Goal: Task Accomplishment & Management: Manage account settings

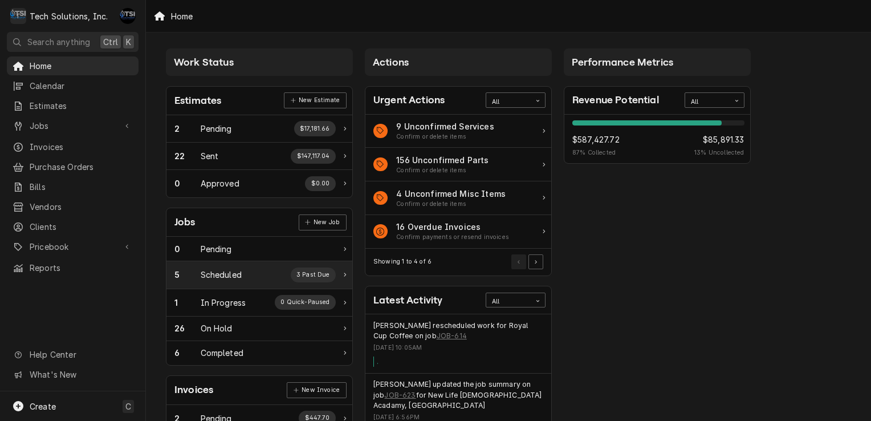
click at [234, 277] on div "Scheduled" at bounding box center [221, 274] width 41 height 12
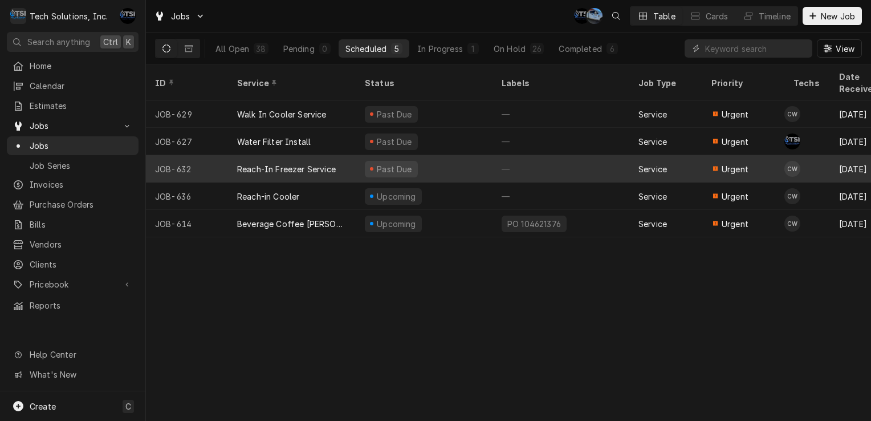
click at [393, 164] on div "Past Due" at bounding box center [424, 168] width 137 height 27
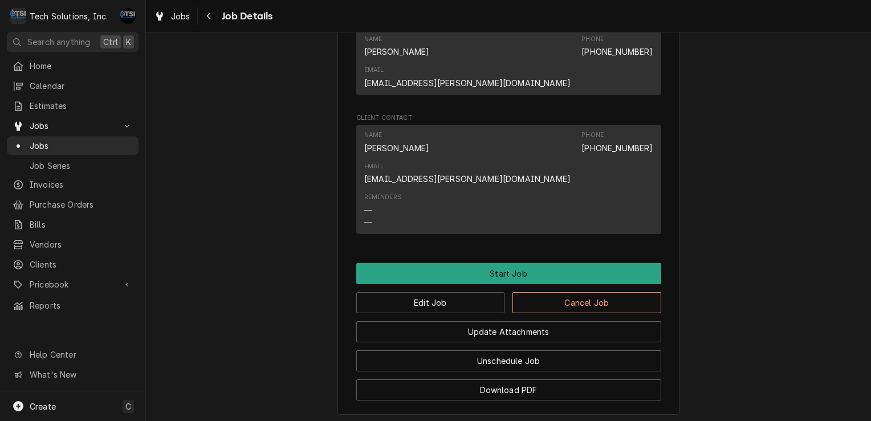
scroll to position [973, 0]
click at [449, 291] on button "Edit Job" at bounding box center [430, 301] width 149 height 21
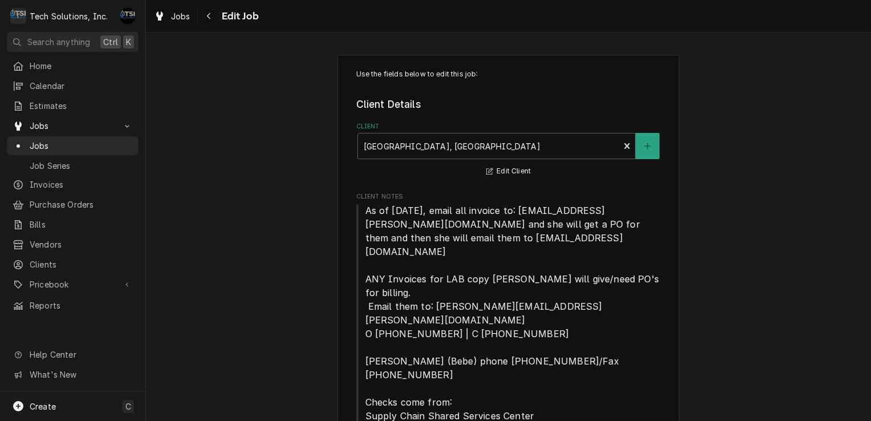
type textarea "x"
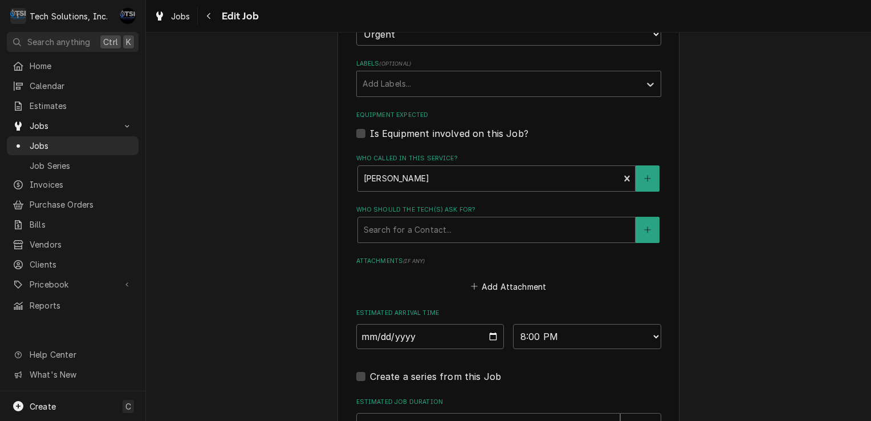
scroll to position [1143, 0]
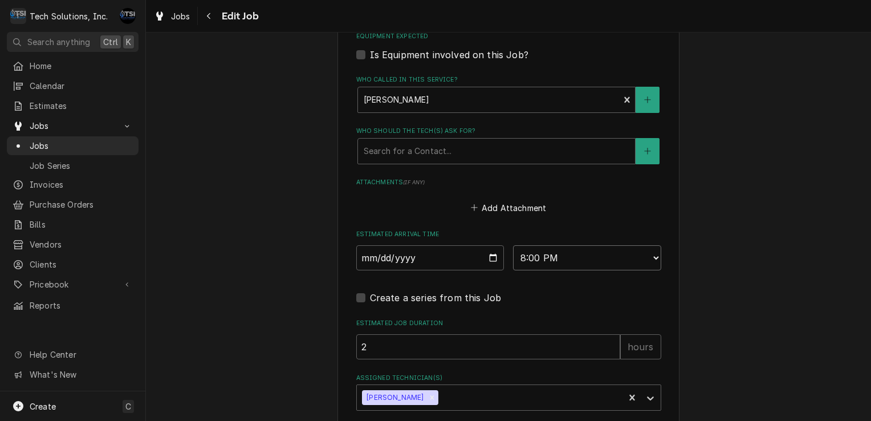
click at [574, 245] on select "AM / PM 6:00 AM 6:15 AM 6:30 AM 6:45 AM 7:00 AM 7:15 AM 7:30 AM 7:45 AM 8:00 AM…" at bounding box center [587, 257] width 148 height 25
select select "10:00:00"
click at [513, 245] on select "AM / PM 6:00 AM 6:15 AM 6:30 AM 6:45 AM 7:00 AM 7:15 AM 7:30 AM 7:45 AM 8:00 AM…" at bounding box center [587, 257] width 148 height 25
click at [455, 245] on input "2025-08-22" at bounding box center [430, 257] width 148 height 25
click at [458, 245] on input "2025-08-22" at bounding box center [430, 257] width 148 height 25
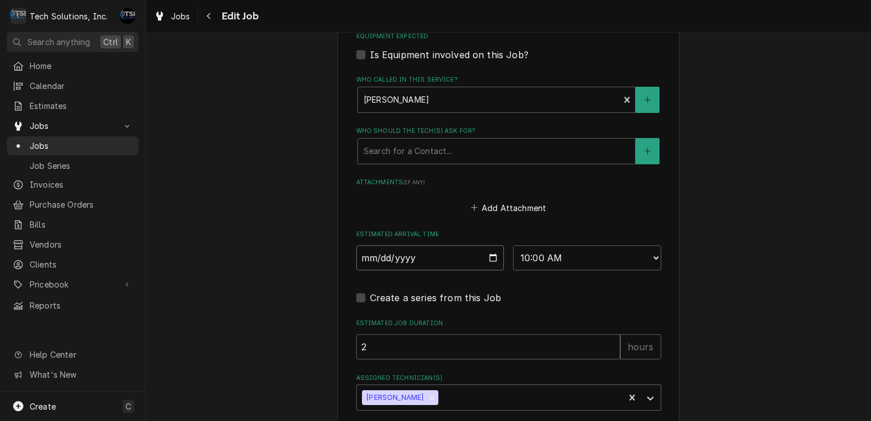
click at [474, 245] on input "2025-08-22" at bounding box center [430, 257] width 148 height 25
click at [486, 245] on input "2025-08-22" at bounding box center [430, 257] width 148 height 25
type textarea "x"
type input "2025-08-25"
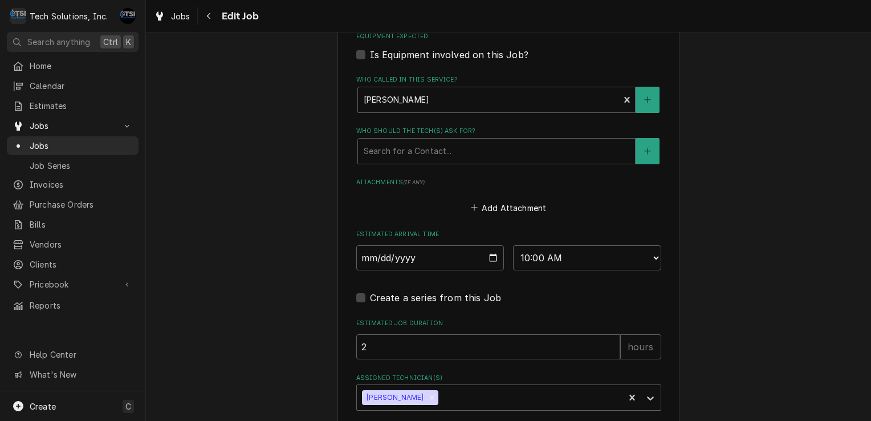
type textarea "x"
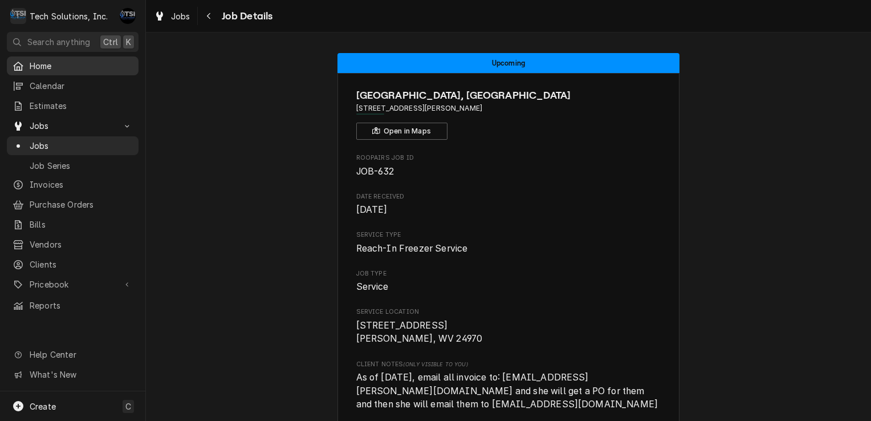
click at [68, 63] on span "Home" at bounding box center [81, 66] width 103 height 12
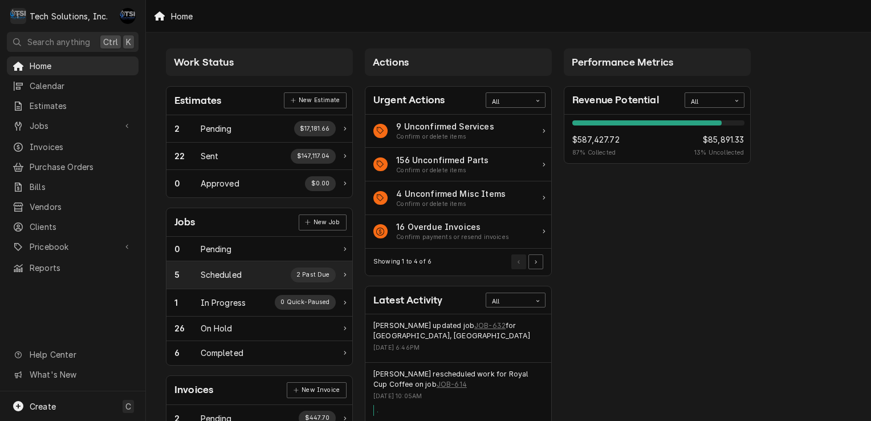
click at [260, 278] on div "5 Scheduled 2 Past Due" at bounding box center [254, 274] width 161 height 15
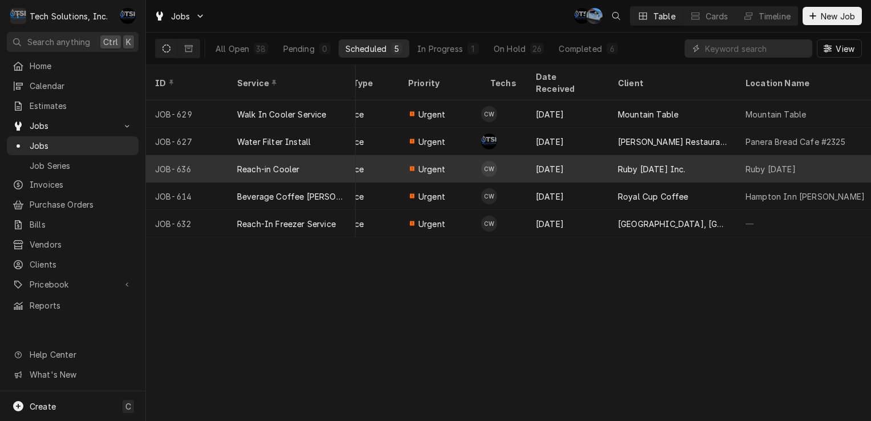
scroll to position [0, 303]
click at [617, 164] on div "Ruby [DATE] Inc." at bounding box center [673, 168] width 128 height 27
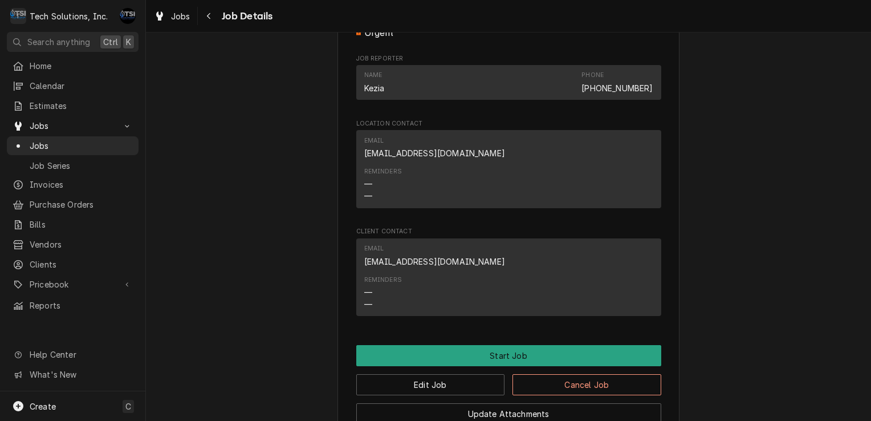
scroll to position [1099, 0]
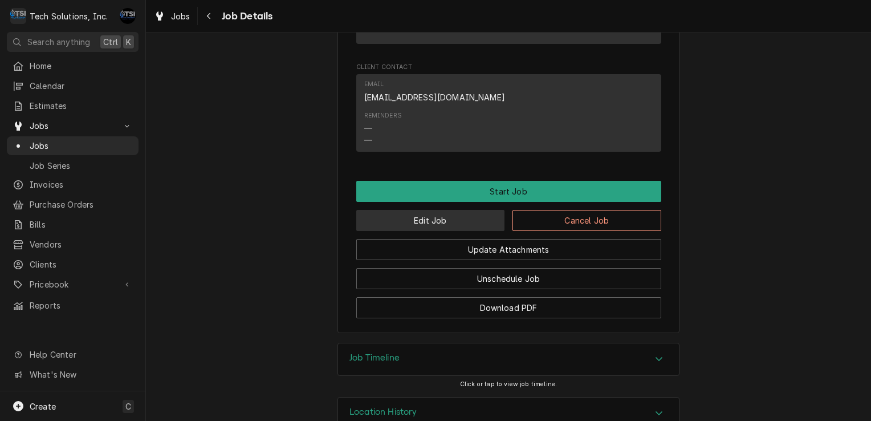
click at [421, 210] on button "Edit Job" at bounding box center [430, 220] width 149 height 21
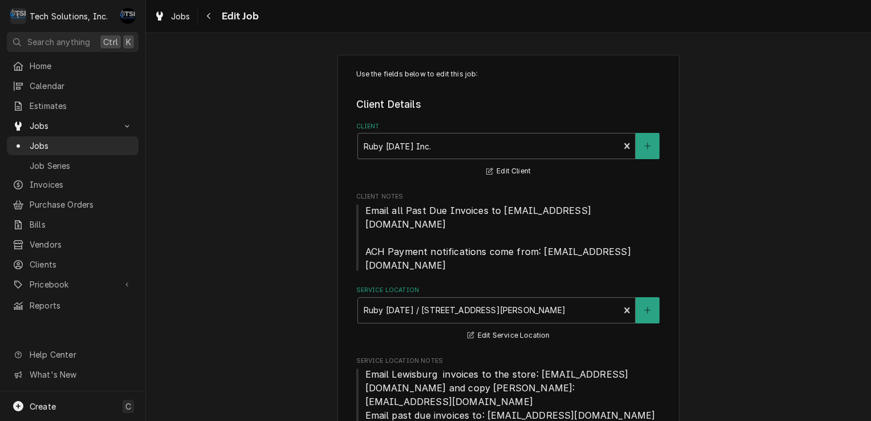
type textarea "x"
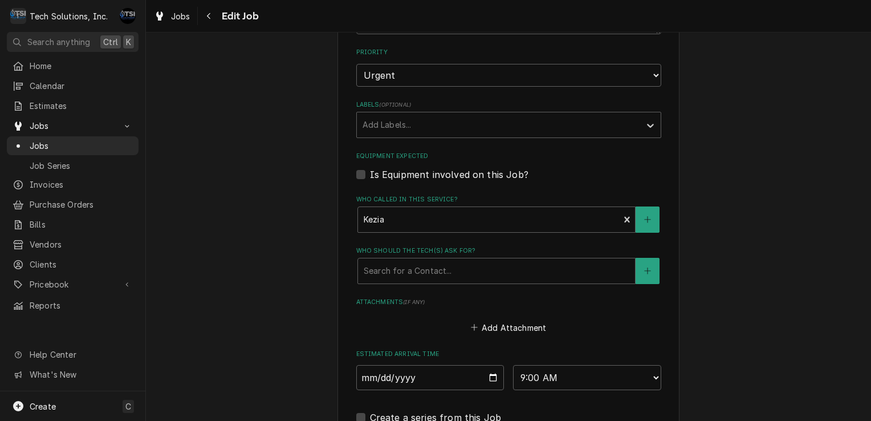
scroll to position [1035, 0]
click at [449, 365] on input "2025-08-25" at bounding box center [430, 377] width 148 height 25
click at [490, 365] on input "2025-08-25" at bounding box center [430, 377] width 148 height 25
type input "2025-08-26"
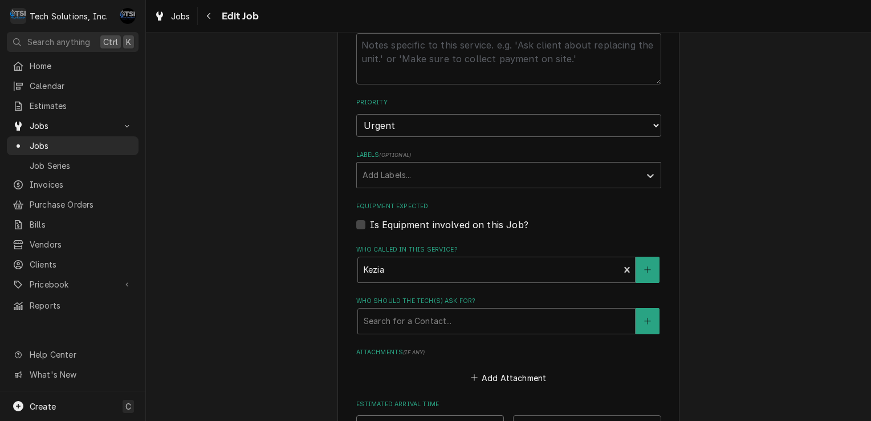
scroll to position [1127, 0]
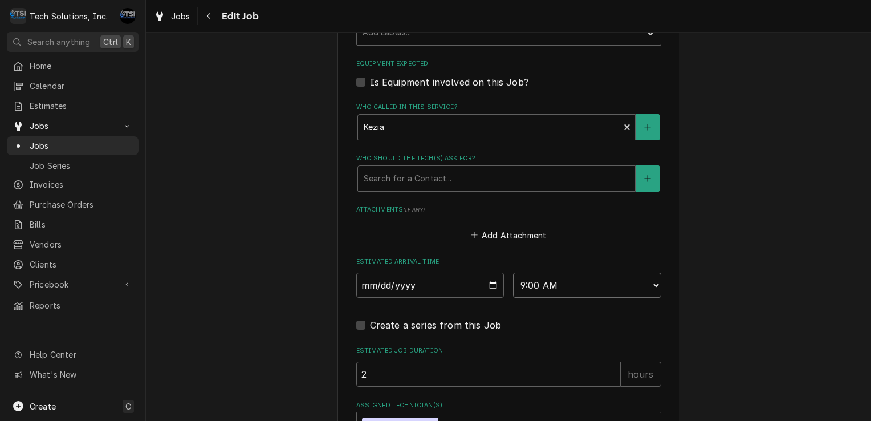
click at [559, 272] on select "AM / PM 6:00 AM 6:15 AM 6:30 AM 6:45 AM 7:00 AM 7:15 AM 7:30 AM 7:45 AM 8:00 AM…" at bounding box center [587, 284] width 148 height 25
type textarea "x"
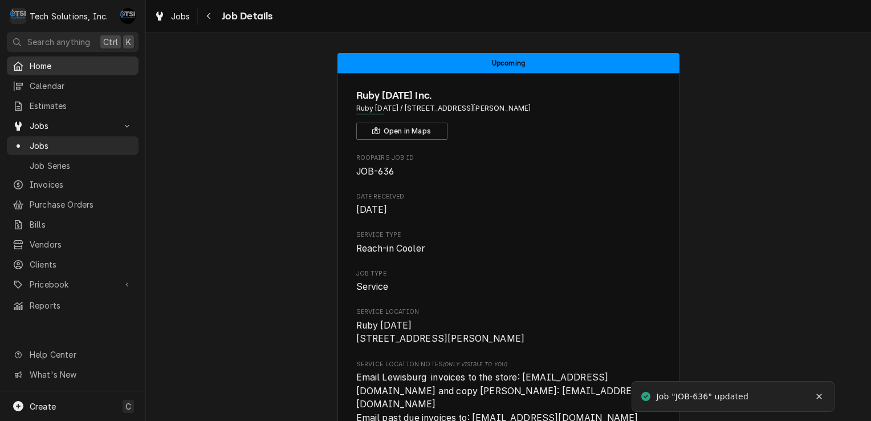
click at [91, 68] on span "Home" at bounding box center [81, 66] width 103 height 12
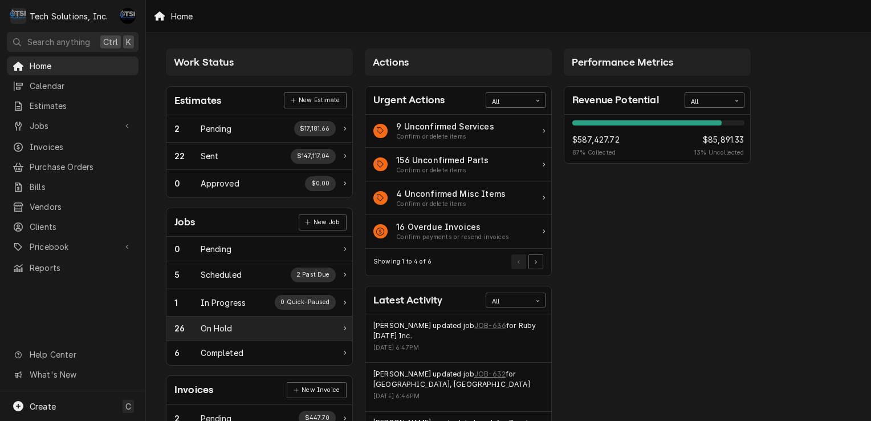
click at [242, 325] on div "26 On Hold" at bounding box center [254, 328] width 161 height 12
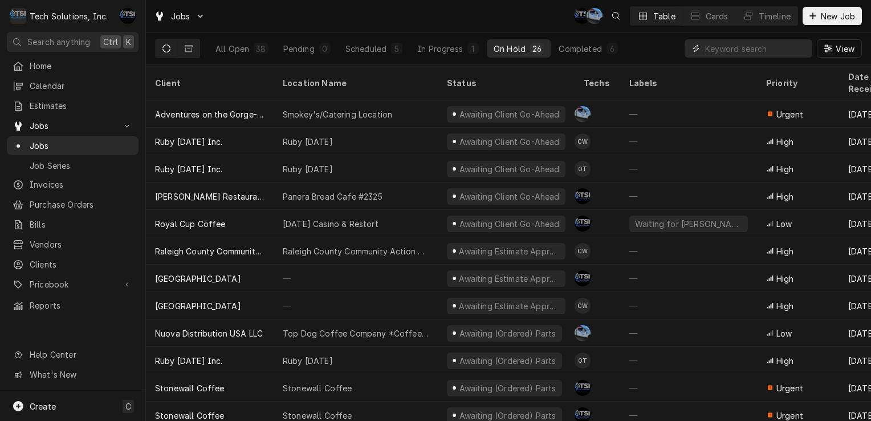
click at [735, 44] on input "Dynamic Content Wrapper" at bounding box center [755, 48] width 101 height 18
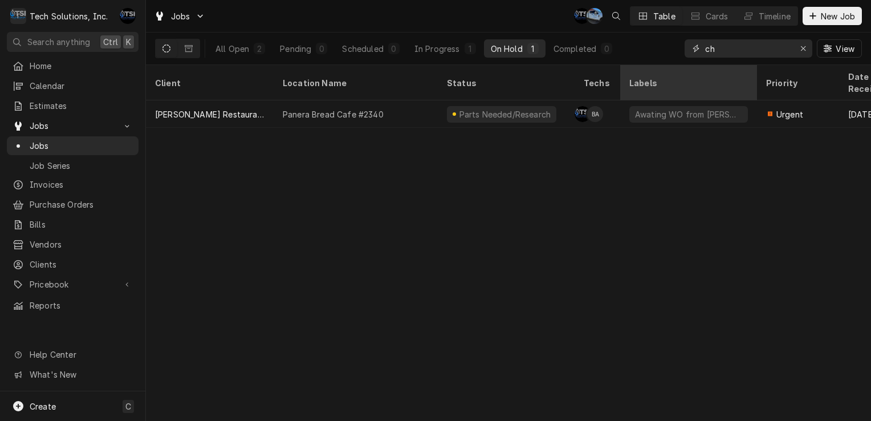
type input "c"
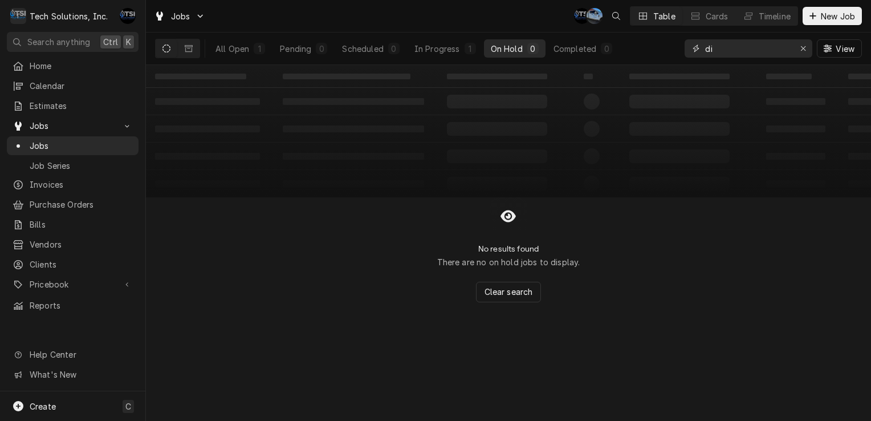
type input "d"
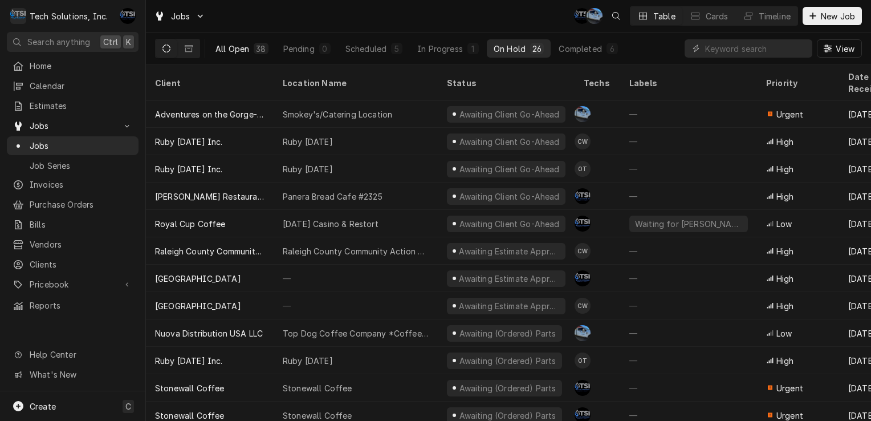
click at [264, 50] on div "38" at bounding box center [261, 49] width 10 height 12
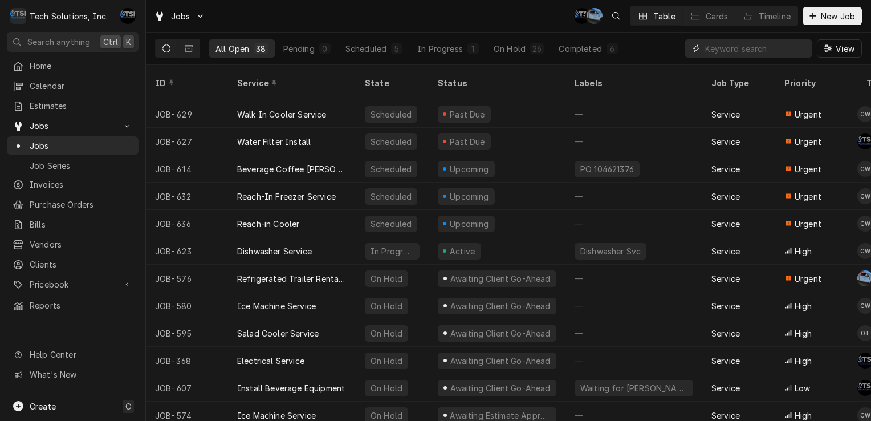
click at [739, 40] on input "Dynamic Content Wrapper" at bounding box center [755, 48] width 101 height 18
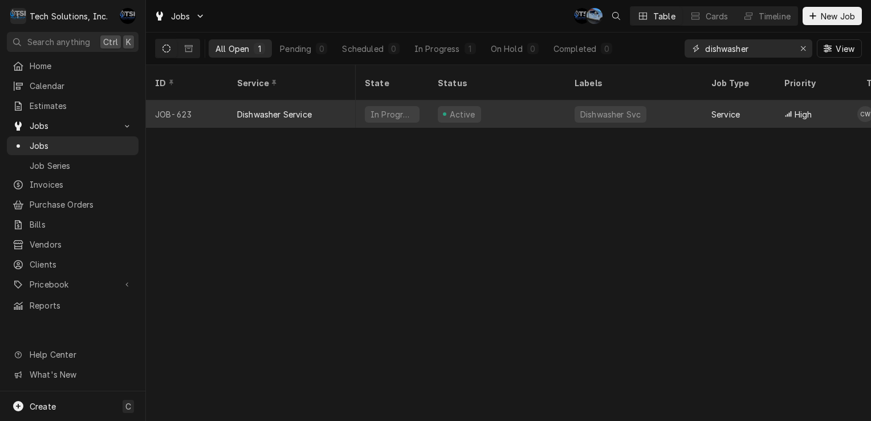
scroll to position [0, 298]
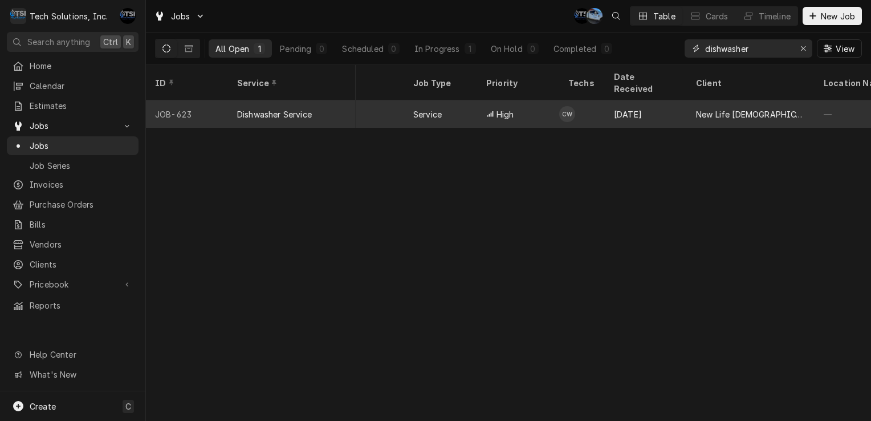
type input "dishwasher"
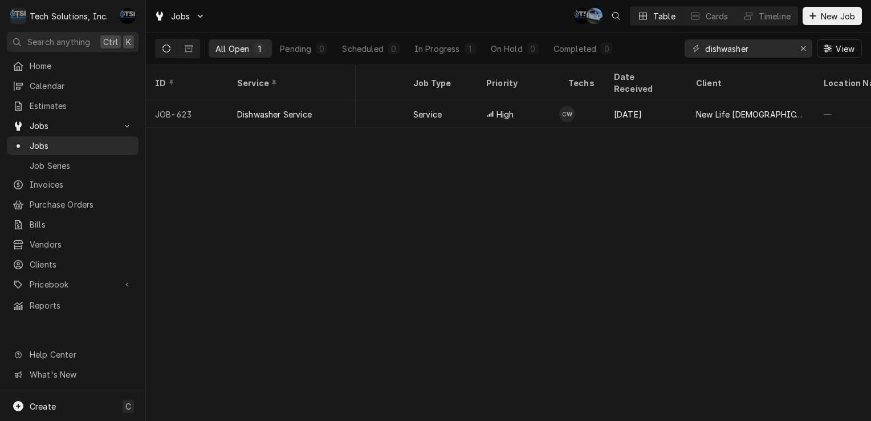
drag, startPoint x: 663, startPoint y: 105, endPoint x: 414, endPoint y: 146, distance: 252.4
click at [414, 146] on div "ID Service State Status Labels Job Type Priority Techs Date Received Client Loc…" at bounding box center [508, 243] width 725 height 356
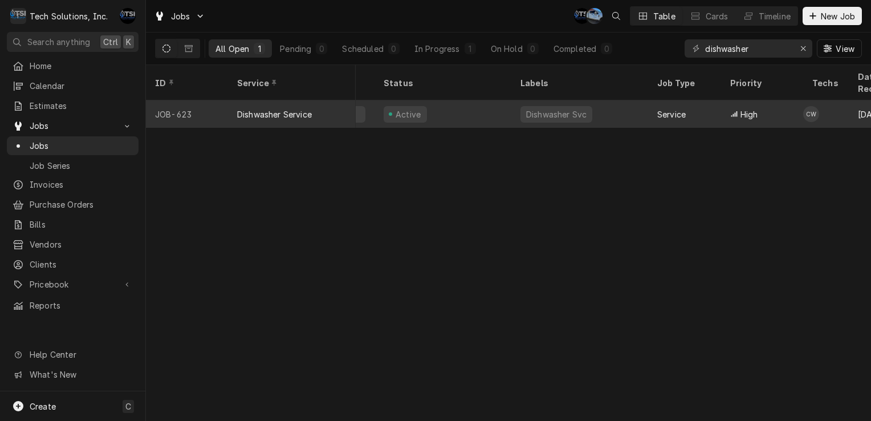
scroll to position [0, 0]
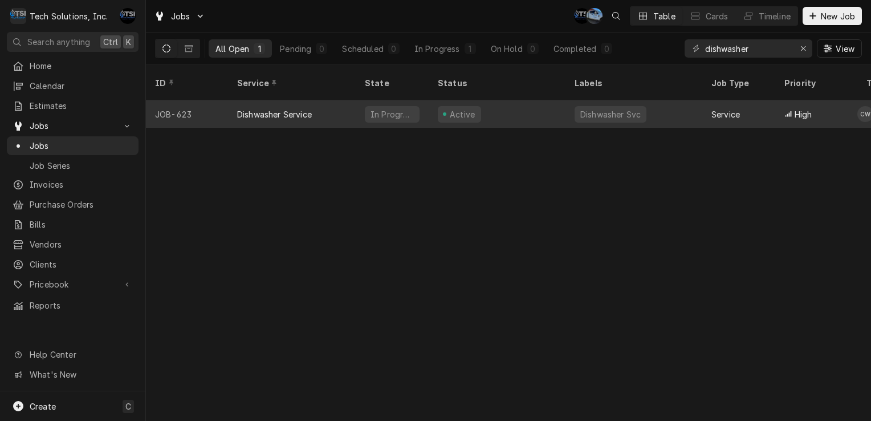
click at [442, 111] on span "Dynamic Content Wrapper" at bounding box center [444, 114] width 5 height 6
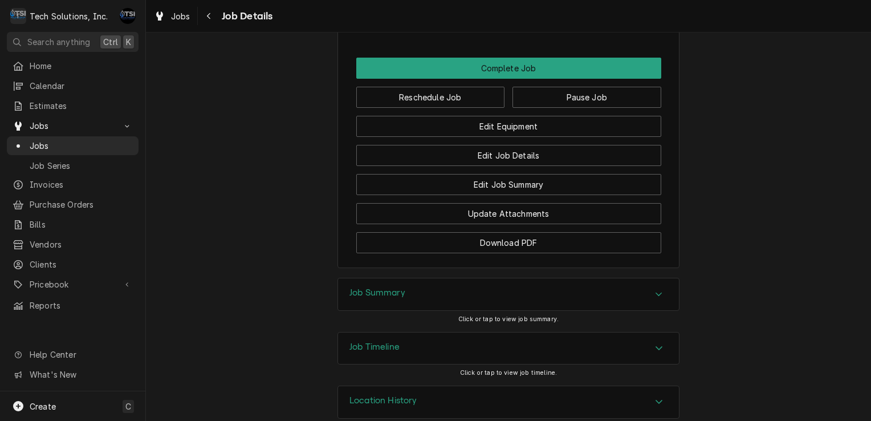
scroll to position [1169, 0]
click at [492, 333] on div "Job Timeline" at bounding box center [508, 349] width 341 height 32
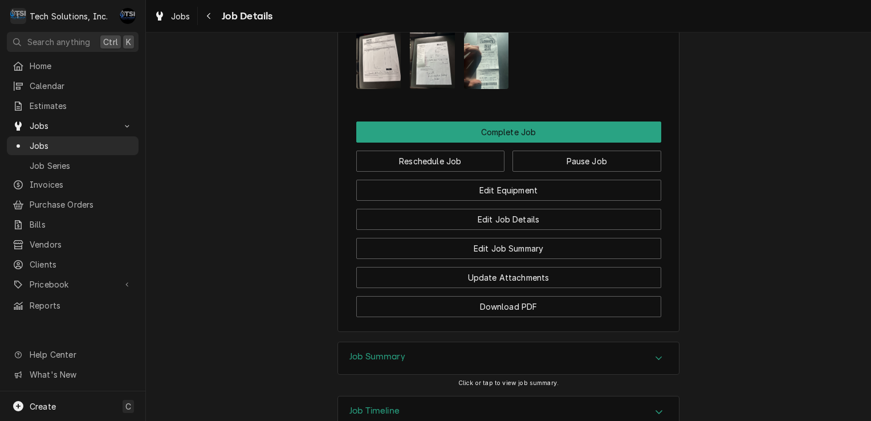
scroll to position [1048, 0]
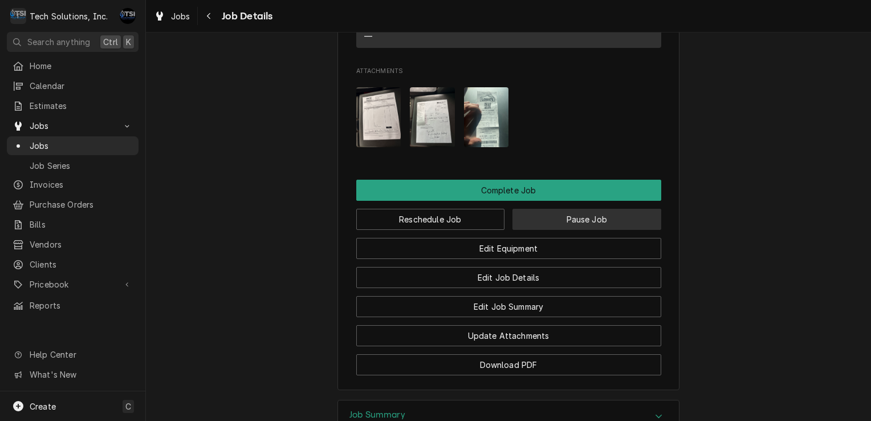
click at [597, 209] on button "Pause Job" at bounding box center [586, 219] width 149 height 21
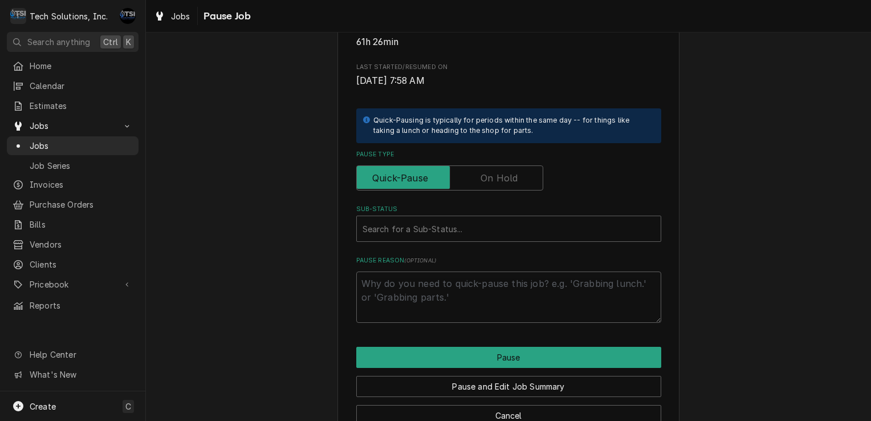
scroll to position [189, 0]
click at [503, 190] on div "Please confirm you'd like to pause this job. Roopairs Job ID JOB-623 Service Ty…" at bounding box center [508, 101] width 305 height 442
click at [504, 185] on input "Pause Type" at bounding box center [449, 177] width 177 height 25
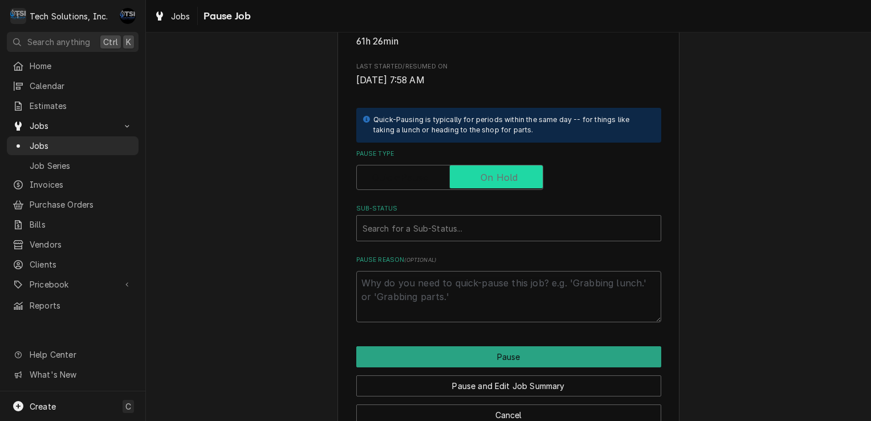
checkbox input "true"
click at [491, 227] on div "Sub-Status" at bounding box center [508, 228] width 292 height 21
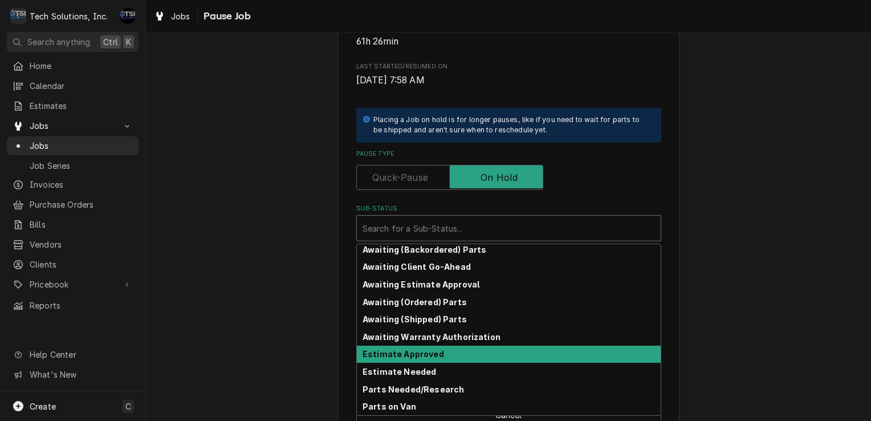
scroll to position [0, 0]
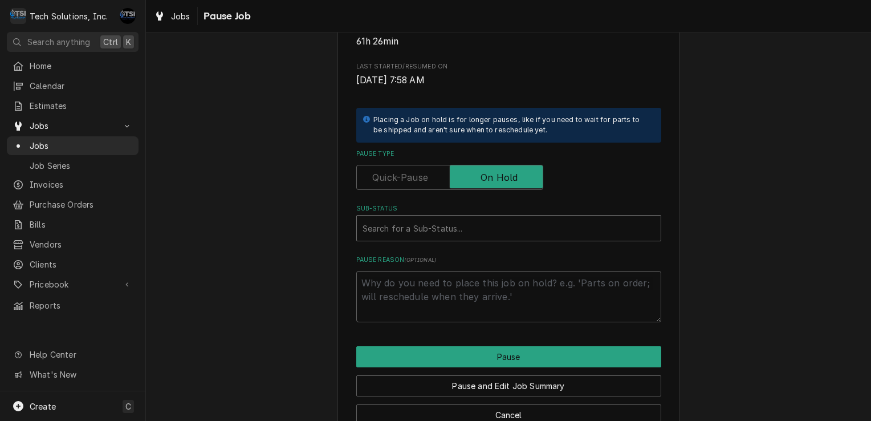
click at [512, 226] on div "Sub-Status" at bounding box center [508, 228] width 292 height 21
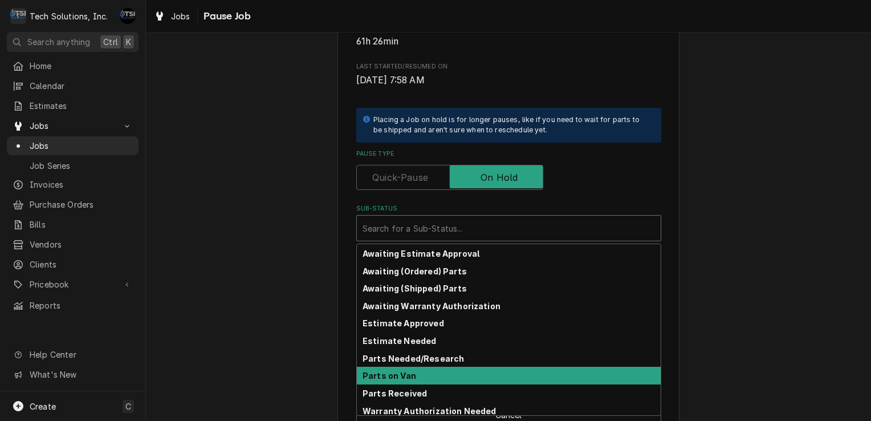
scroll to position [56, 0]
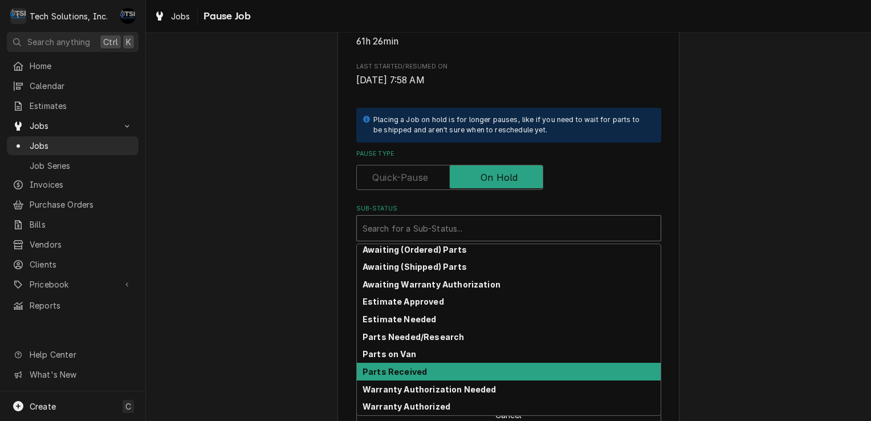
click at [443, 366] on div "Parts Received" at bounding box center [509, 371] width 304 height 18
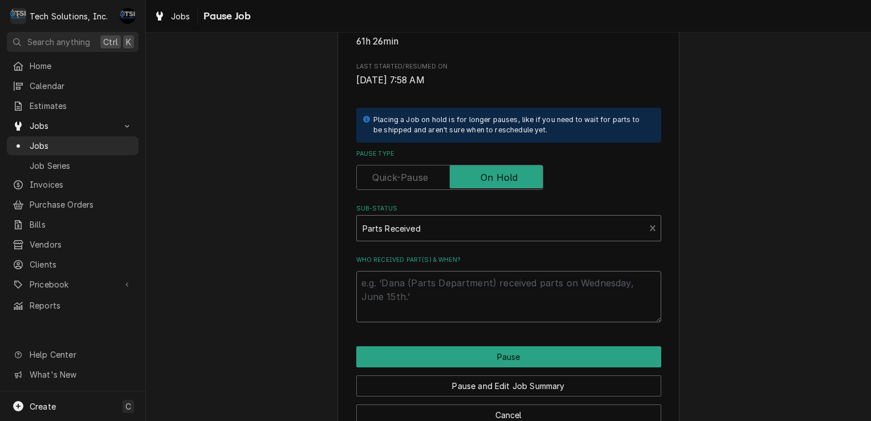
click at [445, 271] on textarea "Who received part(s) & when?" at bounding box center [508, 296] width 305 height 51
type textarea "x"
type textarea "a"
type textarea "x"
type textarea "au"
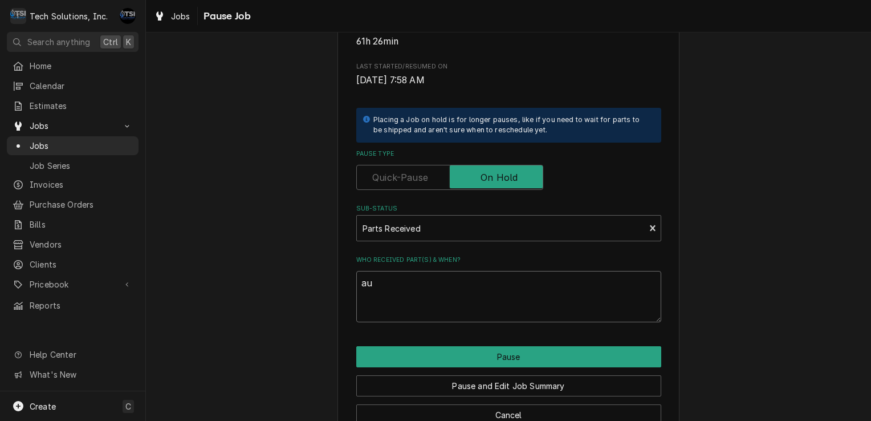
type textarea "x"
type textarea "aus"
type textarea "x"
type textarea "aust"
type textarea "x"
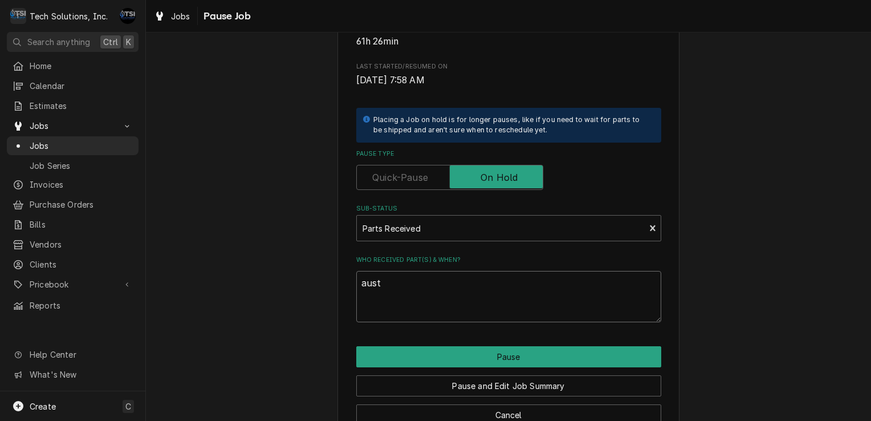
type textarea "austi"
type textarea "x"
type textarea "austin"
type textarea "x"
type textarea "austin"
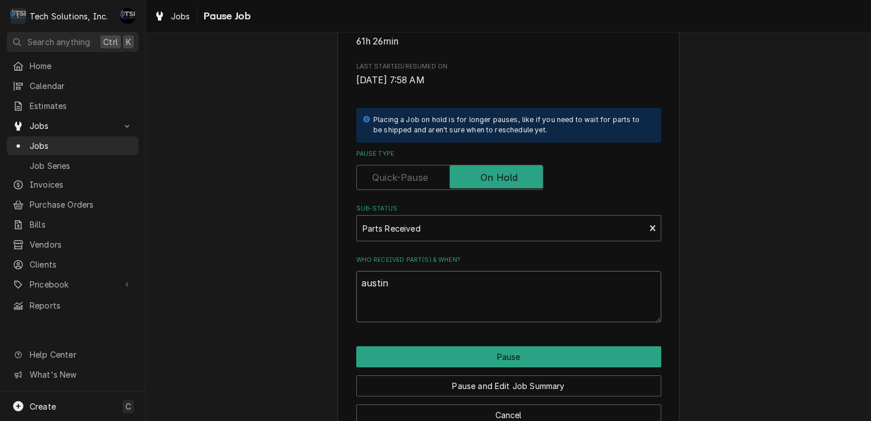
type textarea "x"
type textarea "austin f"
type textarea "x"
type textarea "austin fo"
type textarea "x"
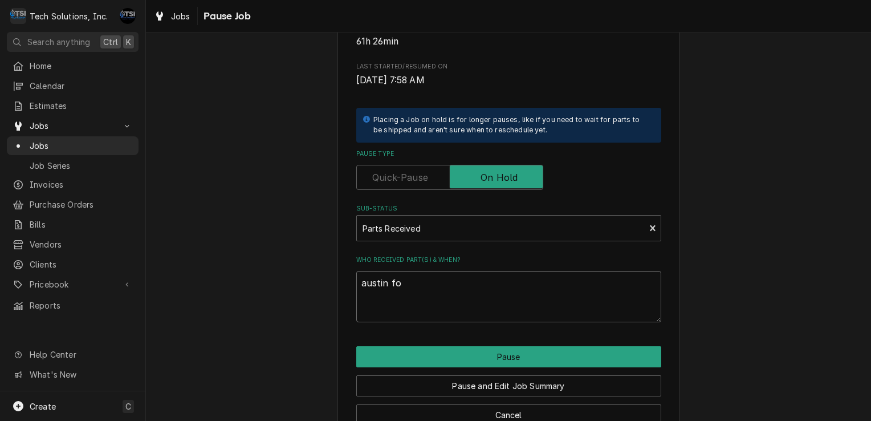
type textarea "austin fou"
type textarea "x"
type textarea "austin foun"
type textarea "x"
type textarea "austin found"
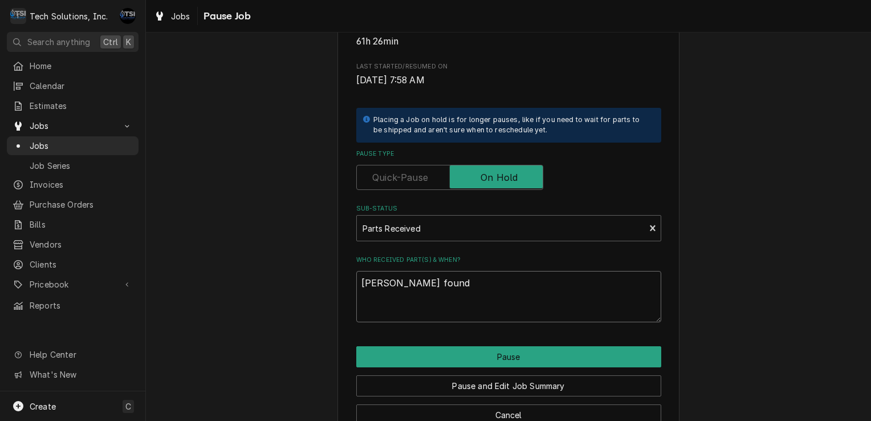
type textarea "x"
type textarea "austin found"
type textarea "x"
type textarea "austin found t"
type textarea "x"
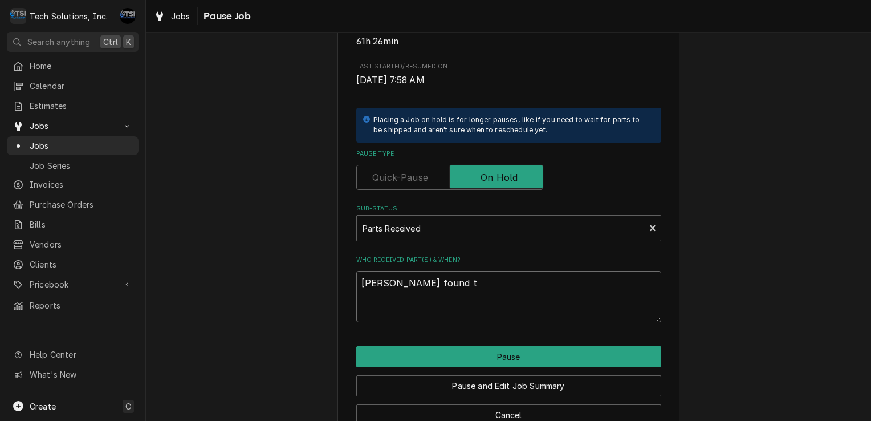
type textarea "austin found ti"
type textarea "x"
type textarea "austin found tic"
type textarea "x"
type textarea "austin found tick"
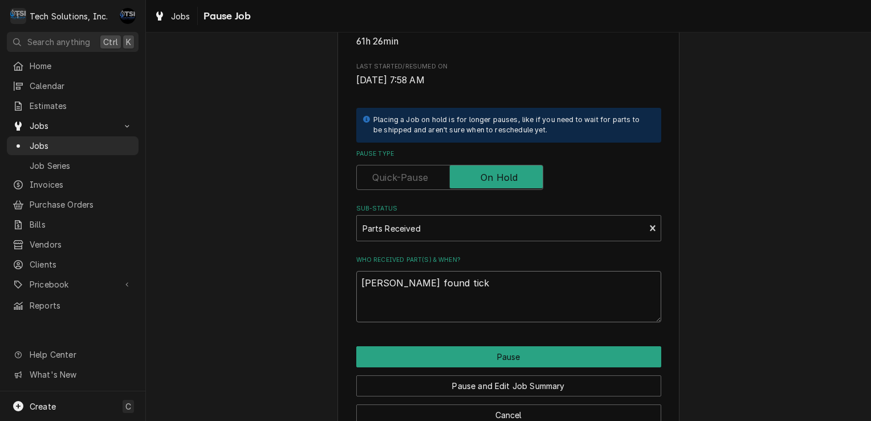
type textarea "x"
type textarea "austin found ticke"
type textarea "x"
type textarea "austin found ticket"
type textarea "x"
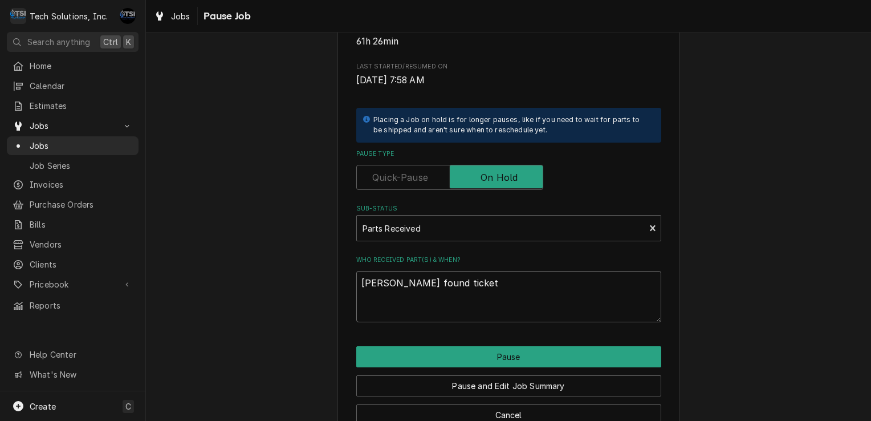
type textarea "austin found ticket"
type textarea "x"
type textarea "austin found ticket s"
type textarea "x"
type textarea "austin found ticket st"
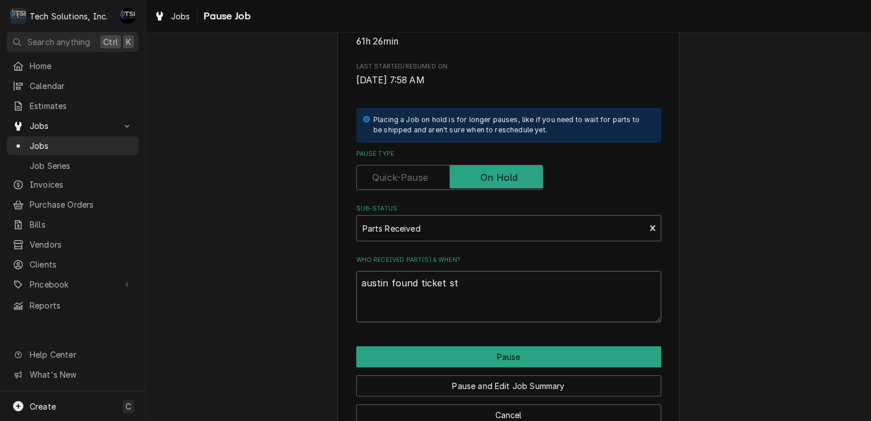
type textarea "x"
type textarea "austin found ticket sti"
type textarea "x"
type textarea "austin found ticket stil"
type textarea "x"
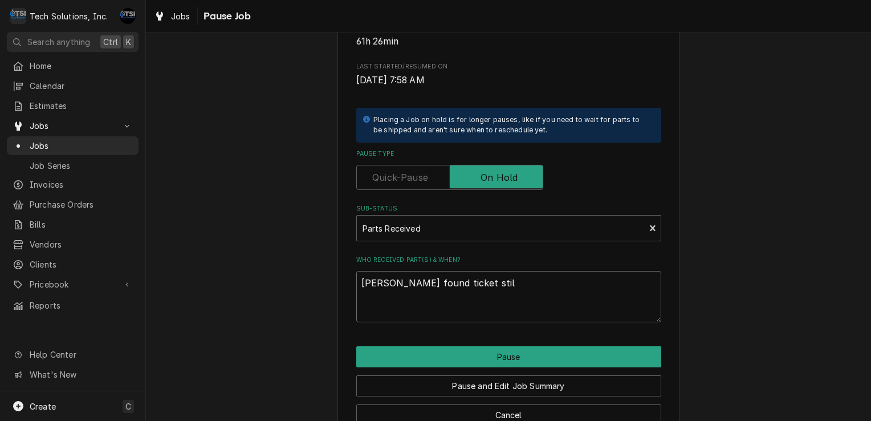
type textarea "austin found ticket still"
type textarea "x"
type textarea "austin found ticket still"
type textarea "x"
type textarea "austin found ticket still i"
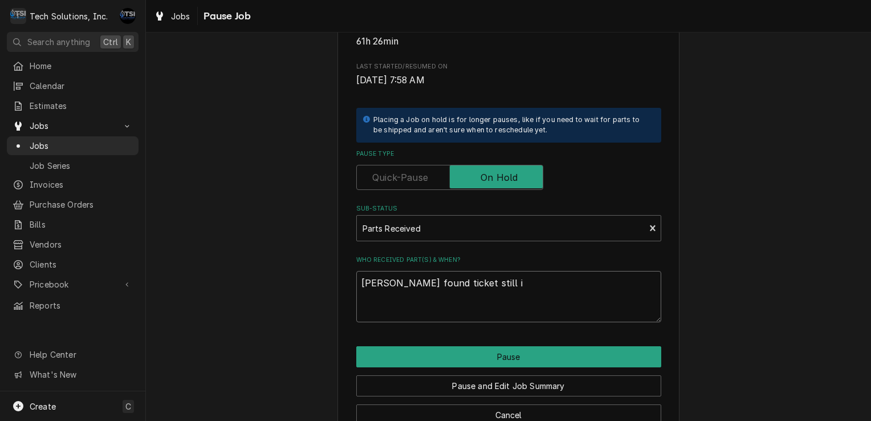
type textarea "x"
type textarea "austin found ticket still in"
type textarea "x"
type textarea "austin found ticket still in"
type textarea "x"
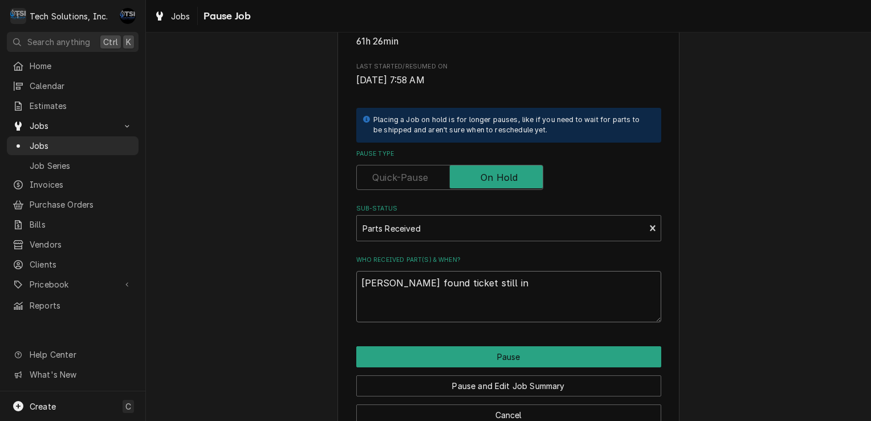
type textarea "austin found ticket still in p"
type textarea "x"
type textarea "austin found ticket still in pr"
type textarea "x"
type textarea "austin found ticket still in pro"
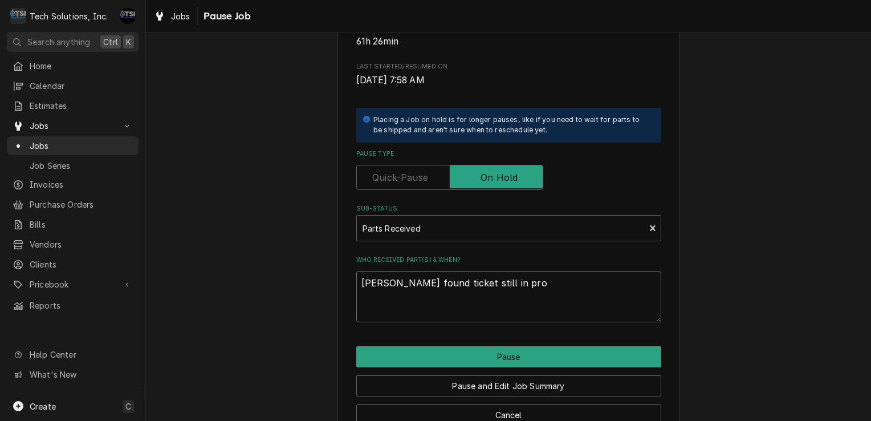
type textarea "x"
type textarea "austin found ticket still in proh"
type textarea "x"
type textarea "austin found ticket still in pro"
type textarea "x"
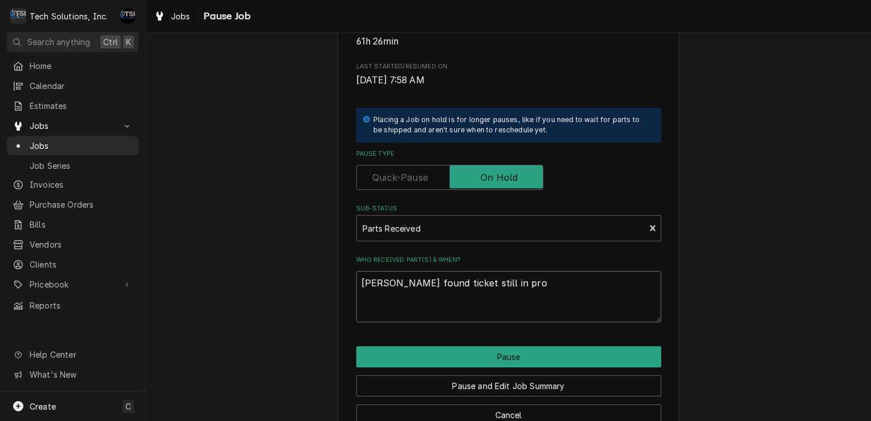
type textarea "austin found ticket still in prog"
type textarea "x"
type textarea "austin found ticket still in progr"
type textarea "x"
type textarea "austin found ticket still in progre"
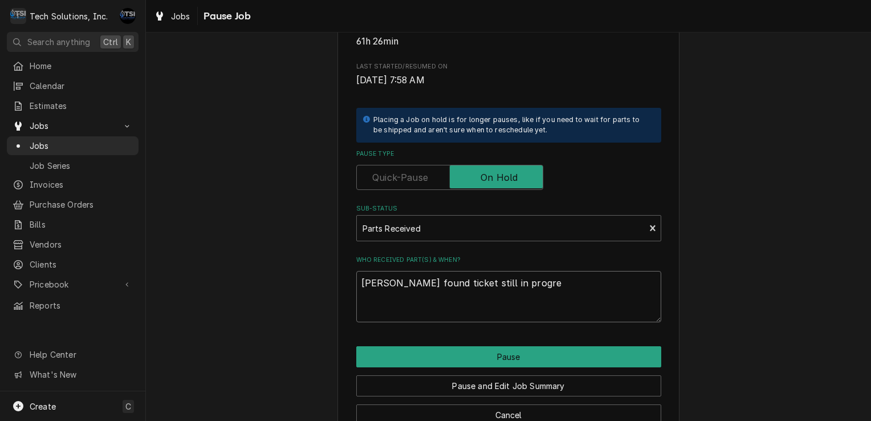
type textarea "x"
type textarea "austin found ticket still in progres"
type textarea "x"
type textarea "austin found ticket still in progress"
type textarea "x"
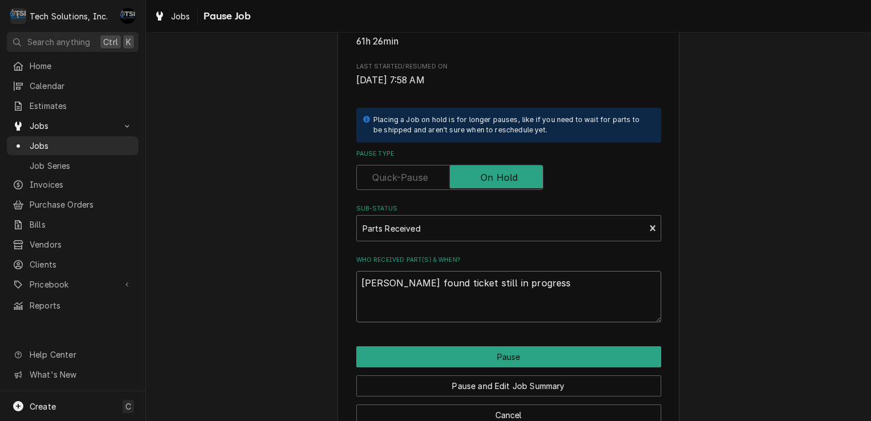
type textarea "austin found ticket still in progress"
type textarea "x"
type textarea "austin found ticket still in progress a"
type textarea "x"
type textarea "austin found ticket still in progress at"
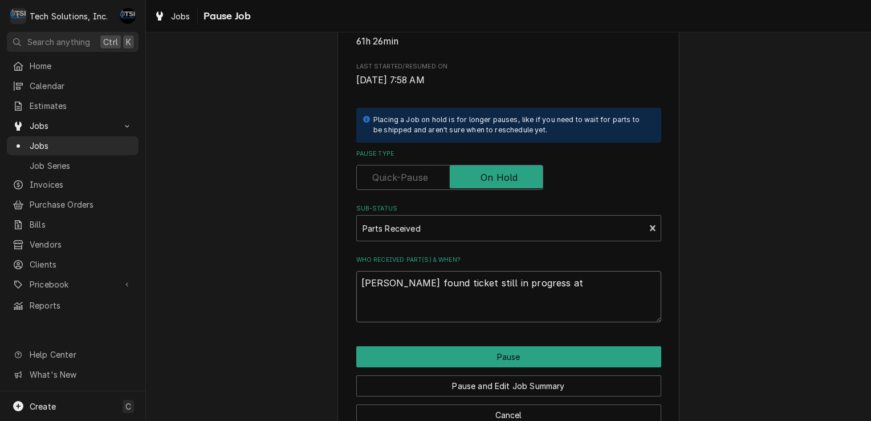
type textarea "x"
type textarea "austin found ticket still in progress at"
type textarea "x"
type textarea "austin found ticket still in progress at 6"
type textarea "x"
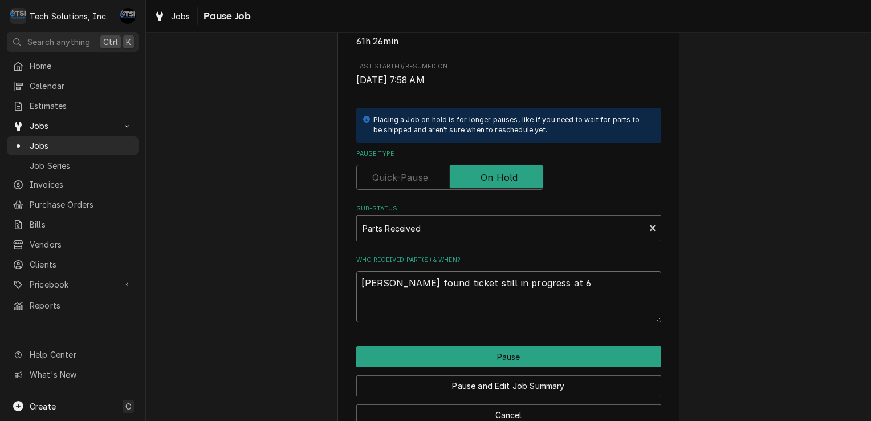
type textarea "austin found ticket still in progress at 6:"
type textarea "x"
type textarea "austin found ticket still in progress at 6:4"
type textarea "x"
type textarea "austin found ticket still in progress at 6:49"
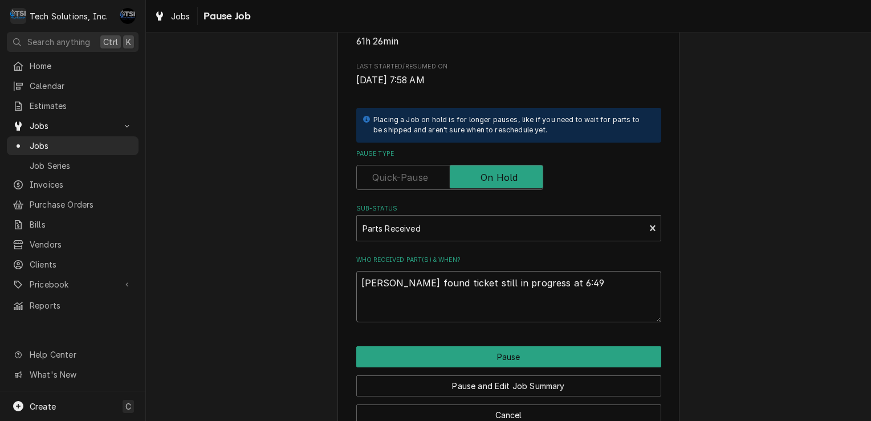
type textarea "x"
type textarea "austin found ticket still in progress at 6:49"
type textarea "x"
type textarea "austin found ticket still in progress at 6:49 p"
type textarea "x"
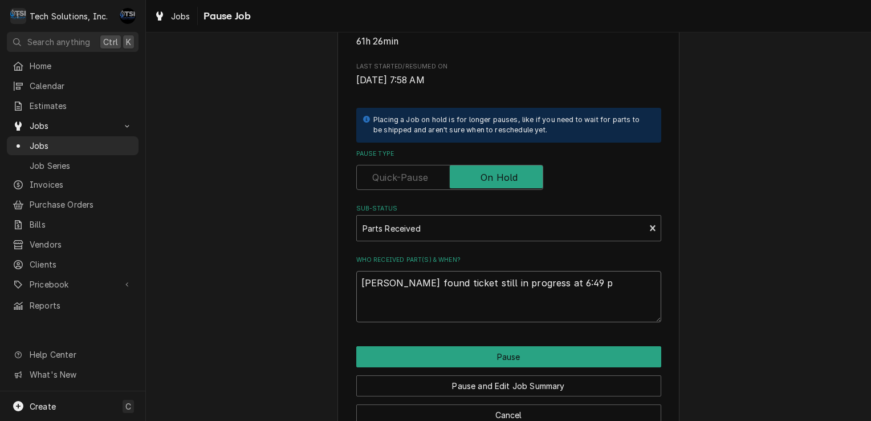
type textarea "austin found ticket still in progress at 6:49 pm"
type textarea "x"
type textarea "austin found ticket still in progress at 6:49 pm"
type textarea "x"
type textarea "austin found ticket still in progress at 6:49 pm o"
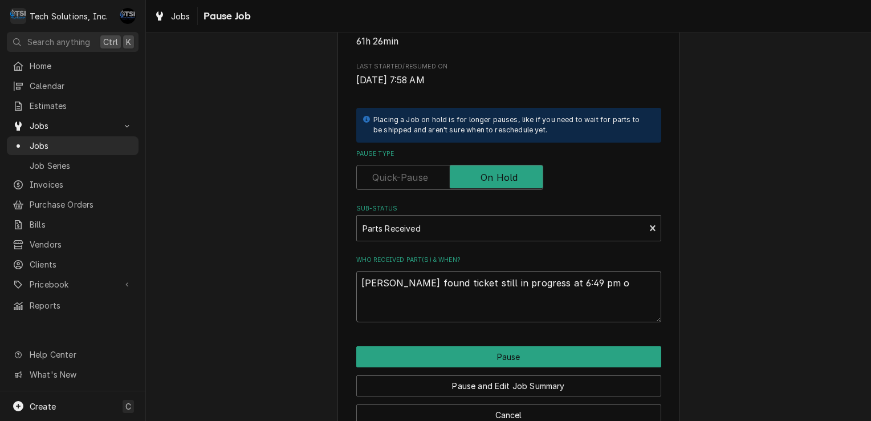
type textarea "x"
type textarea "austin found ticket still in progress at 6:49 pm on"
type textarea "x"
type textarea "austin found ticket still in progress at 6:49 pm on"
type textarea "x"
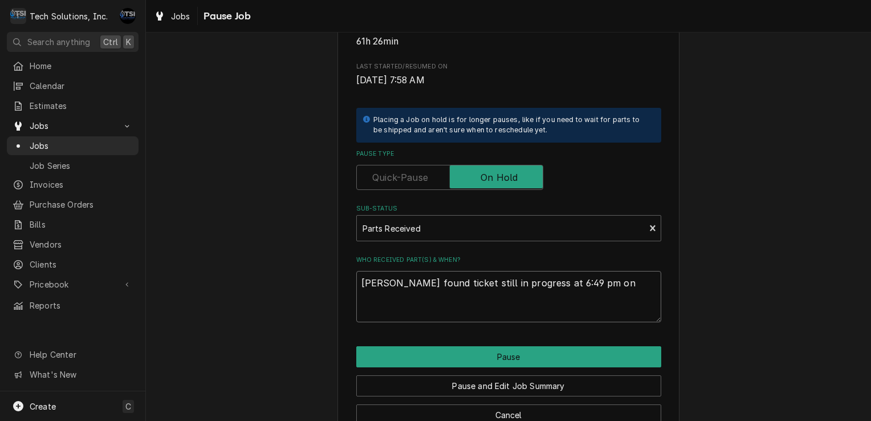
type textarea "austin found ticket still in progress at 6:49 pm on 8"
type textarea "x"
type textarea "austin found ticket still in progress at 6:49 pm on 8/"
type textarea "x"
type textarea "austin found ticket still in progress at 6:49 pm on 8/2"
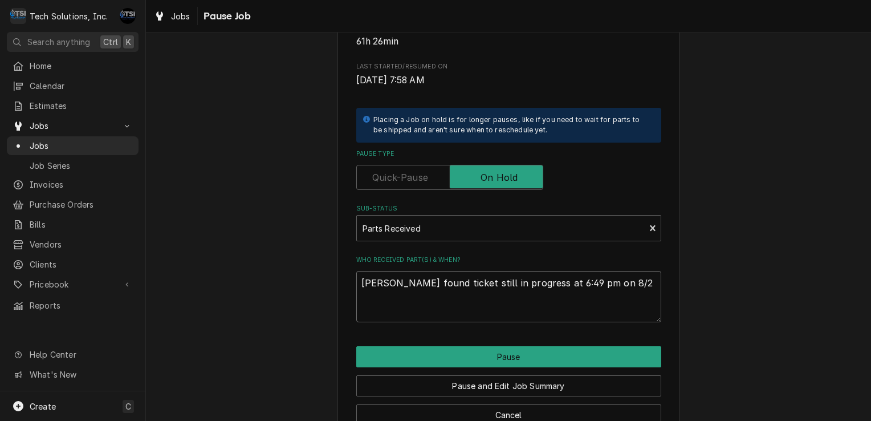
type textarea "x"
type textarea "austin found ticket still in progress at 6:49 pm on 8/24"
type textarea "x"
type textarea "austin found ticket still in progress at 6:49 pm on 8/24/"
type textarea "x"
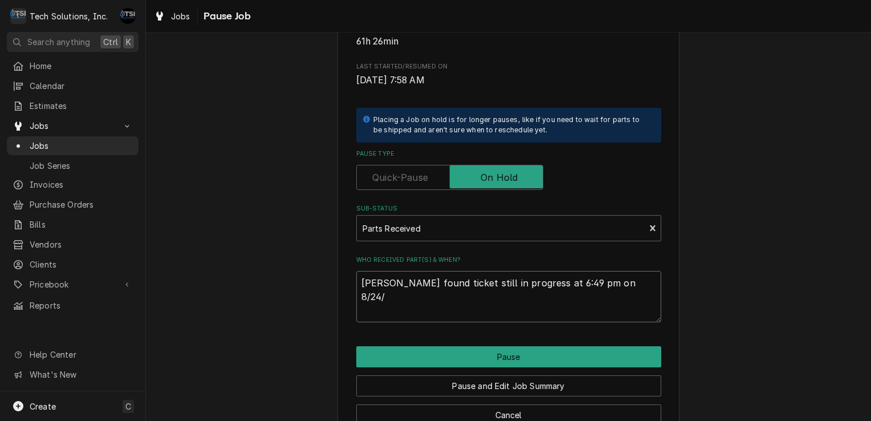
type textarea "austin found ticket still in progress at 6:49 pm on 8/24/2"
type textarea "x"
type textarea "austin found ticket still in progress at 6:49 pm on 8/24/25"
type textarea "x"
type textarea "austin found ticket still in progress at 6:49 pm on 8/24/25"
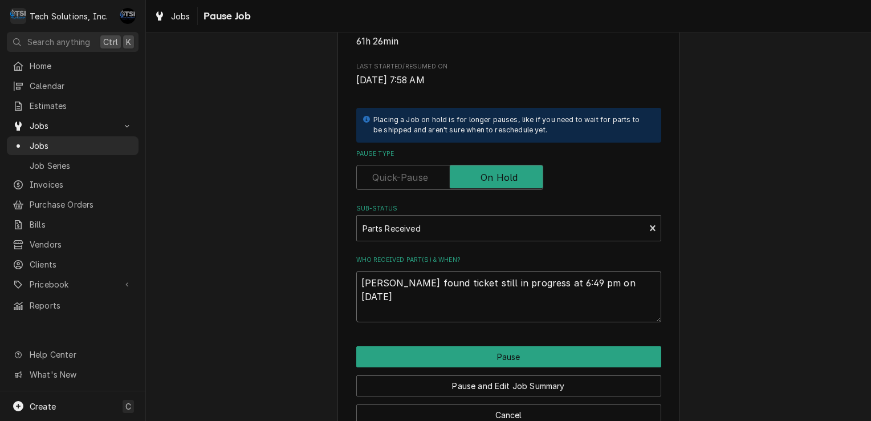
type textarea "x"
type textarea "austin found ticket still in progress at 6:49 pm on 8/24/25 c"
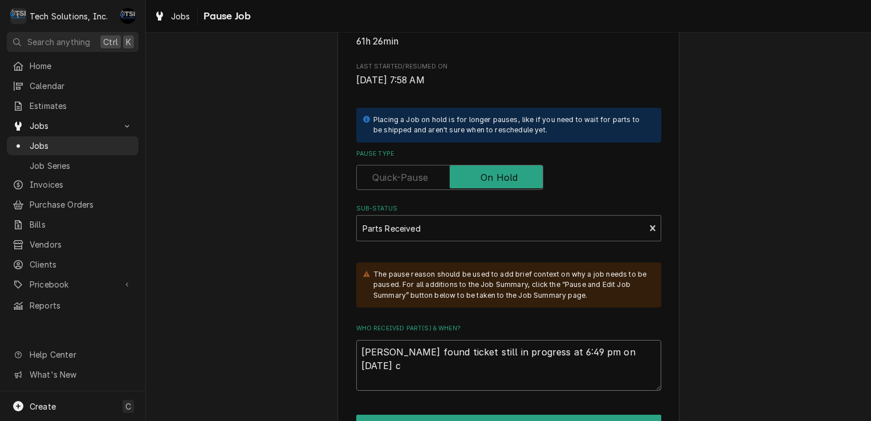
type textarea "x"
type textarea "austin found ticket still in progress at 6:49 pm on 8/24/25 co"
type textarea "x"
type textarea "austin found ticket still in progress at 6:49 pm on 8/24/25 col"
type textarea "x"
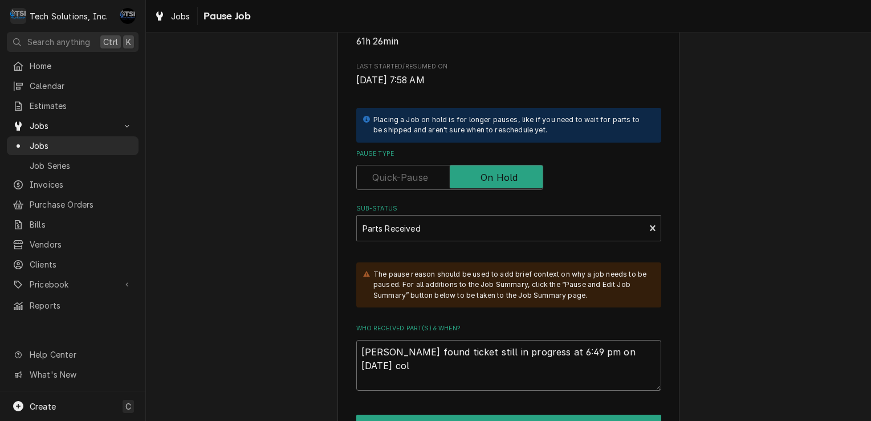
type textarea "austin found ticket still in progress at 6:49 pm on 8/24/25 colt"
type textarea "x"
type textarea "austin found ticket still in progress at 6:49 pm on 8/24/25 colte"
type textarea "x"
type textarea "austin found ticket still in progress at 6:49 pm on 8/24/25 colten"
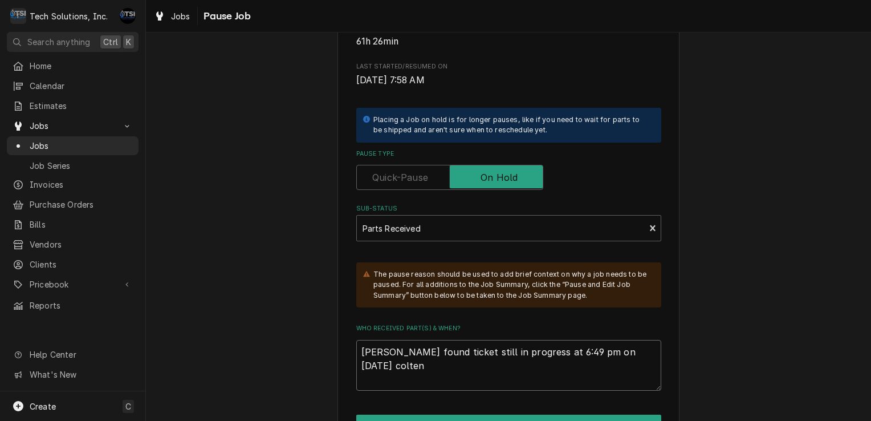
type textarea "x"
type textarea "austin found ticket still in progress at 6:49 pm on 8/24/25 colten"
type textarea "x"
type textarea "austin found ticket still in progress at 6:49 pm on 8/24/25 colten g"
type textarea "x"
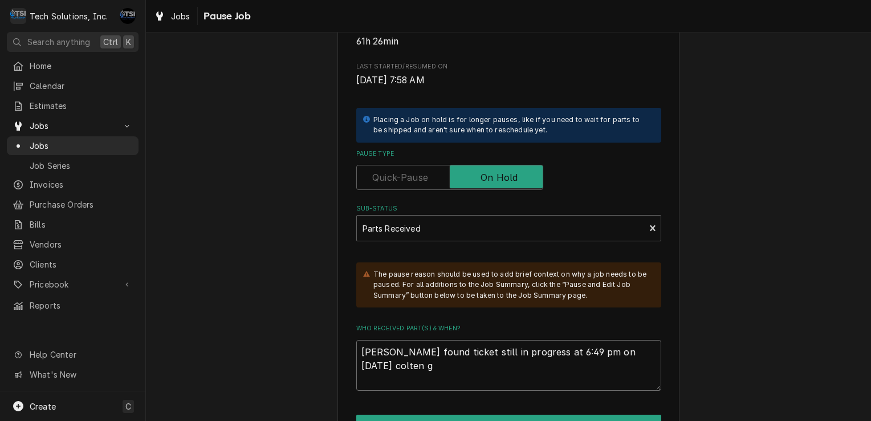
type textarea "austin found ticket still in progress at 6:49 pm on 8/24/25 colten ga"
type textarea "x"
type textarea "austin found ticket still in progress at 6:49 pm on 8/24/25 colten gas"
type textarea "x"
type textarea "austin found ticket still in progress at 6:49 pm on 8/24/25 colten gas"
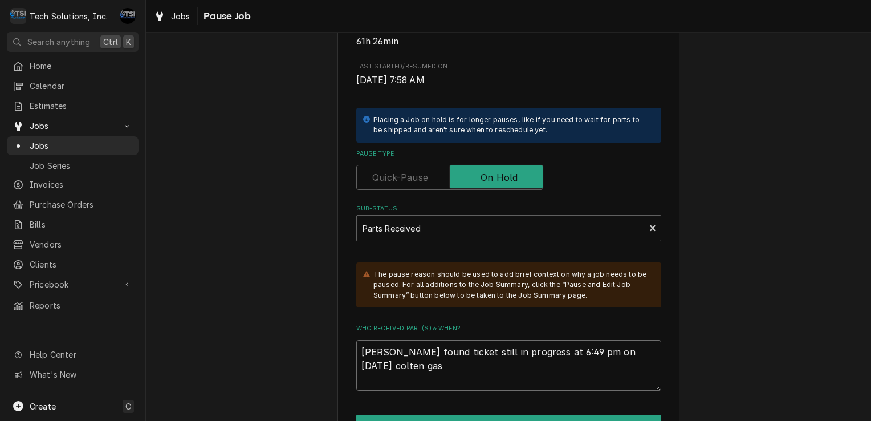
type textarea "x"
type textarea "austin found ticket still in progress at 6:49 pm on 8/24/25 colten gas"
type textarea "x"
type textarea "austin found ticket still in progress at 6:49 pm on 8/24/25 colten ga"
type textarea "x"
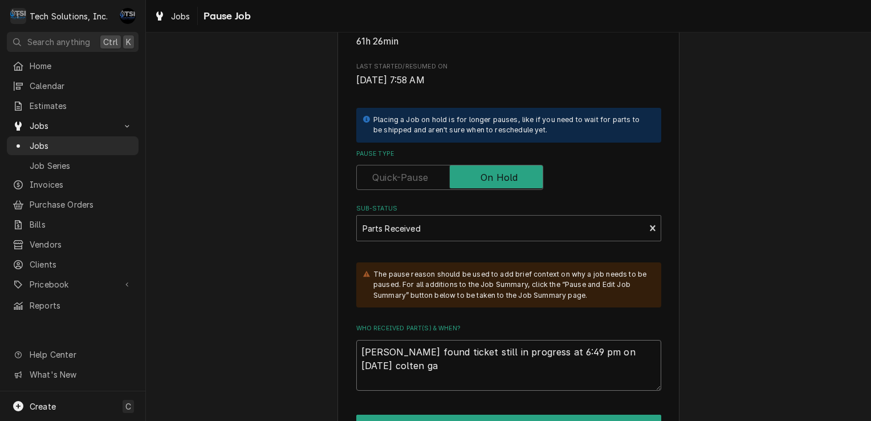
type textarea "austin found ticket still in progress at 6:49 pm on 8/24/25 colten g"
type textarea "x"
type textarea "austin found ticket still in progress at 6:49 pm on 8/24/25 colten"
type textarea "x"
type textarea "austin found ticket still in progress at 6:49 pm on 8/24/25 colten h"
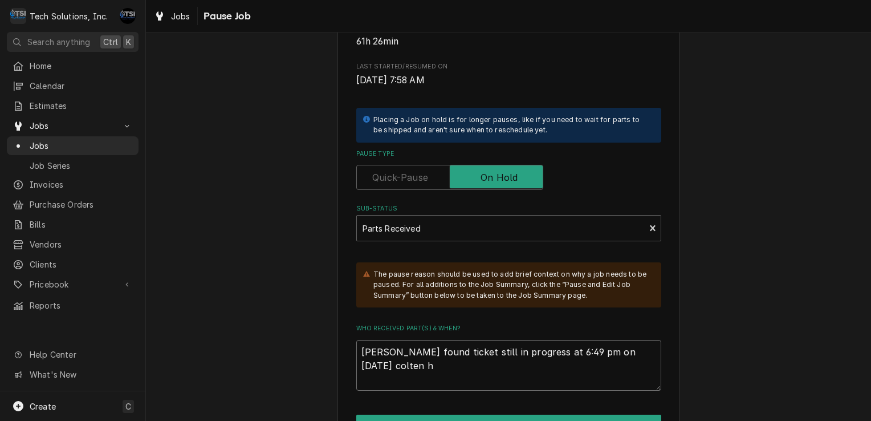
type textarea "x"
type textarea "austin found ticket still in progress at 6:49 pm on 8/24/25 colten ha"
type textarea "x"
type textarea "austin found ticket still in progress at 6:49 pm on 8/24/25 colten has"
type textarea "x"
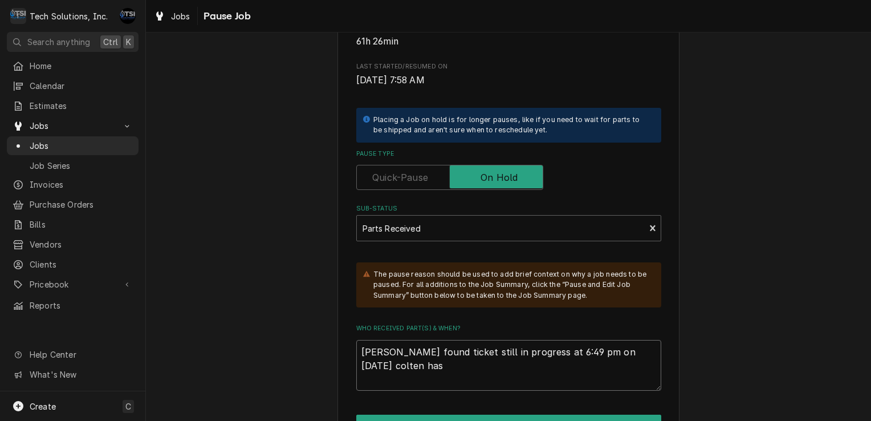
type textarea "austin found ticket still in progress at 6:49 pm on 8/24/25 colten has"
type textarea "x"
type textarea "austin found ticket still in progress at 6:49 pm on 8/24/25 colten has 5"
type textarea "x"
type textarea "austin found ticket still in progress at 6:49 pm on 8/24/25 colten has 5"
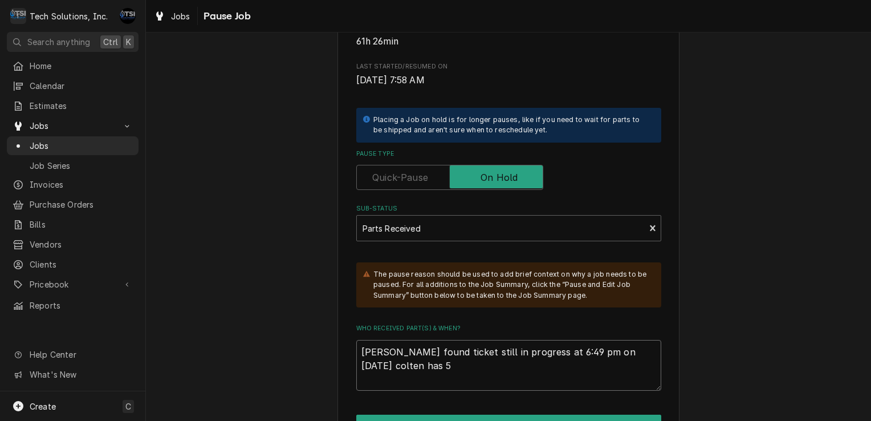
type textarea "x"
type textarea "austin found ticket still in progress at 6:49 pm on 8/24/25 colten has 5 h"
type textarea "x"
type textarea "austin found ticket still in progress at 6:49 pm on 8/24/25 colten has 5 ho"
type textarea "x"
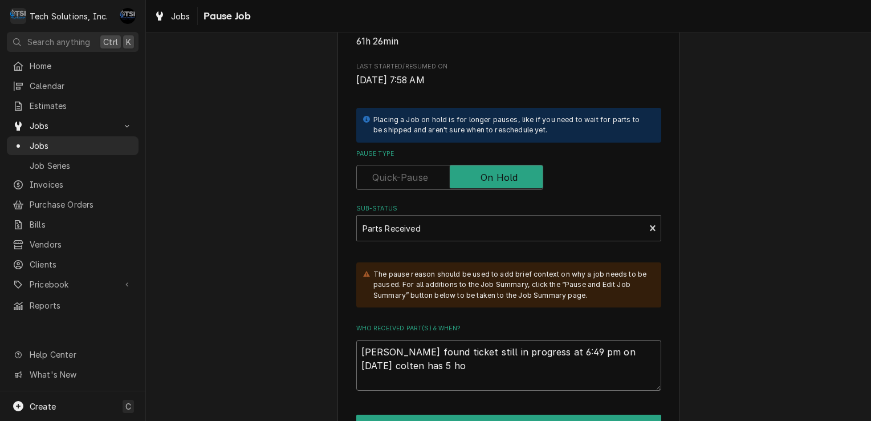
type textarea "austin found ticket still in progress at 6:49 pm on 8/24/25 colten has 5 hou"
type textarea "x"
type textarea "austin found ticket still in progress at 6:49 pm on 8/24/25 colten has 5 hour"
type textarea "x"
type textarea "austin found ticket still in progress at 6:49 pm on 8/24/25 colten has 5 hours"
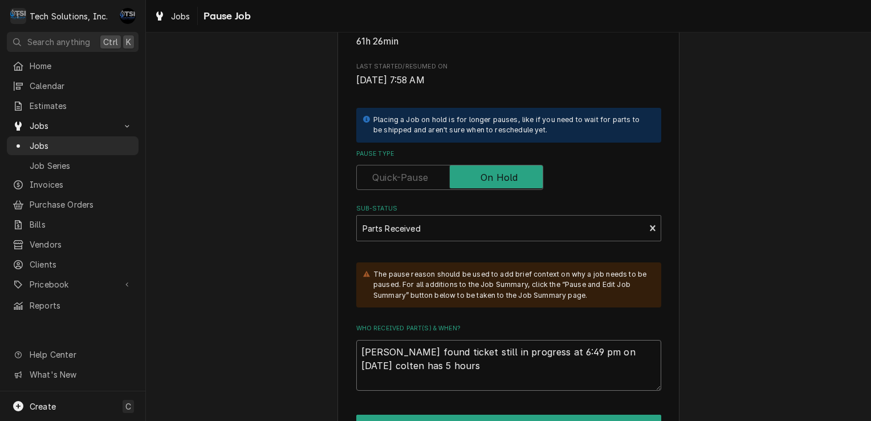
type textarea "x"
type textarea "austin found ticket still in progress at 6:49 pm on 8/24/25 colten has 5 hours"
type textarea "x"
type textarea "austin found ticket still in progress at 6:49 pm on 8/24/25 colten has 5 hours l"
type textarea "x"
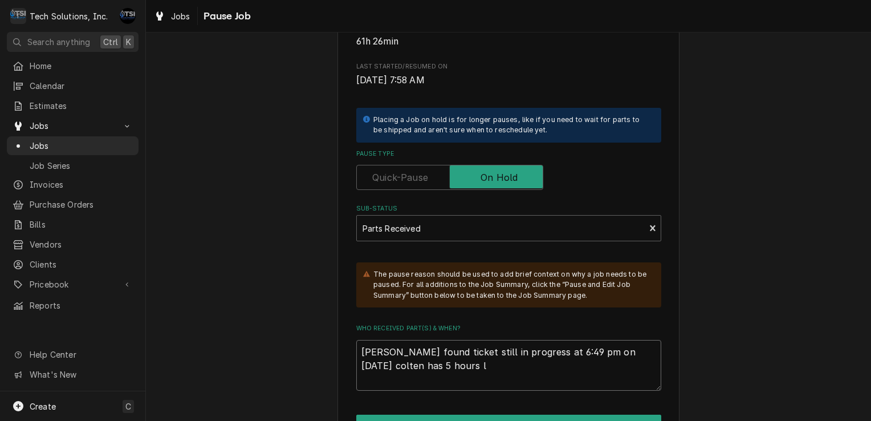
type textarea "austin found ticket still in progress at 6:49 pm on 8/24/25 colten has 5 hours …"
type textarea "x"
type textarea "austin found ticket still in progress at 6:49 pm on 8/24/25 colten has 5 hours …"
type textarea "x"
type textarea "austin found ticket still in progress at 6:49 pm on 8/24/25 colten has 5 hours …"
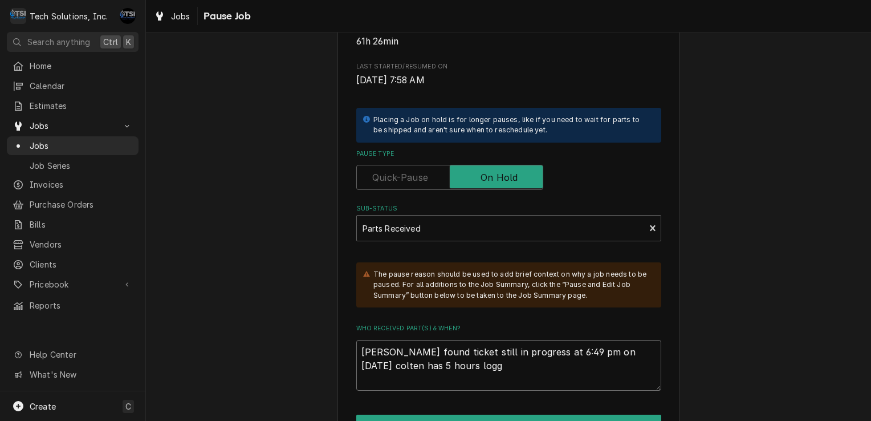
type textarea "x"
type textarea "austin found ticket still in progress at 6:49 pm on 8/24/25 colten has 5 hours …"
type textarea "x"
type textarea "austin found ticket still in progress at 6:49 pm on 8/24/25 colten has 5 hours …"
type textarea "x"
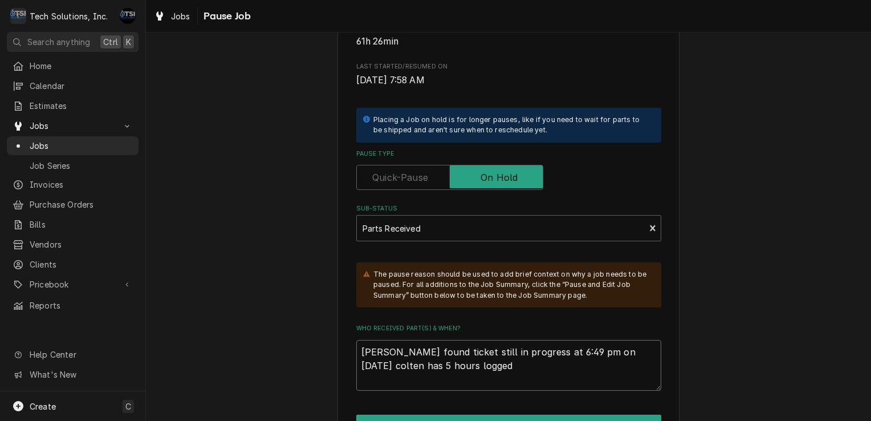
type textarea "austin found ticket still in progress at 6:49 pm on 8/24/25 colten has 5 hours …"
type textarea "x"
type textarea "austin found ticket still in progress at 6:49 pm on 8/24/25 colten has 5 hours …"
type textarea "x"
type textarea "austin found ticket still in progress at 6:49 pm on 8/24/25 colten has 5 hours …"
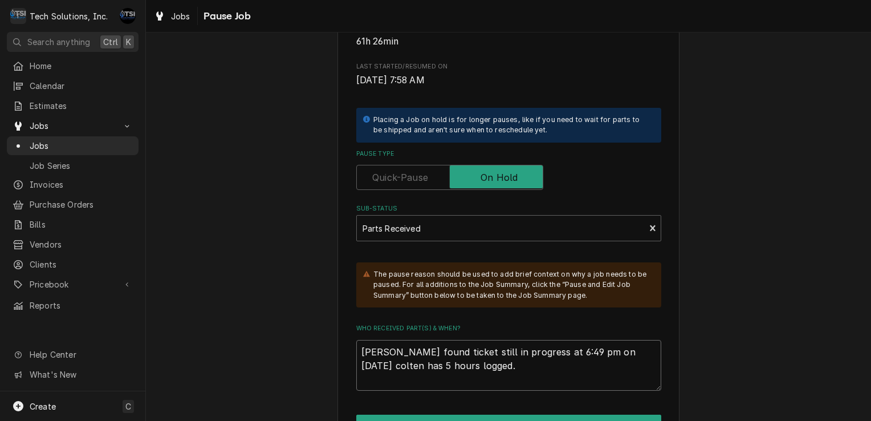
type textarea "x"
type textarea "austin found ticket still in progress at 6:49 pm on 8/24/25 colten has 5 hours …"
type textarea "x"
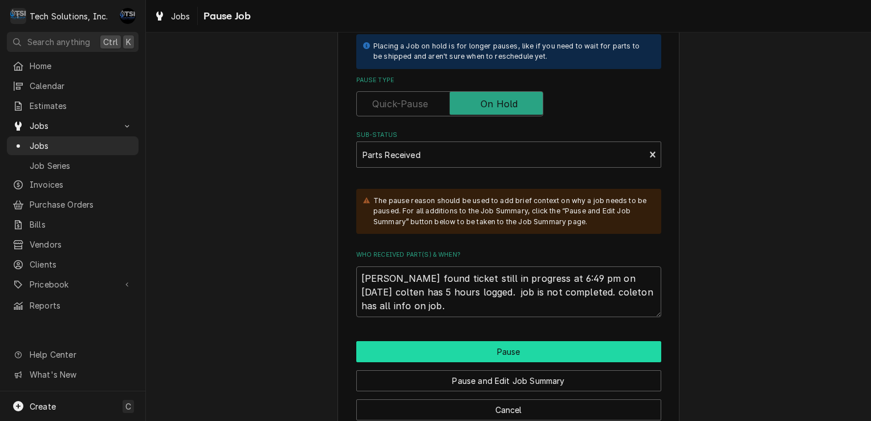
click at [495, 348] on button "Pause" at bounding box center [508, 351] width 305 height 21
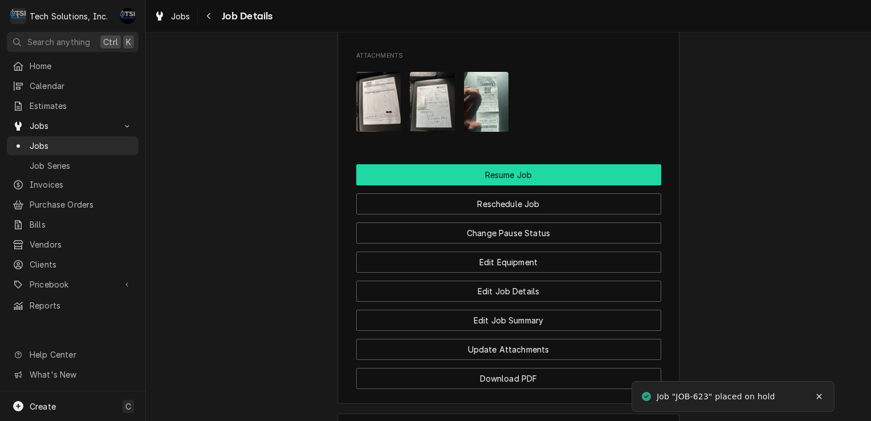
scroll to position [1191, 0]
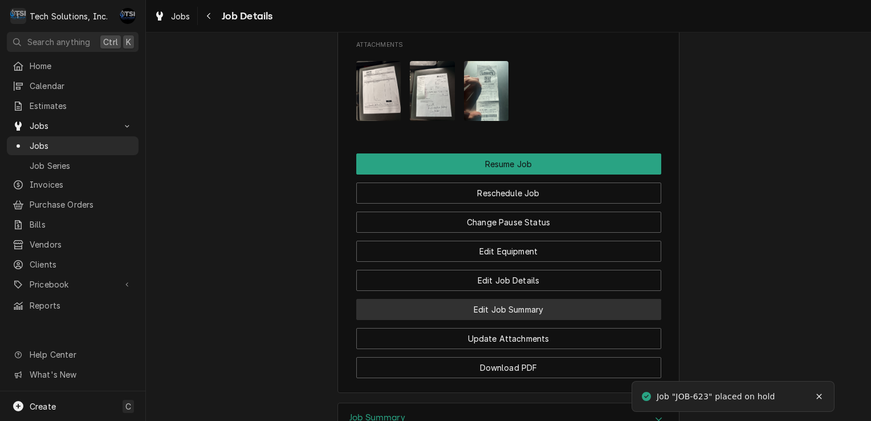
click at [533, 299] on button "Edit Job Summary" at bounding box center [508, 309] width 305 height 21
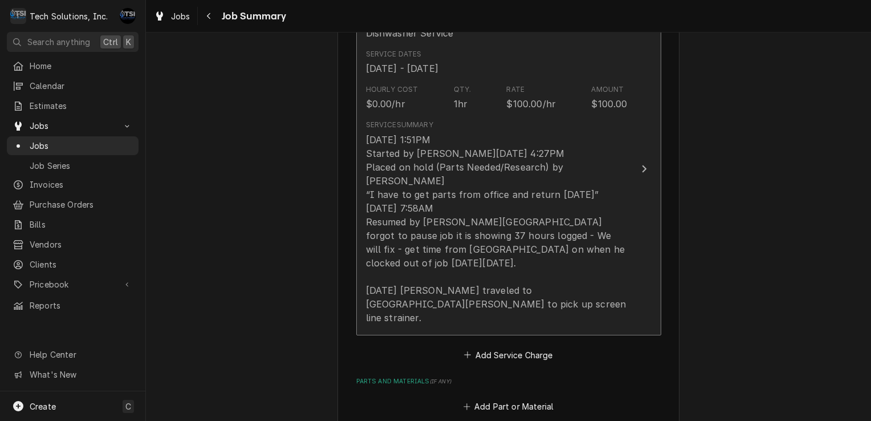
click at [472, 261] on div "[DATE] 1:51PM Started by [PERSON_NAME][DATE] 4:27PM Placed on hold (Parts Neede…" at bounding box center [497, 228] width 262 height 191
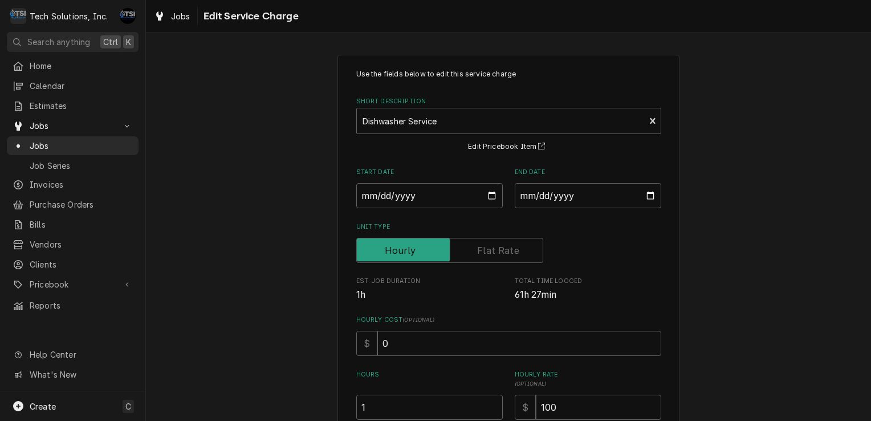
scroll to position [300, 0]
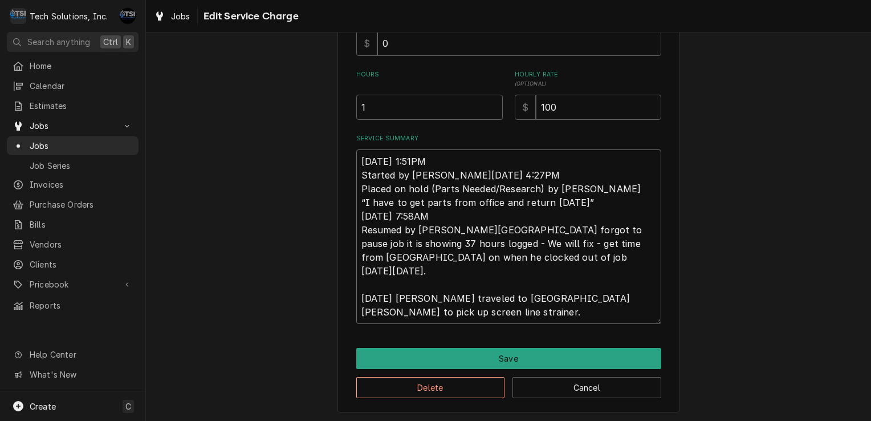
click at [464, 318] on textarea "[DATE] 1:51PM Started by [PERSON_NAME][DATE] 4:27PM Placed on hold (Parts Neede…" at bounding box center [508, 236] width 305 height 174
type textarea "x"
type textarea "[DATE] 1:51PM Started by [PERSON_NAME][DATE] 4:27PM Placed on hold (Parts Neede…"
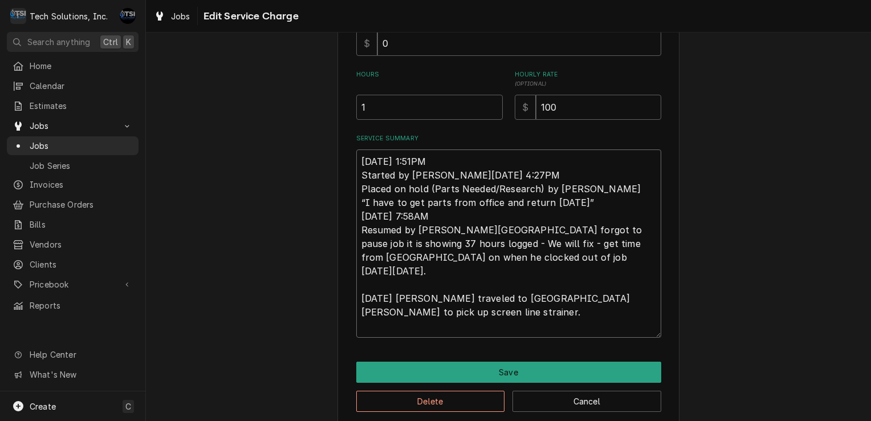
type textarea "x"
type textarea "Thu, Aug 21, 2025 - 1:51PM Started by Coleton Wallace Thu, Aug 21, 2025 - 4:27P…"
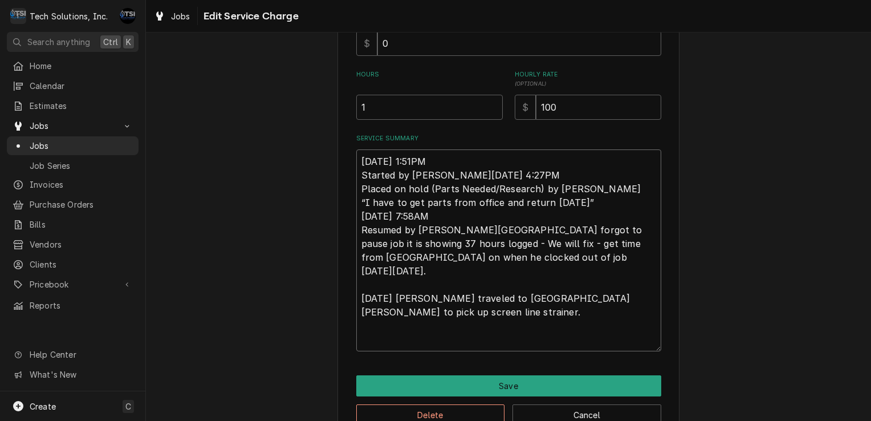
type textarea "x"
type textarea "Thu, Aug 21, 2025 - 1:51PM Started by Coleton Wallace Thu, Aug 21, 2025 - 4:27P…"
type textarea "x"
type textarea "Thu, Aug 21, 2025 - 1:51PM Started by Coleton Wallace Thu, Aug 21, 2025 - 4:27P…"
type textarea "x"
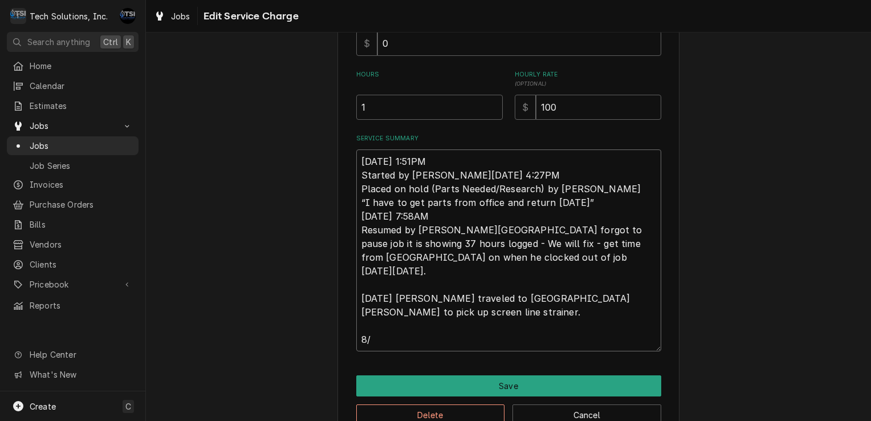
type textarea "Thu, Aug 21, 2025 - 1:51PM Started by Coleton Wallace Thu, Aug 21, 2025 - 4:27P…"
type textarea "x"
type textarea "Thu, Aug 21, 2025 - 1:51PM Started by Coleton Wallace Thu, Aug 21, 2025 - 4:27P…"
type textarea "x"
type textarea "Thu, Aug 21, 2025 - 1:51PM Started by Coleton Wallace Thu, Aug 21, 2025 - 4:27P…"
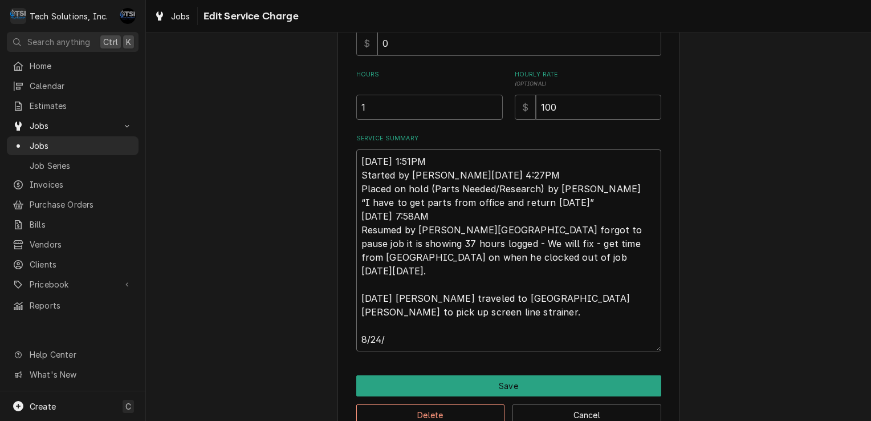
type textarea "x"
type textarea "Thu, Aug 21, 2025 - 1:51PM Started by Coleton Wallace Thu, Aug 21, 2025 - 4:27P…"
type textarea "x"
type textarea "Thu, Aug 21, 2025 - 1:51PM Started by Coleton Wallace Thu, Aug 21, 2025 - 4:27P…"
type textarea "x"
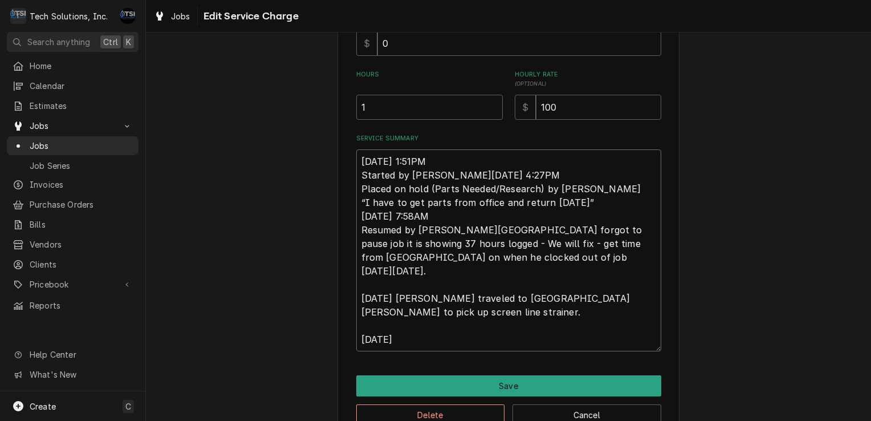
type textarea "Thu, Aug 21, 2025 - 1:51PM Started by Coleton Wallace Thu, Aug 21, 2025 - 4:27P…"
type textarea "x"
type textarea "Thu, Aug 21, 2025 - 1:51PM Started by Coleton Wallace Thu, Aug 21, 2025 - 4:27P…"
type textarea "x"
type textarea "Thu, Aug 21, 2025 - 1:51PM Started by Coleton Wallace Thu, Aug 21, 2025 - 4:27P…"
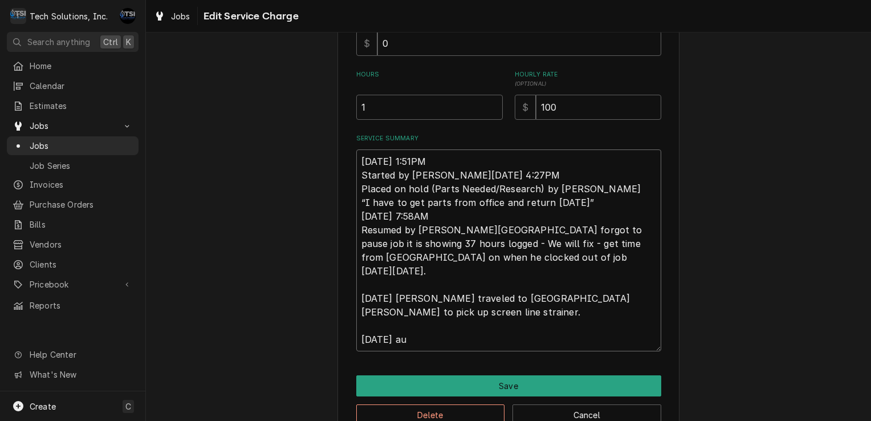
type textarea "x"
type textarea "Thu, Aug 21, 2025 - 1:51PM Started by Coleton Wallace Thu, Aug 21, 2025 - 4:27P…"
type textarea "x"
type textarea "Thu, Aug 21, 2025 - 1:51PM Started by Coleton Wallace Thu, Aug 21, 2025 - 4:27P…"
type textarea "x"
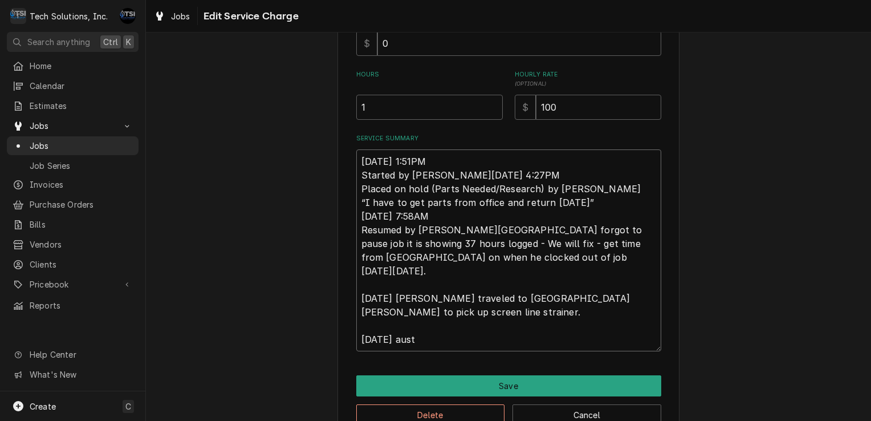
type textarea "Thu, Aug 21, 2025 - 1:51PM Started by Coleton Wallace Thu, Aug 21, 2025 - 4:27P…"
type textarea "x"
type textarea "Thu, Aug 21, 2025 - 1:51PM Started by Coleton Wallace Thu, Aug 21, 2025 - 4:27P…"
type textarea "x"
type textarea "Thu, Aug 21, 2025 - 1:51PM Started by Coleton Wallace Thu, Aug 21, 2025 - 4:27P…"
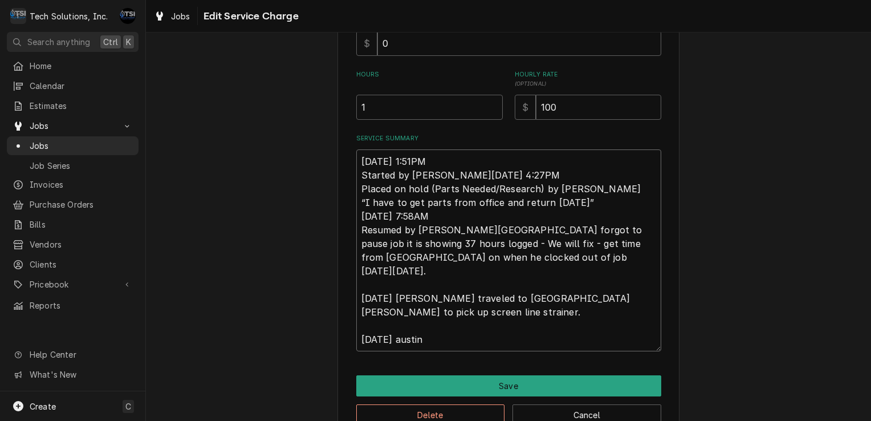
type textarea "x"
type textarea "Thu, Aug 21, 2025 - 1:51PM Started by Coleton Wallace Thu, Aug 21, 2025 - 4:27P…"
type textarea "x"
type textarea "Thu, Aug 21, 2025 - 1:51PM Started by Coleton Wallace Thu, Aug 21, 2025 - 4:27P…"
type textarea "x"
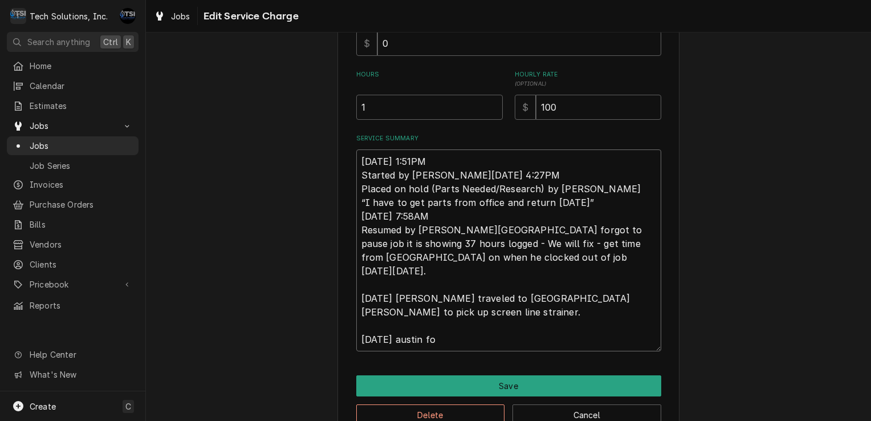
type textarea "Thu, Aug 21, 2025 - 1:51PM Started by Coleton Wallace Thu, Aug 21, 2025 - 4:27P…"
type textarea "x"
type textarea "Thu, Aug 21, 2025 - 1:51PM Started by Coleton Wallace Thu, Aug 21, 2025 - 4:27P…"
type textarea "x"
type textarea "Thu, Aug 21, 2025 - 1:51PM Started by Coleton Wallace Thu, Aug 21, 2025 - 4:27P…"
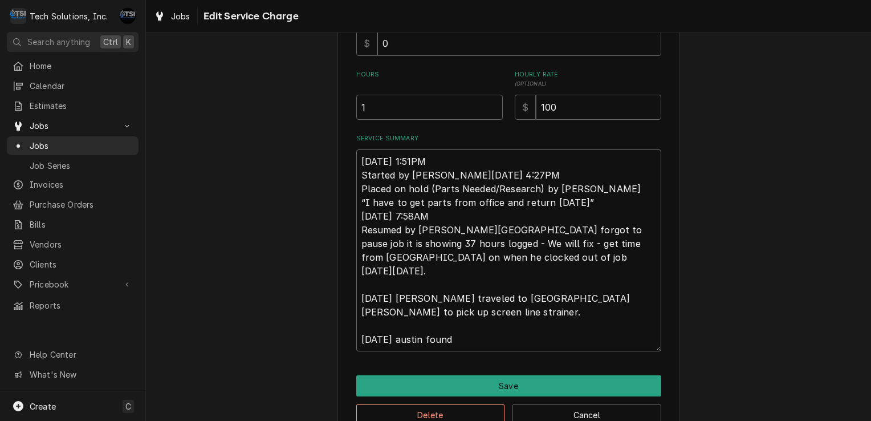
type textarea "x"
type textarea "Thu, Aug 21, 2025 - 1:51PM Started by Coleton Wallace Thu, Aug 21, 2025 - 4:27P…"
type textarea "x"
type textarea "Thu, Aug 21, 2025 - 1:51PM Started by Coleton Wallace Thu, Aug 21, 2025 - 4:27P…"
type textarea "x"
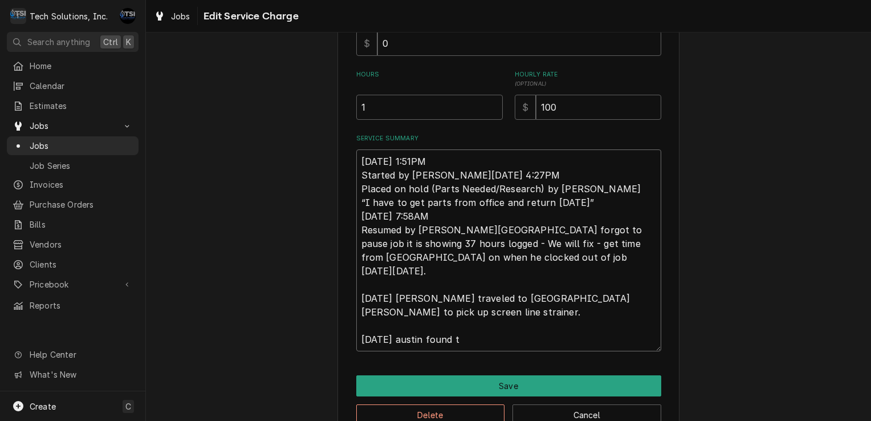
type textarea "Thu, Aug 21, 2025 - 1:51PM Started by Coleton Wallace Thu, Aug 21, 2025 - 4:27P…"
type textarea "x"
type textarea "Thu, Aug 21, 2025 - 1:51PM Started by Coleton Wallace Thu, Aug 21, 2025 - 4:27P…"
type textarea "x"
type textarea "Thu, Aug 21, 2025 - 1:51PM Started by Coleton Wallace Thu, Aug 21, 2025 - 4:27P…"
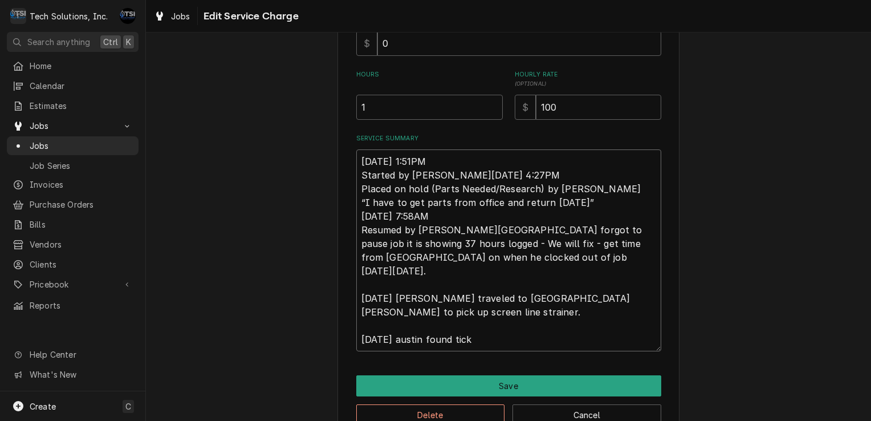
type textarea "x"
type textarea "Thu, Aug 21, 2025 - 1:51PM Started by Coleton Wallace Thu, Aug 21, 2025 - 4:27P…"
type textarea "x"
type textarea "Thu, Aug 21, 2025 - 1:51PM Started by Coleton Wallace Thu, Aug 21, 2025 - 4:27P…"
type textarea "x"
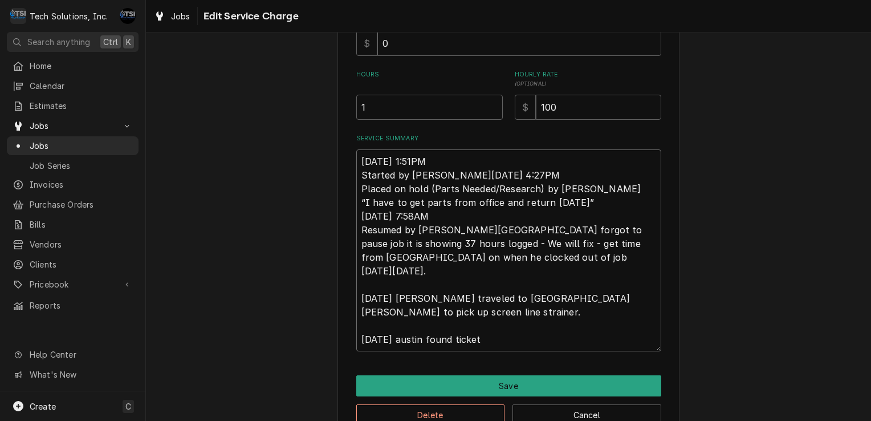
type textarea "Thu, Aug 21, 2025 - 1:51PM Started by Coleton Wallace Thu, Aug 21, 2025 - 4:27P…"
type textarea "x"
type textarea "Thu, Aug 21, 2025 - 1:51PM Started by Coleton Wallace Thu, Aug 21, 2025 - 4:27P…"
type textarea "x"
type textarea "Thu, Aug 21, 2025 - 1:51PM Started by Coleton Wallace Thu, Aug 21, 2025 - 4:27P…"
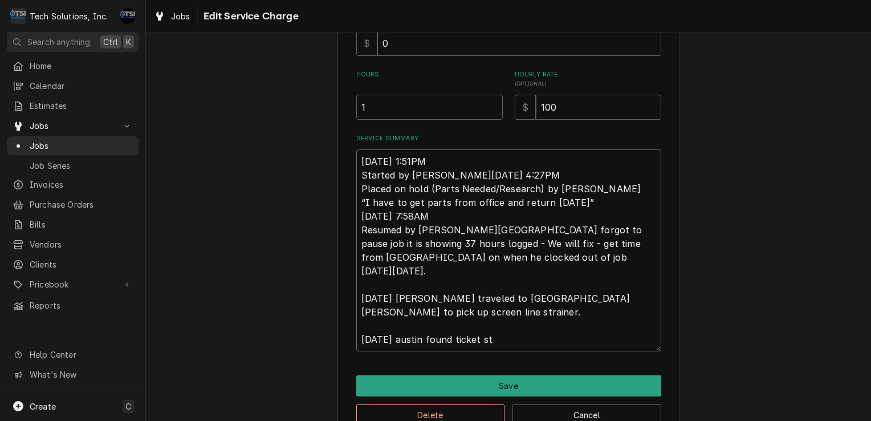
type textarea "x"
type textarea "Thu, Aug 21, 2025 - 1:51PM Started by Coleton Wallace Thu, Aug 21, 2025 - 4:27P…"
type textarea "x"
type textarea "Thu, Aug 21, 2025 - 1:51PM Started by Coleton Wallace Thu, Aug 21, 2025 - 4:27P…"
type textarea "x"
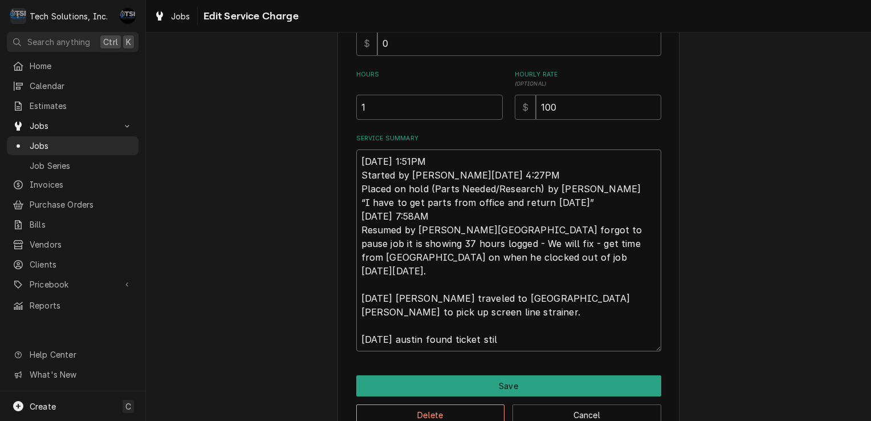
type textarea "Thu, Aug 21, 2025 - 1:51PM Started by Coleton Wallace Thu, Aug 21, 2025 - 4:27P…"
type textarea "x"
type textarea "Thu, Aug 21, 2025 - 1:51PM Started by Coleton Wallace Thu, Aug 21, 2025 - 4:27P…"
type textarea "x"
type textarea "Thu, Aug 21, 2025 - 1:51PM Started by Coleton Wallace Thu, Aug 21, 2025 - 4:27P…"
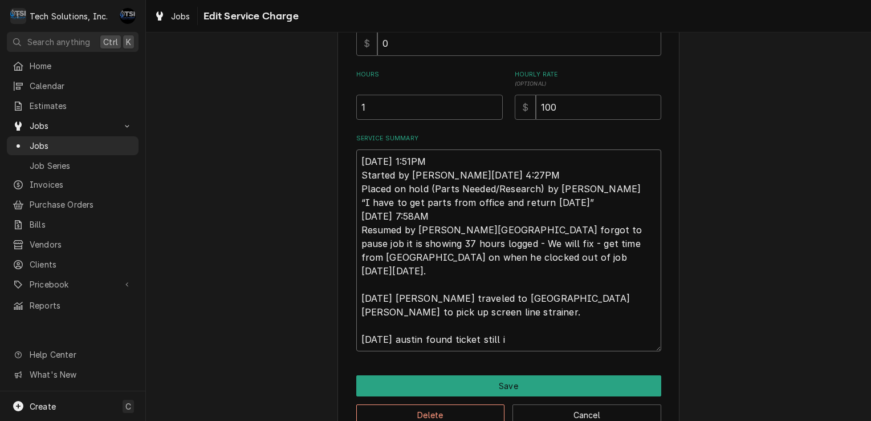
type textarea "x"
type textarea "Thu, Aug 21, 2025 - 1:51PM Started by Coleton Wallace Thu, Aug 21, 2025 - 4:27P…"
type textarea "x"
type textarea "Thu, Aug 21, 2025 - 1:51PM Started by Coleton Wallace Thu, Aug 21, 2025 - 4:27P…"
type textarea "x"
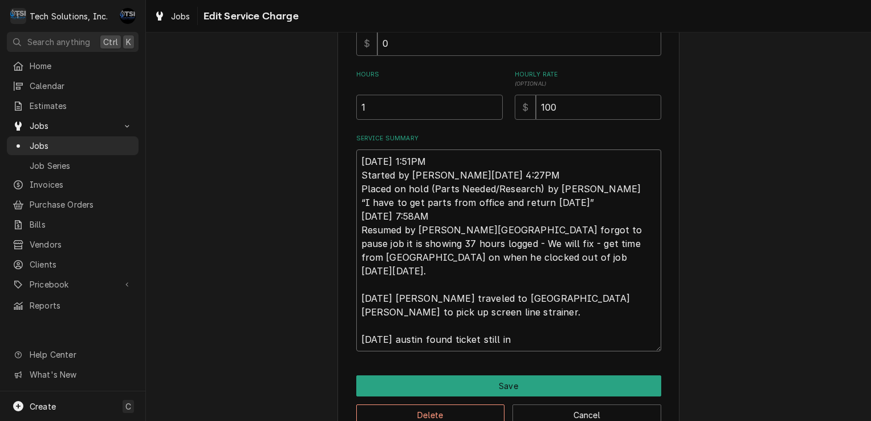
type textarea "Thu, Aug 21, 2025 - 1:51PM Started by Coleton Wallace Thu, Aug 21, 2025 - 4:27P…"
type textarea "x"
type textarea "Thu, Aug 21, 2025 - 1:51PM Started by Coleton Wallace Thu, Aug 21, 2025 - 4:27P…"
type textarea "x"
type textarea "Thu, Aug 21, 2025 - 1:51PM Started by Coleton Wallace Thu, Aug 21, 2025 - 4:27P…"
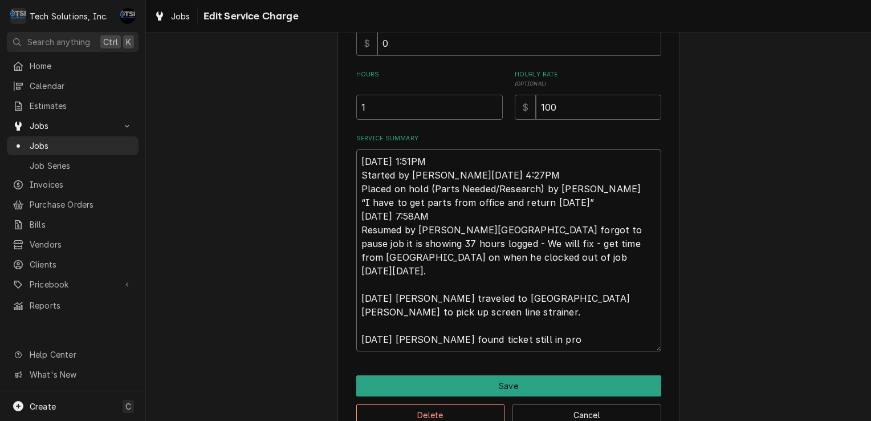
type textarea "x"
type textarea "Thu, Aug 21, 2025 - 1:51PM Started by Coleton Wallace Thu, Aug 21, 2025 - 4:27P…"
type textarea "x"
type textarea "Thu, Aug 21, 2025 - 1:51PM Started by Coleton Wallace Thu, Aug 21, 2025 - 4:27P…"
type textarea "x"
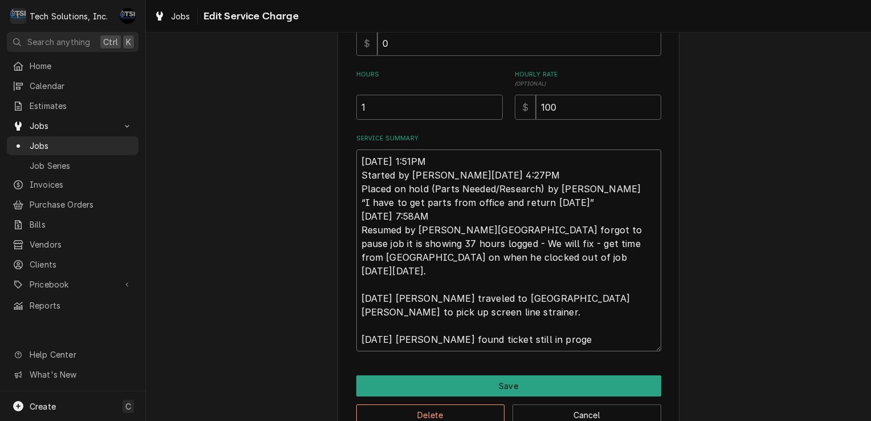
type textarea "Thu, Aug 21, 2025 - 1:51PM Started by Coleton Wallace Thu, Aug 21, 2025 - 4:27P…"
type textarea "x"
type textarea "Thu, Aug 21, 2025 - 1:51PM Started by Coleton Wallace Thu, Aug 21, 2025 - 4:27P…"
type textarea "x"
type textarea "Thu, Aug 21, 2025 - 1:51PM Started by Coleton Wallace Thu, Aug 21, 2025 - 4:27P…"
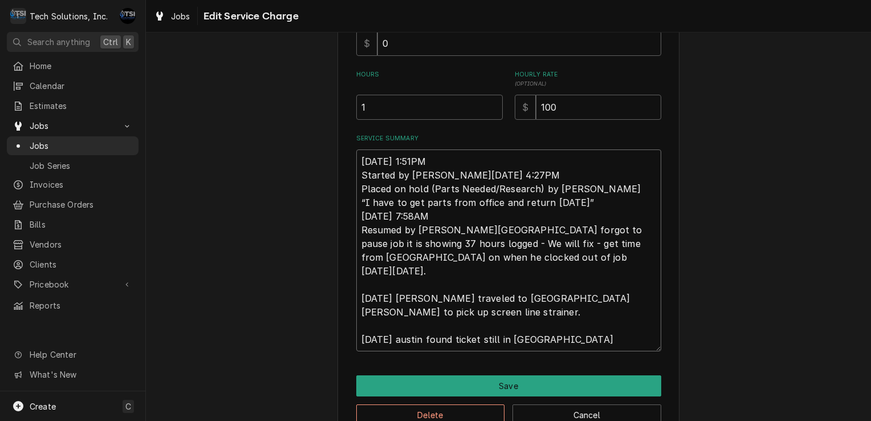
type textarea "x"
type textarea "Thu, Aug 21, 2025 - 1:51PM Started by Coleton Wallace Thu, Aug 21, 2025 - 4:27P…"
type textarea "x"
type textarea "Thu, Aug 21, 2025 - 1:51PM Started by Coleton Wallace Thu, Aug 21, 2025 - 4:27P…"
type textarea "x"
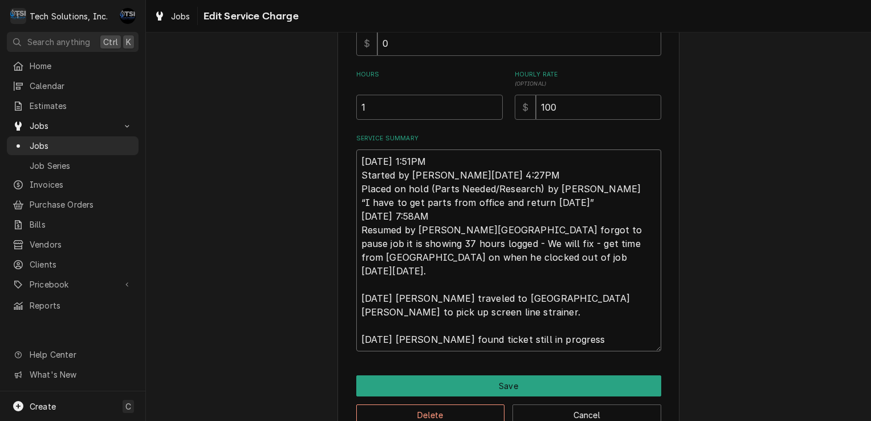
type textarea "Thu, Aug 21, 2025 - 1:51PM Started by Coleton Wallace Thu, Aug 21, 2025 - 4:27P…"
type textarea "x"
type textarea "Thu, Aug 21, 2025 - 1:51PM Started by Coleton Wallace Thu, Aug 21, 2025 - 4:27P…"
type textarea "x"
type textarea "Thu, Aug 21, 2025 - 1:51PM Started by Coleton Wallace Thu, Aug 21, 2025 - 4:27P…"
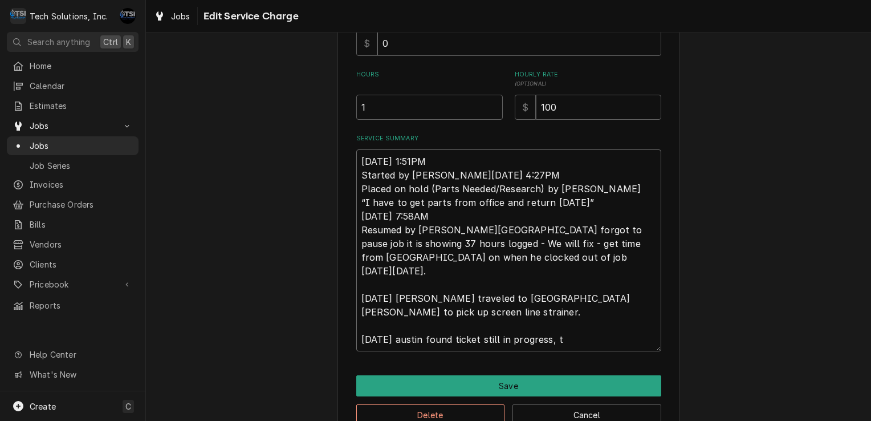
type textarea "x"
type textarea "Thu, Aug 21, 2025 - 1:51PM Started by Coleton Wallace Thu, Aug 21, 2025 - 4:27P…"
type textarea "x"
type textarea "Thu, Aug 21, 2025 - 1:51PM Started by Coleton Wallace Thu, Aug 21, 2025 - 4:27P…"
type textarea "x"
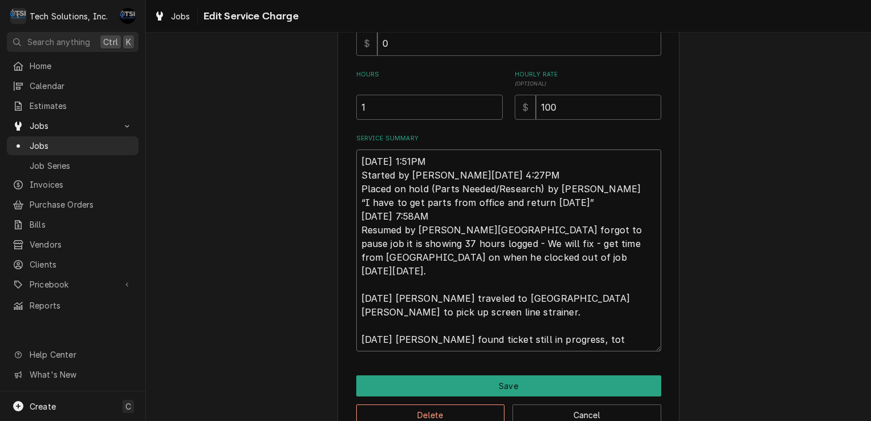
type textarea "Thu, Aug 21, 2025 - 1:51PM Started by Coleton Wallace Thu, Aug 21, 2025 - 4:27P…"
type textarea "x"
type textarea "Thu, Aug 21, 2025 - 1:51PM Started by Coleton Wallace Thu, Aug 21, 2025 - 4:27P…"
type textarea "x"
type textarea "Thu, Aug 21, 2025 - 1:51PM Started by Coleton Wallace Thu, Aug 21, 2025 - 4:27P…"
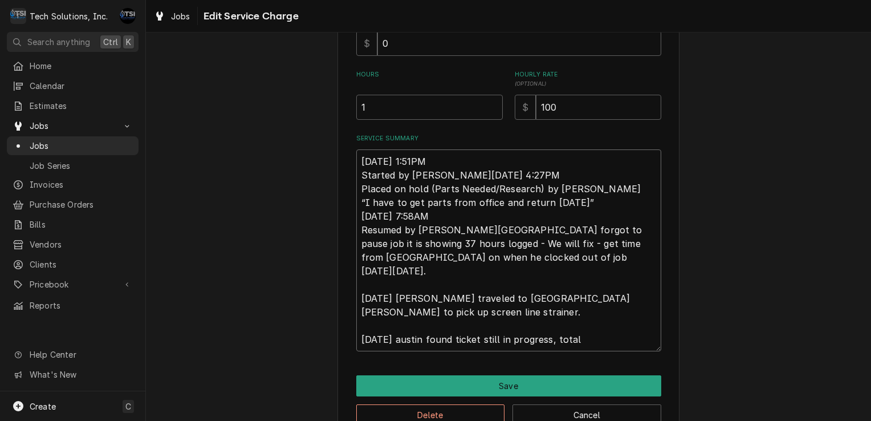
type textarea "x"
type textarea "Thu, Aug 21, 2025 - 1:51PM Started by Coleton Wallace Thu, Aug 21, 2025 - 4:27P…"
type textarea "x"
type textarea "Thu, Aug 21, 2025 - 1:51PM Started by Coleton Wallace Thu, Aug 21, 2025 - 4:27P…"
type textarea "x"
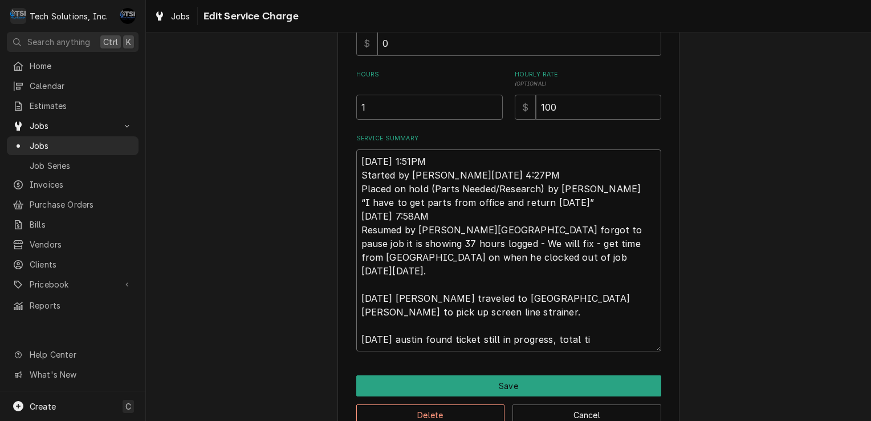
type textarea "Thu, Aug 21, 2025 - 1:51PM Started by Coleton Wallace Thu, Aug 21, 2025 - 4:27P…"
type textarea "x"
type textarea "Thu, Aug 21, 2025 - 1:51PM Started by Coleton Wallace Thu, Aug 21, 2025 - 4:27P…"
type textarea "x"
type textarea "Thu, Aug 21, 2025 - 1:51PM Started by Coleton Wallace Thu, Aug 21, 2025 - 4:27P…"
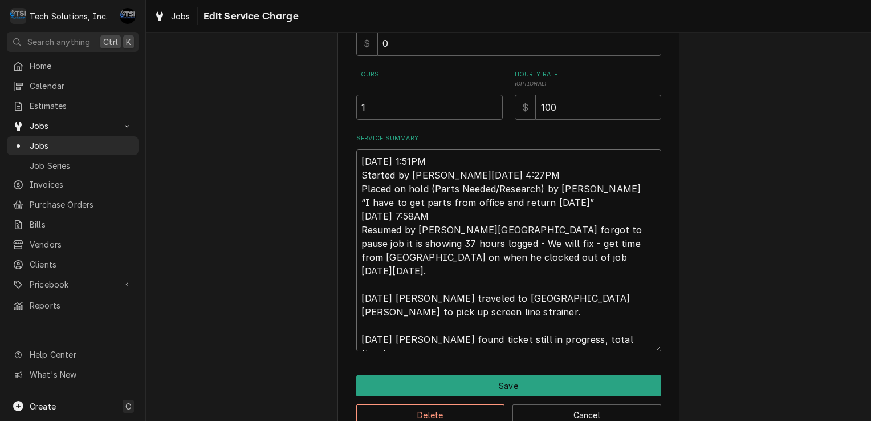
type textarea "x"
type textarea "Thu, Aug 21, 2025 - 1:51PM Started by Coleton Wallace Thu, Aug 21, 2025 - 4:27P…"
type textarea "x"
type textarea "Thu, Aug 21, 2025 - 1:51PM Started by Coleton Wallace Thu, Aug 21, 2025 - 4:27P…"
type textarea "x"
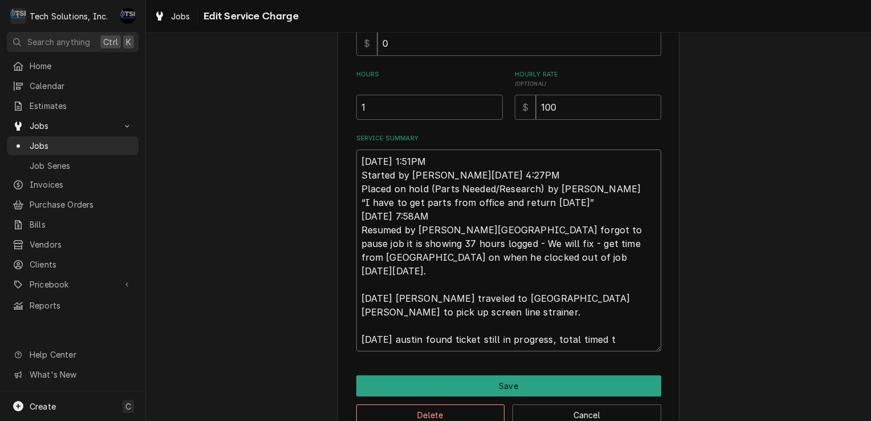
type textarea "Thu, Aug 21, 2025 - 1:51PM Started by Coleton Wallace Thu, Aug 21, 2025 - 4:27P…"
type textarea "x"
type textarea "Thu, Aug 21, 2025 - 1:51PM Started by Coleton Wallace Thu, Aug 21, 2025 - 4:27P…"
type textarea "x"
type textarea "Thu, Aug 21, 2025 - 1:51PM Started by Coleton Wallace Thu, Aug 21, 2025 - 4:27P…"
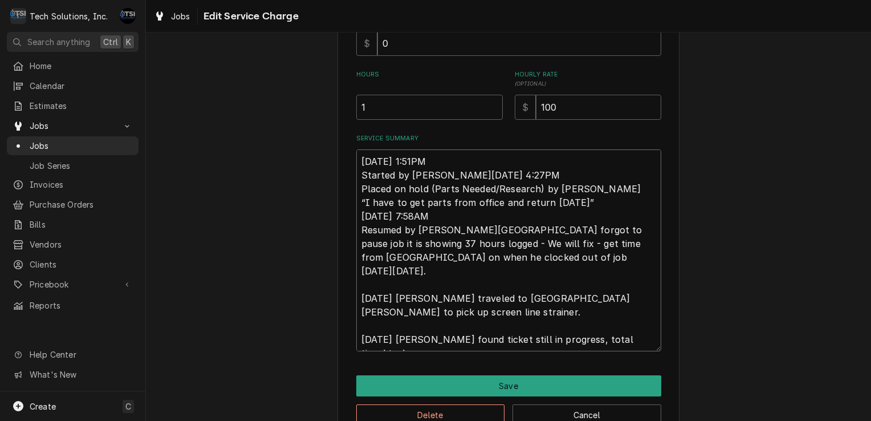
type textarea "x"
type textarea "Thu, Aug 21, 2025 - 1:51PM Started by Coleton Wallace Thu, Aug 21, 2025 - 4:27P…"
type textarea "x"
type textarea "Thu, Aug 21, 2025 - 1:51PM Started by Coleton Wallace Thu, Aug 21, 2025 - 4:27P…"
type textarea "x"
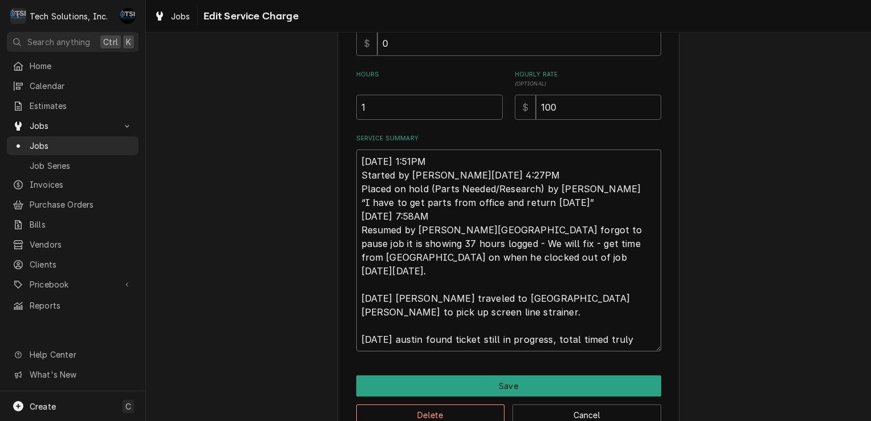
type textarea "Thu, Aug 21, 2025 - 1:51PM Started by Coleton Wallace Thu, Aug 21, 2025 - 4:27P…"
type textarea "x"
type textarea "Thu, Aug 21, 2025 - 1:51PM Started by Coleton Wallace Thu, Aug 21, 2025 - 4:27P…"
type textarea "x"
type textarea "Thu, Aug 21, 2025 - 1:51PM Started by Coleton Wallace Thu, Aug 21, 2025 - 4:27P…"
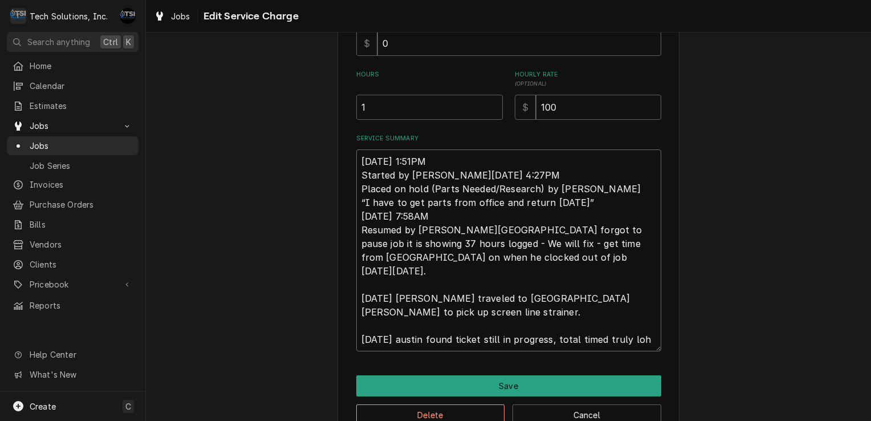
type textarea "x"
type textarea "Thu, Aug 21, 2025 - 1:51PM Started by Coleton Wallace Thu, Aug 21, 2025 - 4:27P…"
type textarea "x"
type textarea "Thu, Aug 21, 2025 - 1:51PM Started by Coleton Wallace Thu, Aug 21, 2025 - 4:27P…"
type textarea "x"
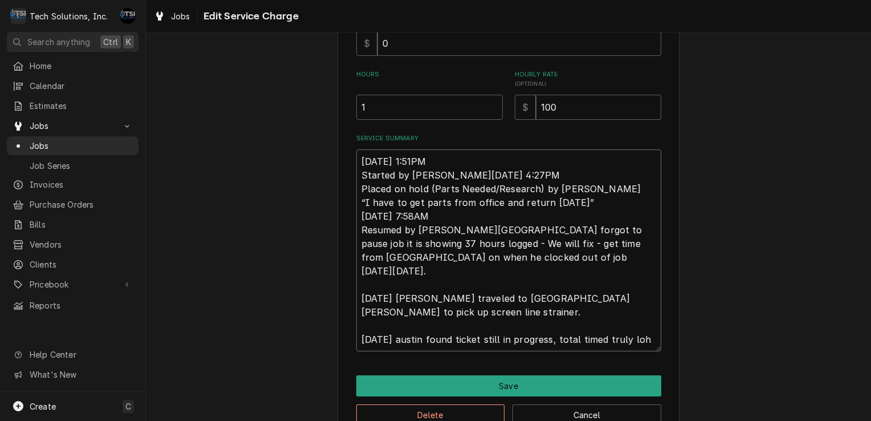
type textarea "Thu, Aug 21, 2025 - 1:51PM Started by Coleton Wallace Thu, Aug 21, 2025 - 4:27P…"
type textarea "x"
type textarea "Thu, Aug 21, 2025 - 1:51PM Started by Coleton Wallace Thu, Aug 21, 2025 - 4:27P…"
type textarea "x"
type textarea "Thu, Aug 21, 2025 - 1:51PM Started by Coleton Wallace Thu, Aug 21, 2025 - 4:27P…"
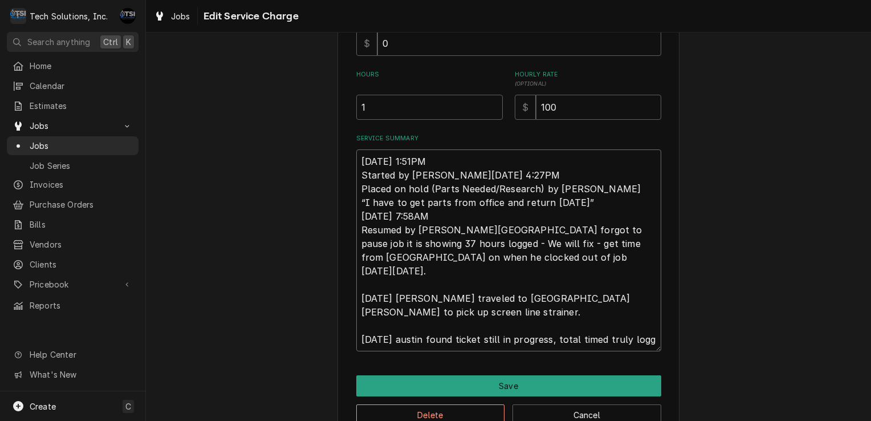
type textarea "x"
type textarea "Thu, Aug 21, 2025 - 1:51PM Started by Coleton Wallace Thu, Aug 21, 2025 - 4:27P…"
type textarea "x"
type textarea "Thu, Aug 21, 2025 - 1:51PM Started by Coleton Wallace Thu, Aug 21, 2025 - 4:27P…"
type textarea "x"
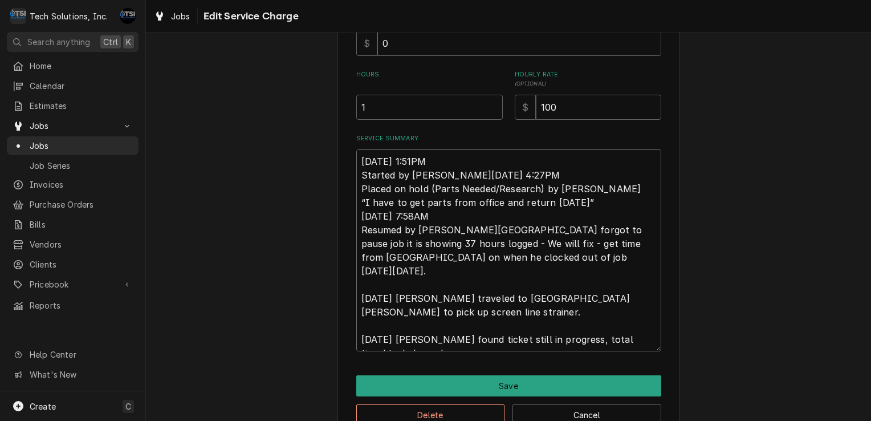
type textarea "Thu, Aug 21, 2025 - 1:51PM Started by Coleton Wallace Thu, Aug 21, 2025 - 4:27P…"
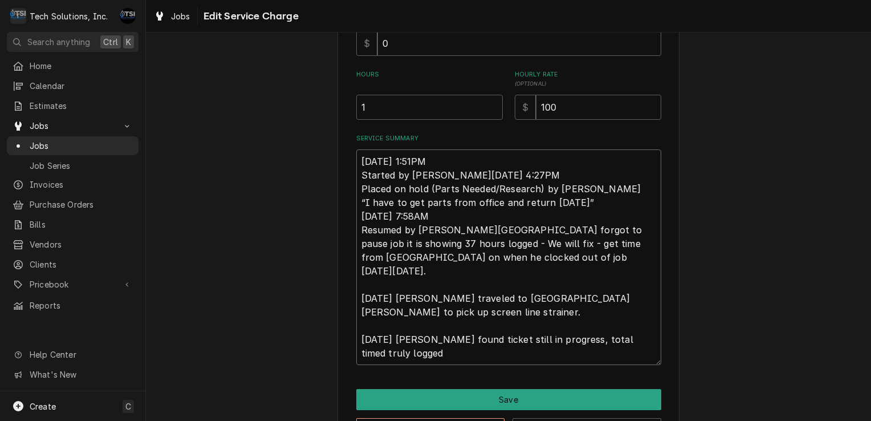
type textarea "x"
type textarea "Thu, Aug 21, 2025 - 1:51PM Started by Coleton Wallace Thu, Aug 21, 2025 - 4:27P…"
type textarea "x"
type textarea "Thu, Aug 21, 2025 - 1:51PM Started by Coleton Wallace Thu, Aug 21, 2025 - 4:27P…"
type textarea "x"
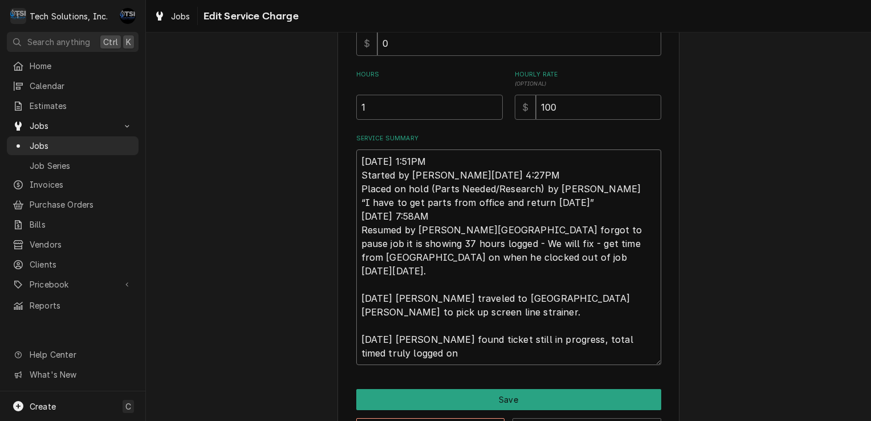
type textarea "Thu, Aug 21, 2025 - 1:51PM Started by Coleton Wallace Thu, Aug 21, 2025 - 4:27P…"
type textarea "x"
type textarea "Thu, Aug 21, 2025 - 1:51PM Started by Coleton Wallace Thu, Aug 21, 2025 - 4:27P…"
type textarea "x"
type textarea "Thu, Aug 21, 2025 - 1:51PM Started by Coleton Wallace Thu, Aug 21, 2025 - 4:27P…"
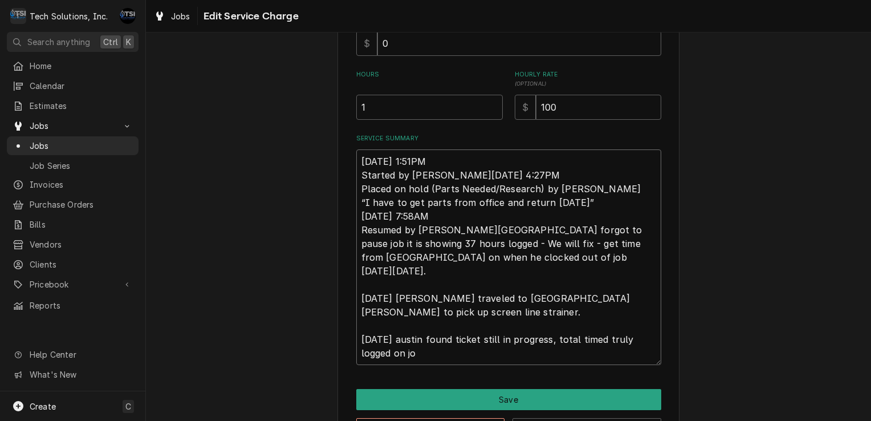
type textarea "x"
type textarea "Thu, Aug 21, 2025 - 1:51PM Started by Coleton Wallace Thu, Aug 21, 2025 - 4:27P…"
type textarea "x"
type textarea "Thu, Aug 21, 2025 - 1:51PM Started by Coleton Wallace Thu, Aug 21, 2025 - 4:27P…"
type textarea "x"
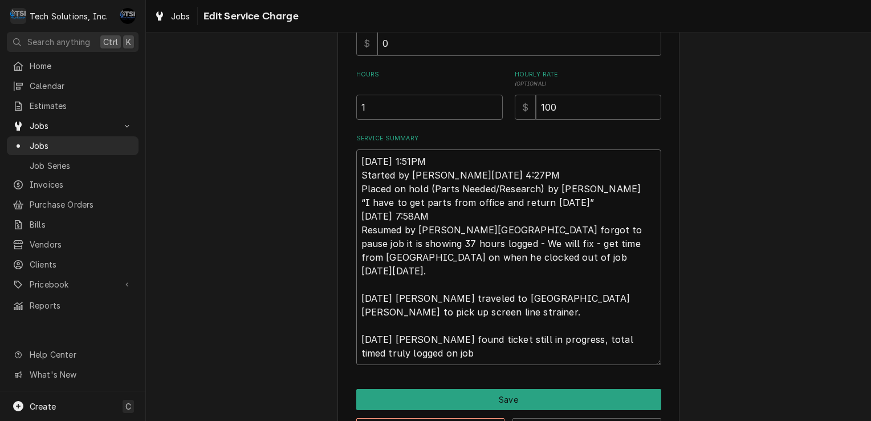
type textarea "Thu, Aug 21, 2025 - 1:51PM Started by Coleton Wallace Thu, Aug 21, 2025 - 4:27P…"
type textarea "x"
type textarea "Thu, Aug 21, 2025 - 1:51PM Started by Coleton Wallace Thu, Aug 21, 2025 - 4:27P…"
type textarea "x"
type textarea "Thu, Aug 21, 2025 - 1:51PM Started by Coleton Wallace Thu, Aug 21, 2025 - 4:27P…"
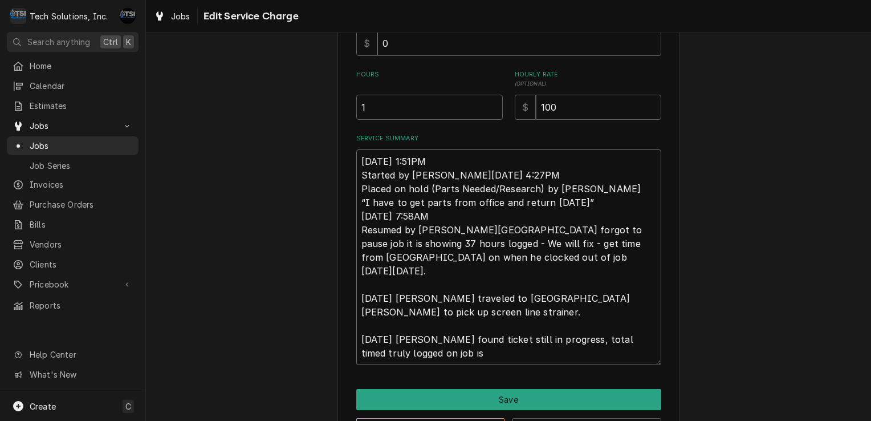
type textarea "x"
type textarea "Thu, Aug 21, 2025 - 1:51PM Started by Coleton Wallace Thu, Aug 21, 2025 - 4:27P…"
type textarea "x"
type textarea "Thu, Aug 21, 2025 - 1:51PM Started by Coleton Wallace Thu, Aug 21, 2025 - 4:27P…"
type textarea "x"
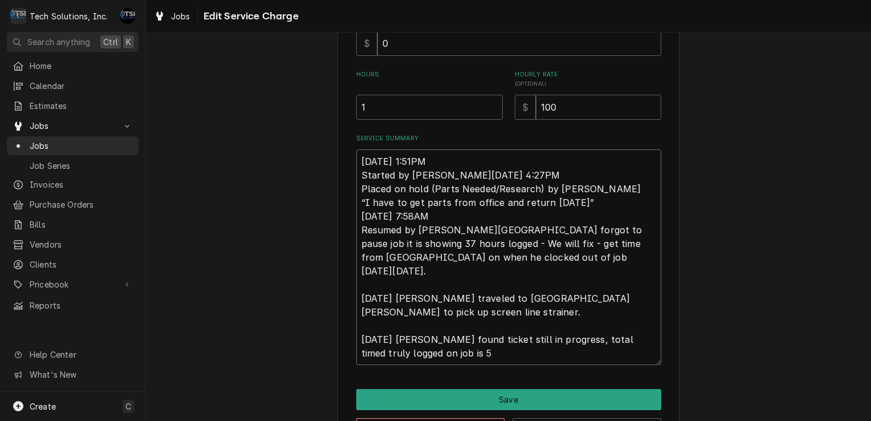
type textarea "Thu, Aug 21, 2025 - 1:51PM Started by Coleton Wallace Thu, Aug 21, 2025 - 4:27P…"
type textarea "x"
type textarea "Thu, Aug 21, 2025 - 1:51PM Started by Coleton Wallace Thu, Aug 21, 2025 - 4:27P…"
type textarea "x"
type textarea "Thu, Aug 21, 2025 - 1:51PM Started by Coleton Wallace Thu, Aug 21, 2025 - 4:27P…"
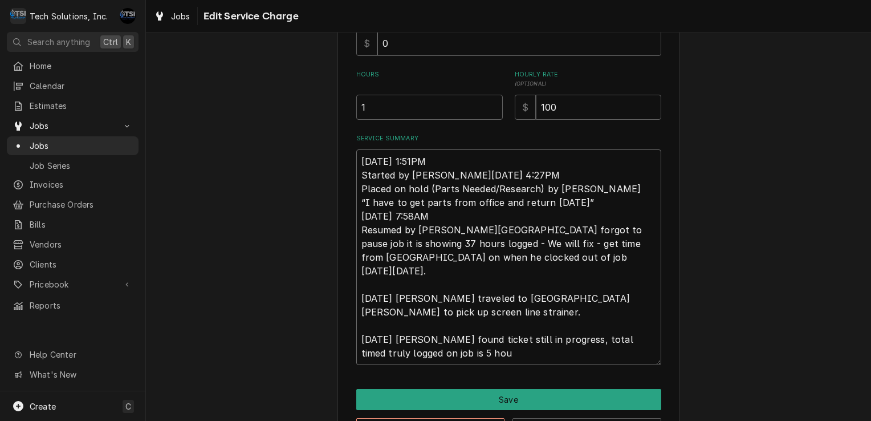
type textarea "x"
type textarea "Thu, Aug 21, 2025 - 1:51PM Started by Coleton Wallace Thu, Aug 21, 2025 - 4:27P…"
type textarea "x"
type textarea "Thu, Aug 21, 2025 - 1:51PM Started by Coleton Wallace Thu, Aug 21, 2025 - 4:27P…"
type textarea "x"
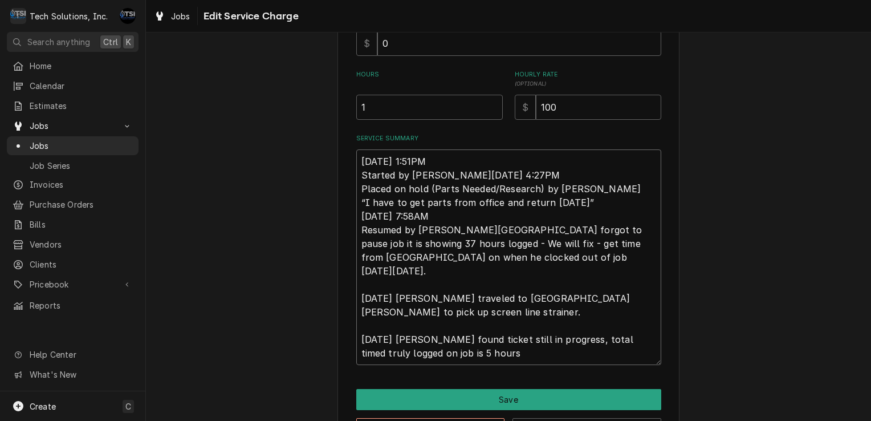
type textarea "Thu, Aug 21, 2025 - 1:51PM Started by Coleton Wallace Thu, Aug 21, 2025 - 4:27P…"
type textarea "x"
type textarea "Thu, Aug 21, 2025 - 1:51PM Started by Coleton Wallace Thu, Aug 21, 2025 - 4:27P…"
type textarea "x"
type textarea "Thu, Aug 21, 2025 - 1:51PM Started by Coleton Wallace Thu, Aug 21, 2025 - 4:27P…"
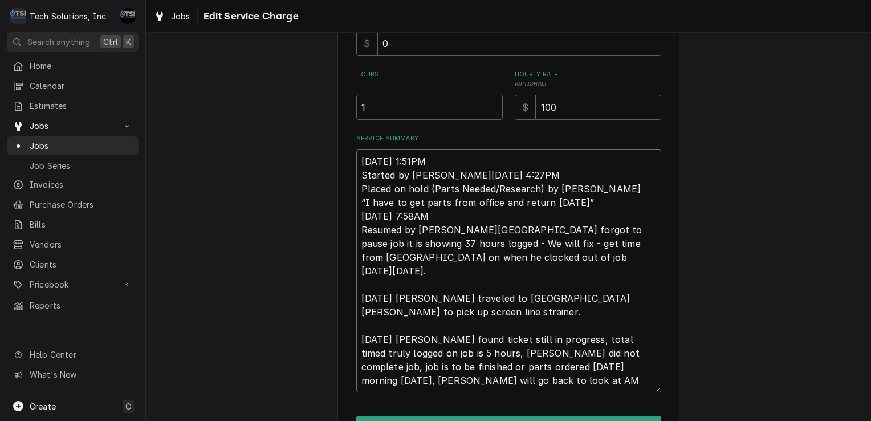
click at [448, 382] on textarea "Thu, Aug 21, 2025 - 1:51PM Started by Coleton Wallace Thu, Aug 21, 2025 - 4:27P…" at bounding box center [508, 270] width 305 height 243
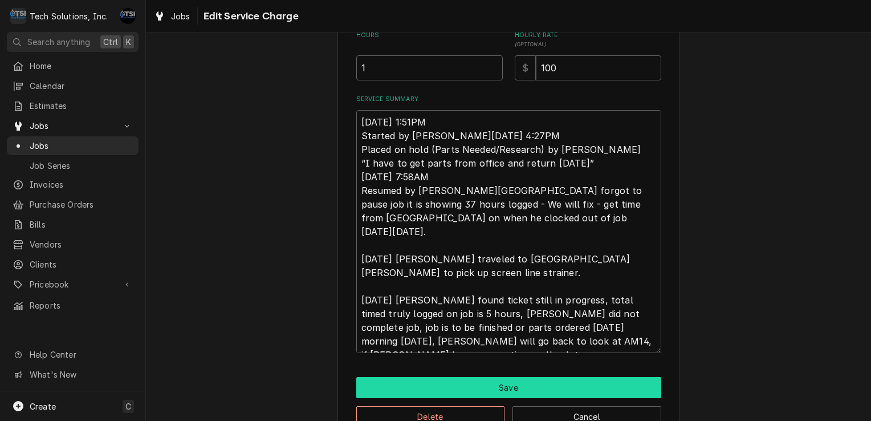
click at [448, 382] on button "Save" at bounding box center [508, 387] width 305 height 21
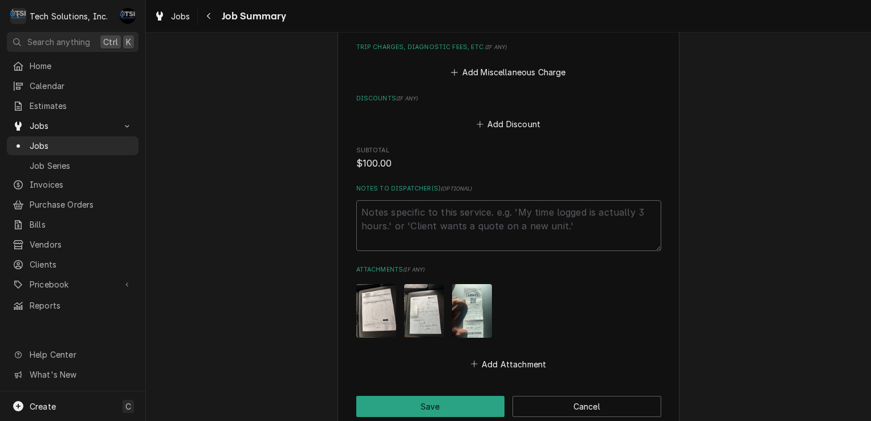
scroll to position [863, 0]
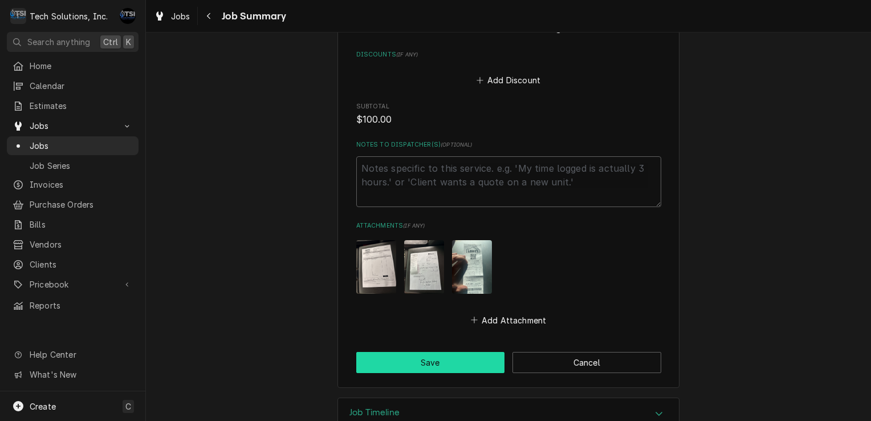
click at [415, 352] on button "Save" at bounding box center [430, 362] width 149 height 21
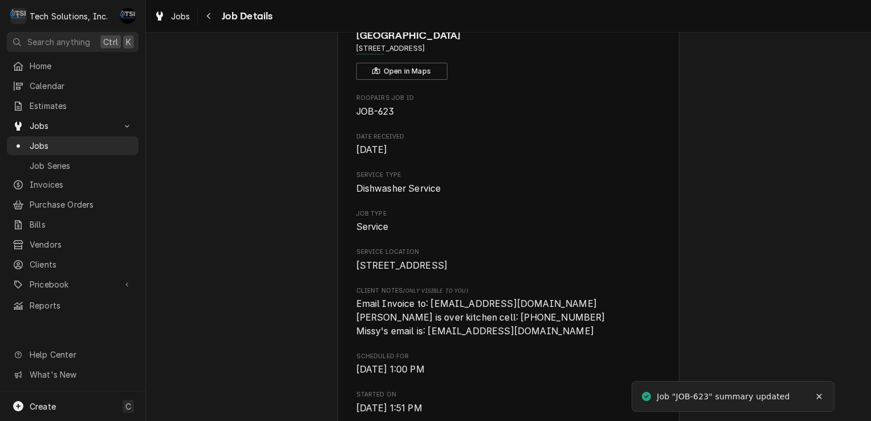
scroll to position [80, 0]
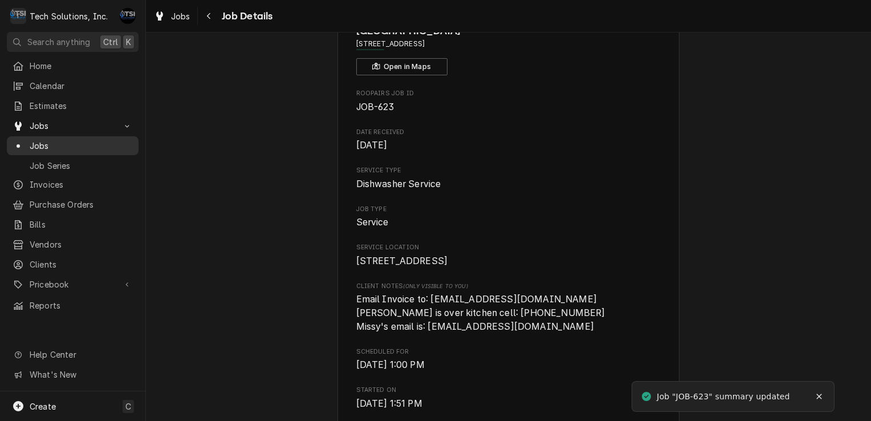
click at [71, 145] on span "Jobs" at bounding box center [81, 146] width 103 height 12
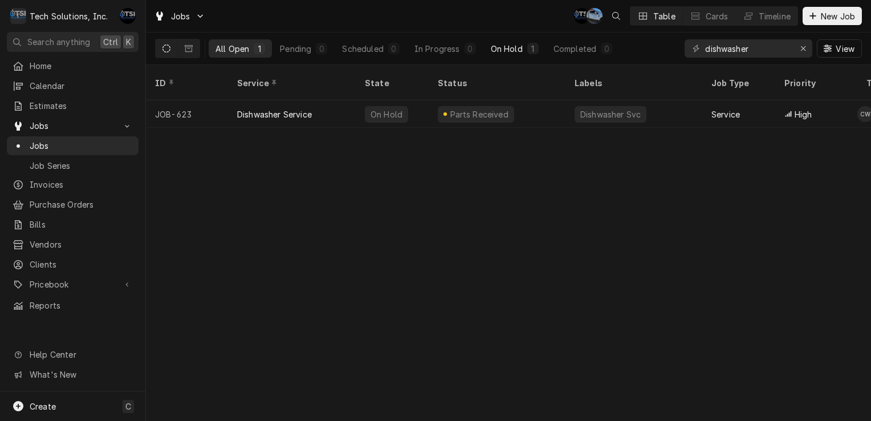
click at [521, 55] on button "On Hold 1" at bounding box center [515, 48] width 62 height 18
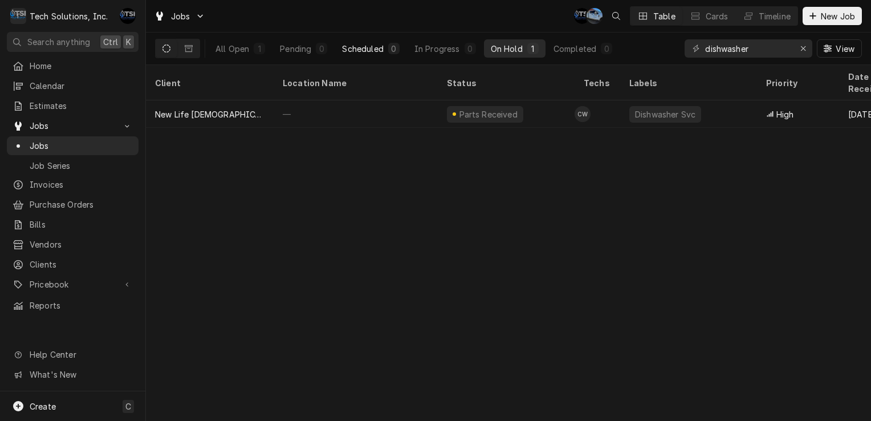
click at [397, 47] on div "0" at bounding box center [393, 49] width 7 height 12
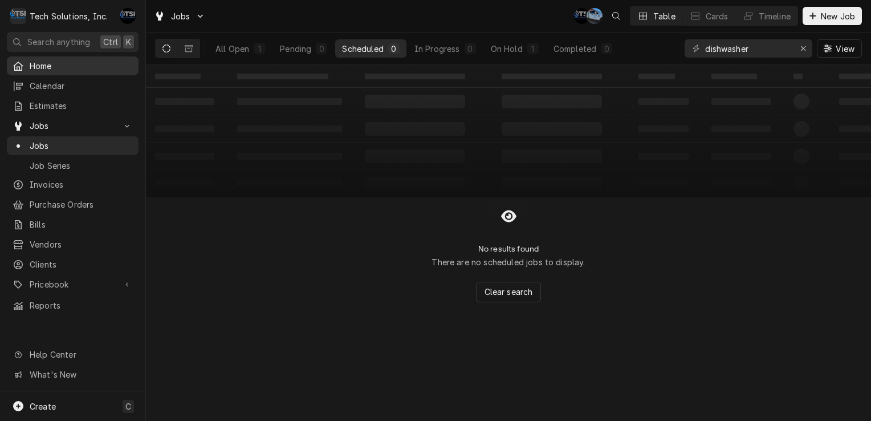
click at [77, 66] on span "Home" at bounding box center [81, 66] width 103 height 12
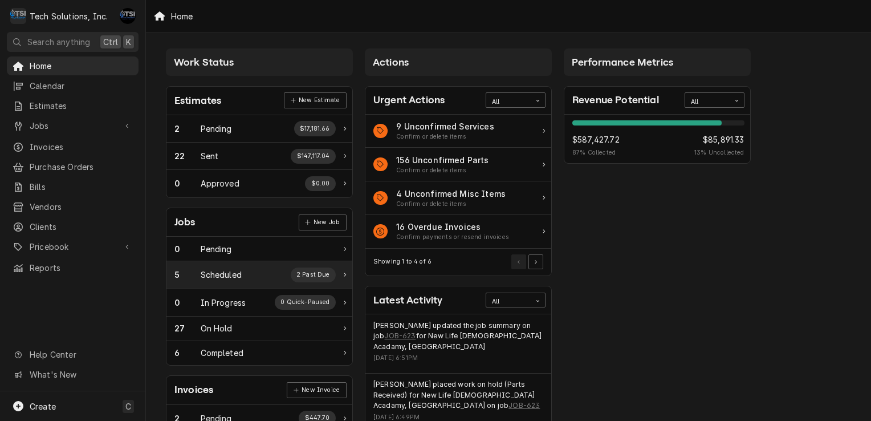
click at [230, 274] on div "Scheduled" at bounding box center [221, 274] width 41 height 12
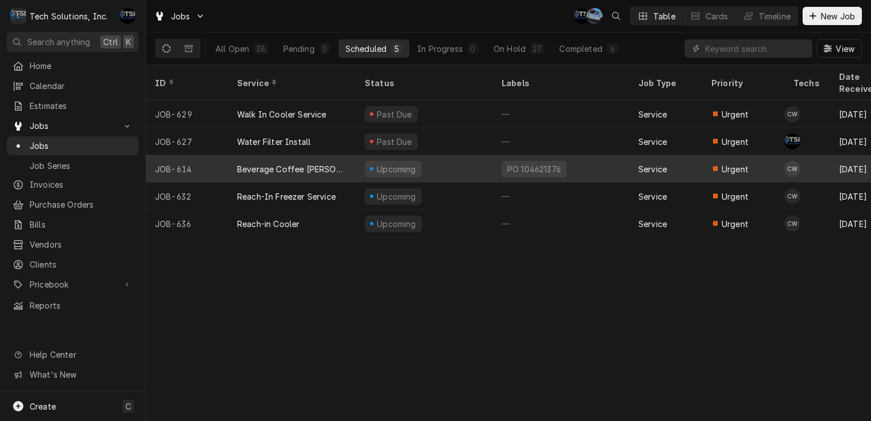
click at [503, 161] on div "PO 104621376" at bounding box center [534, 169] width 65 height 17
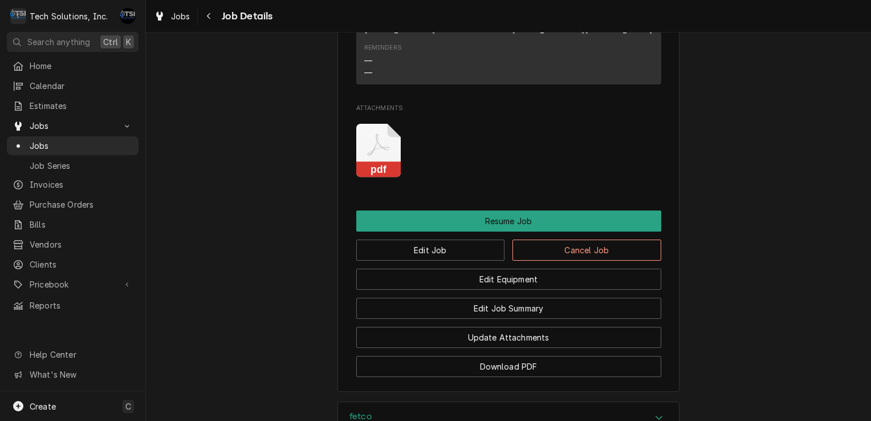
scroll to position [1372, 0]
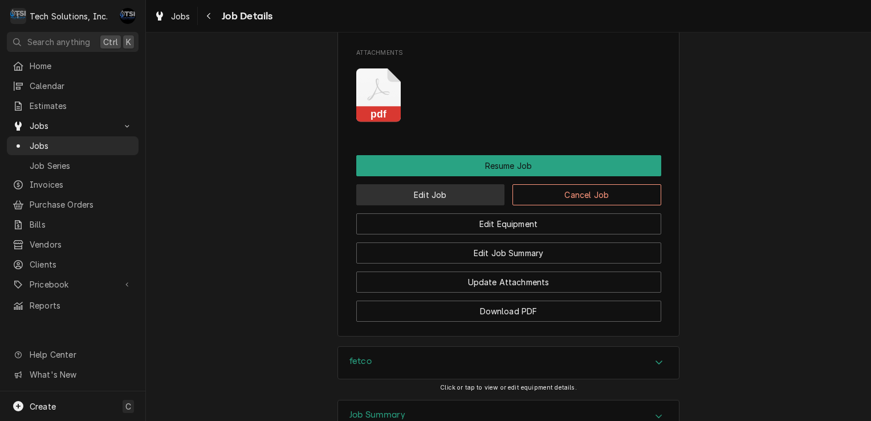
click at [474, 194] on button "Edit Job" at bounding box center [430, 194] width 149 height 21
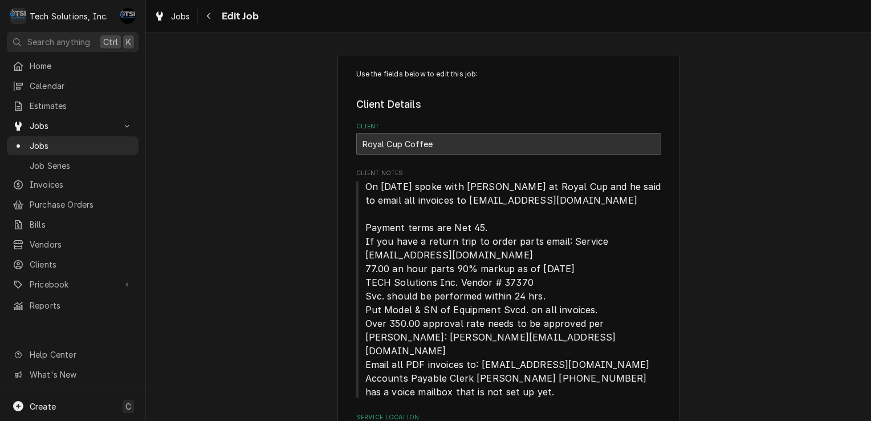
type textarea "x"
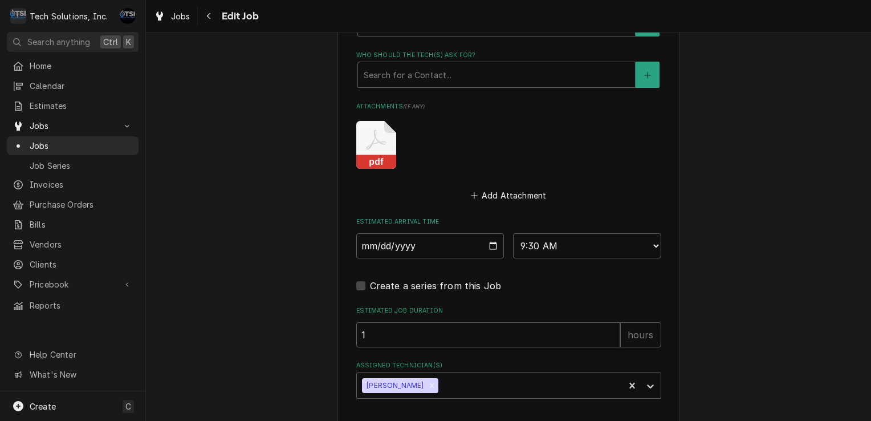
scroll to position [1124, 0]
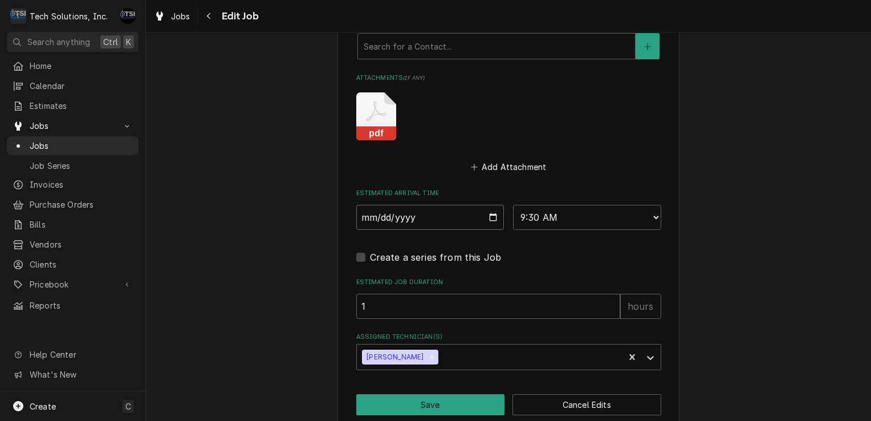
click at [464, 205] on input "[DATE]" at bounding box center [430, 217] width 148 height 25
click at [487, 205] on input "[DATE]" at bounding box center [430, 217] width 148 height 25
click at [544, 205] on select "AM / PM 6:00 AM 6:15 AM 6:30 AM 6:45 AM 7:00 AM 7:15 AM 7:30 AM 7:45 AM 8:00 AM…" at bounding box center [587, 217] width 148 height 25
select select "15:30:00"
click at [513, 205] on select "AM / PM 6:00 AM 6:15 AM 6:30 AM 6:45 AM 7:00 AM 7:15 AM 7:30 AM 7:45 AM 8:00 AM…" at bounding box center [587, 217] width 148 height 25
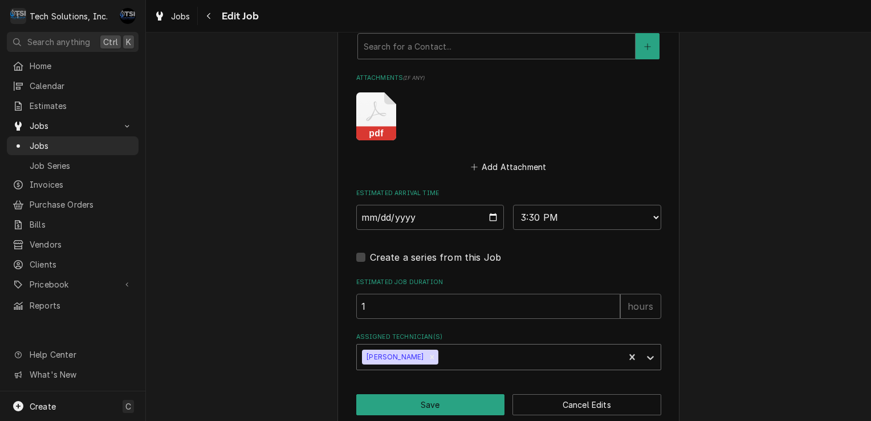
click at [441, 347] on div "Assigned Technician(s)" at bounding box center [530, 357] width 178 height 21
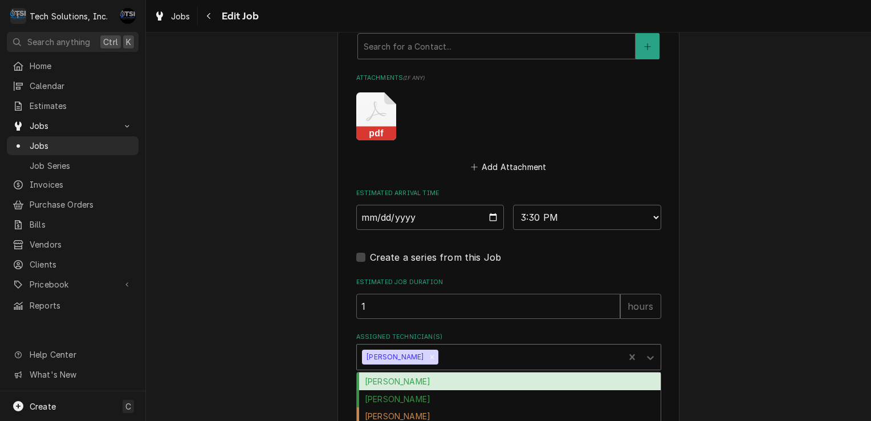
click at [441, 347] on div "Assigned Technician(s)" at bounding box center [530, 357] width 178 height 21
click at [428, 353] on icon "Remove Coleton Wallace" at bounding box center [432, 357] width 8 height 8
type textarea "x"
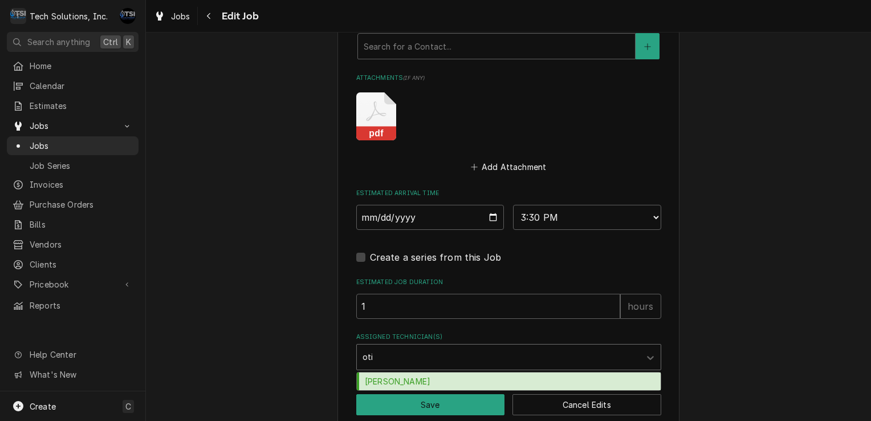
type input "otis"
click at [404, 372] on div "Otis Tooley" at bounding box center [509, 381] width 304 height 18
type textarea "x"
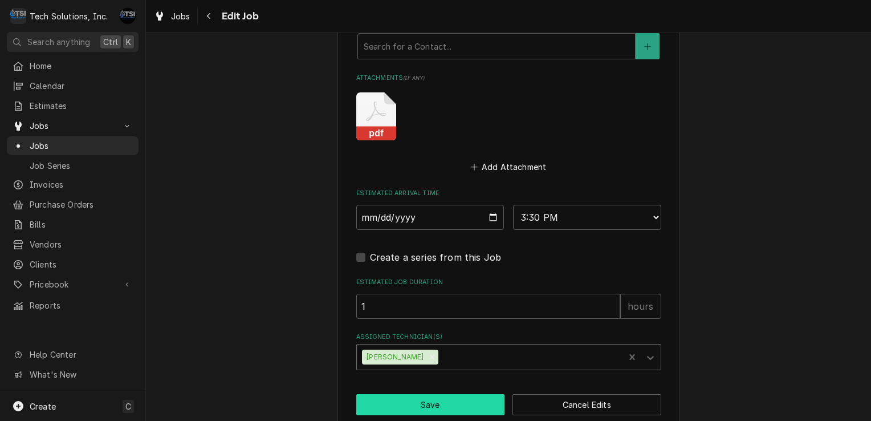
click at [408, 394] on button "Save" at bounding box center [430, 404] width 149 height 21
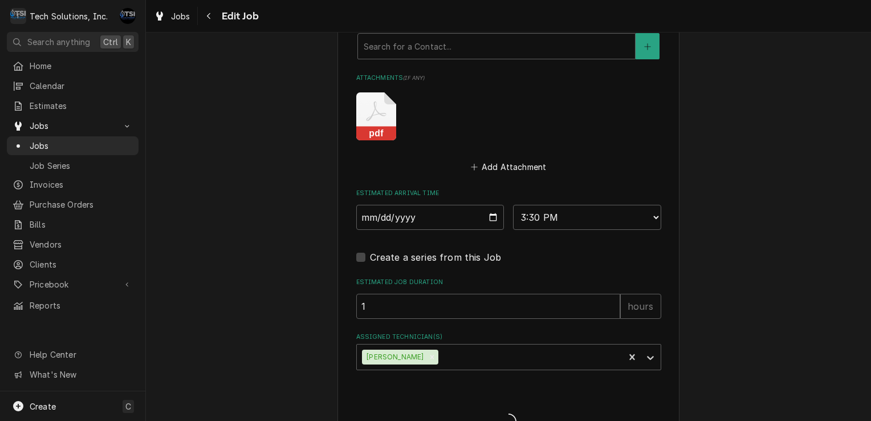
type textarea "x"
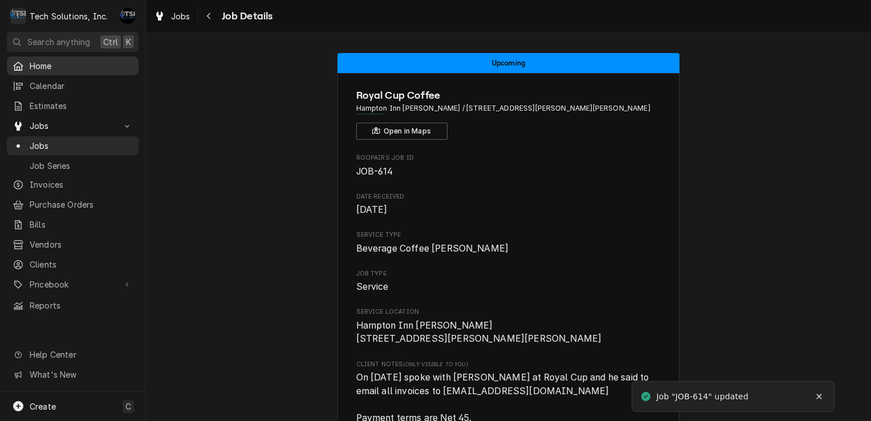
click at [32, 70] on div "Home" at bounding box center [72, 66] width 127 height 14
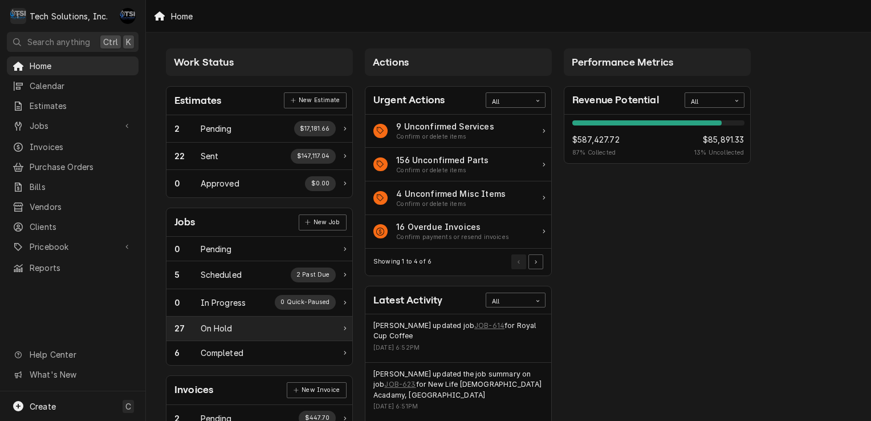
click at [228, 326] on div "On Hold" at bounding box center [217, 328] width 32 height 12
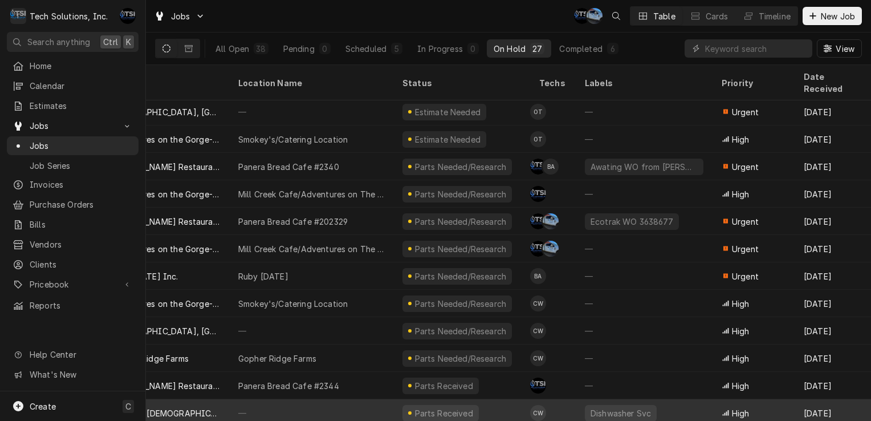
scroll to position [413, 0]
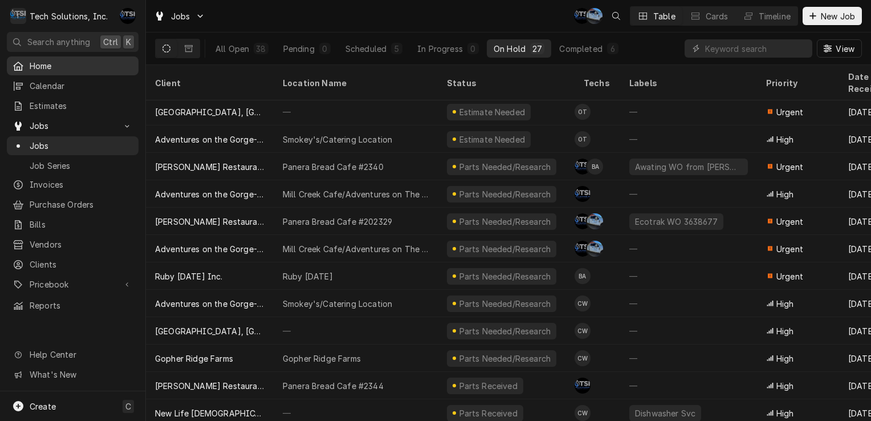
click at [61, 56] on link "Home" at bounding box center [73, 65] width 132 height 19
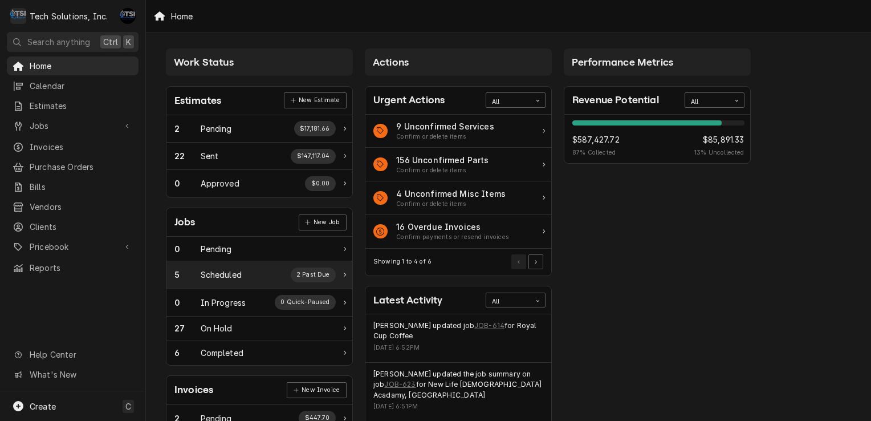
click at [239, 271] on div "Scheduled" at bounding box center [221, 274] width 41 height 12
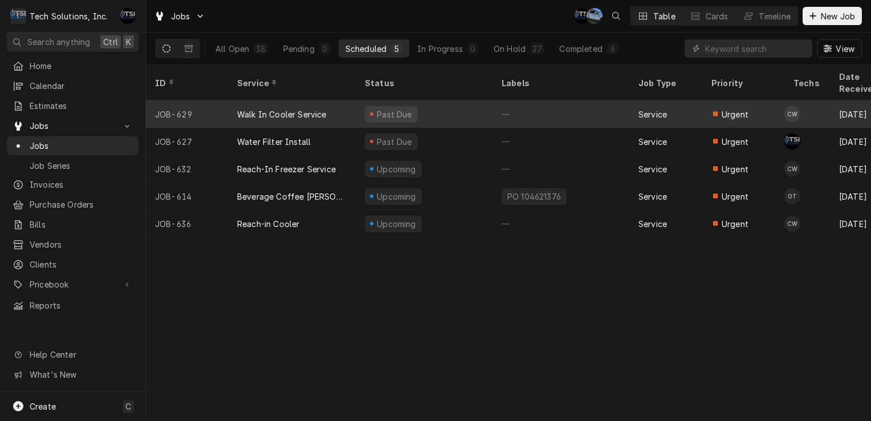
click at [431, 101] on div "Past Due" at bounding box center [424, 113] width 137 height 27
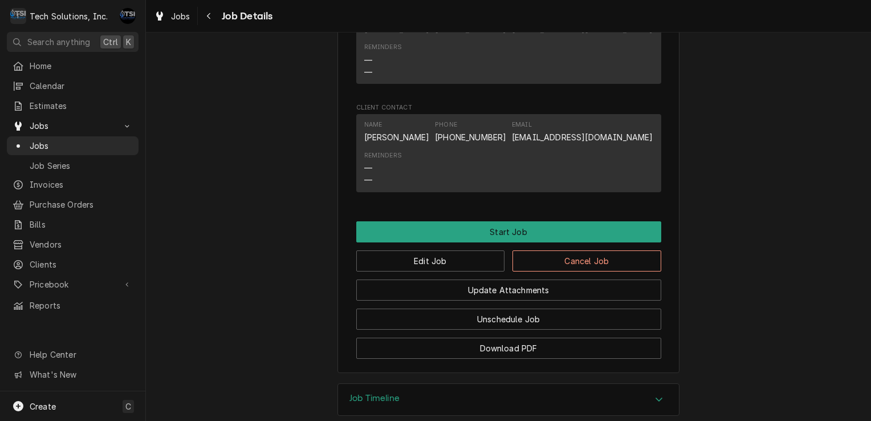
scroll to position [883, 0]
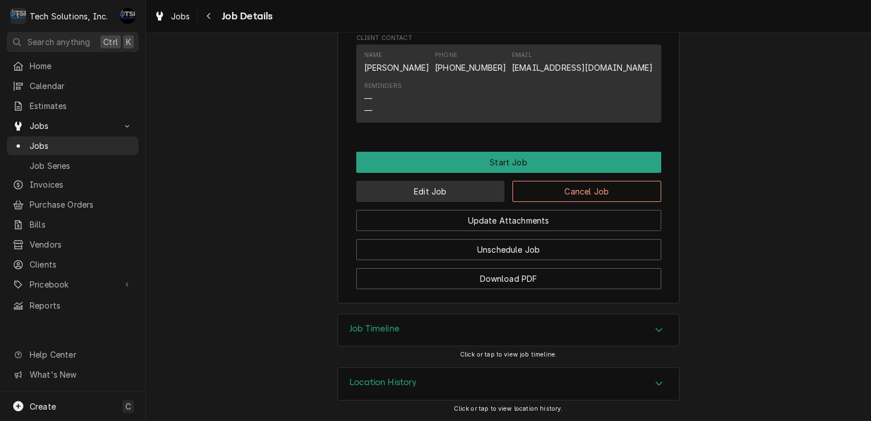
click at [425, 197] on button "Edit Job" at bounding box center [430, 191] width 149 height 21
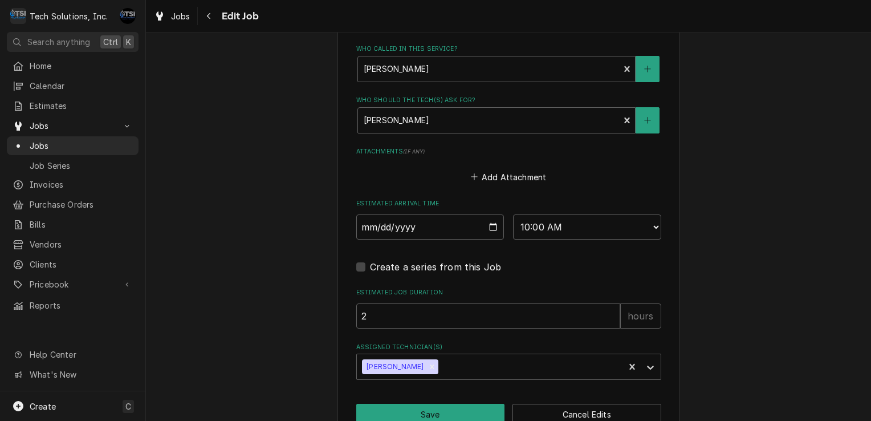
scroll to position [856, 0]
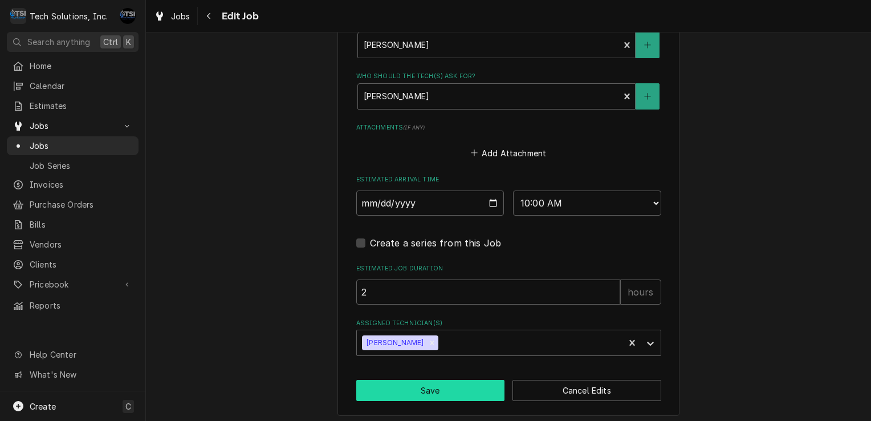
click at [469, 382] on button "Save" at bounding box center [430, 390] width 149 height 21
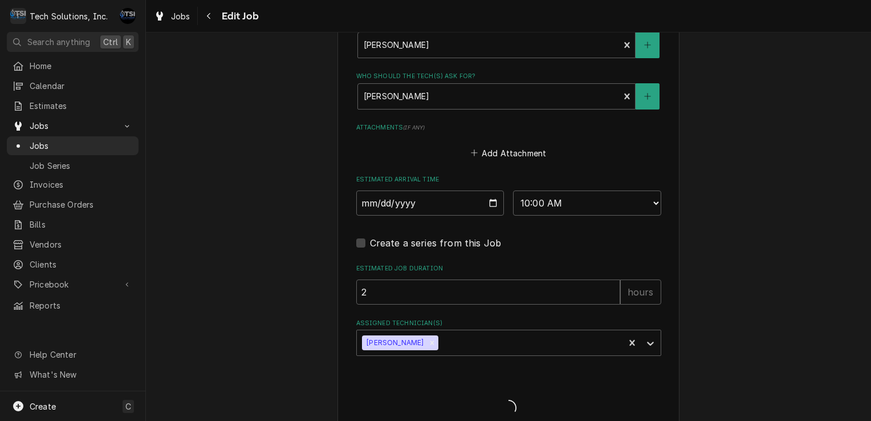
type textarea "x"
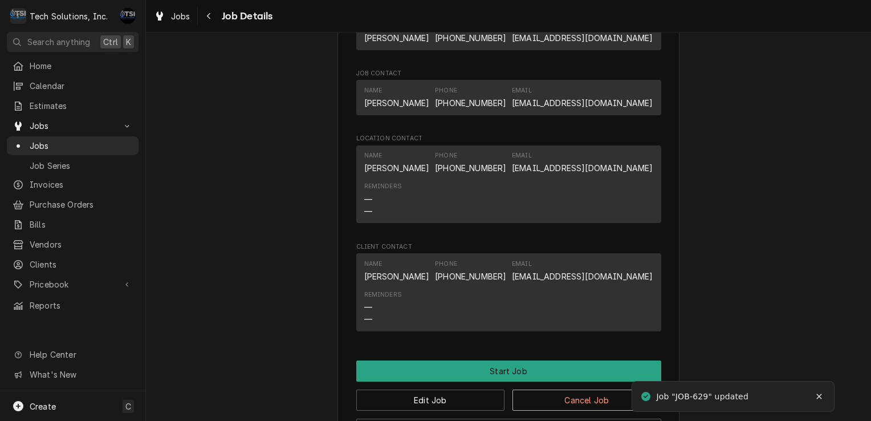
scroll to position [883, 0]
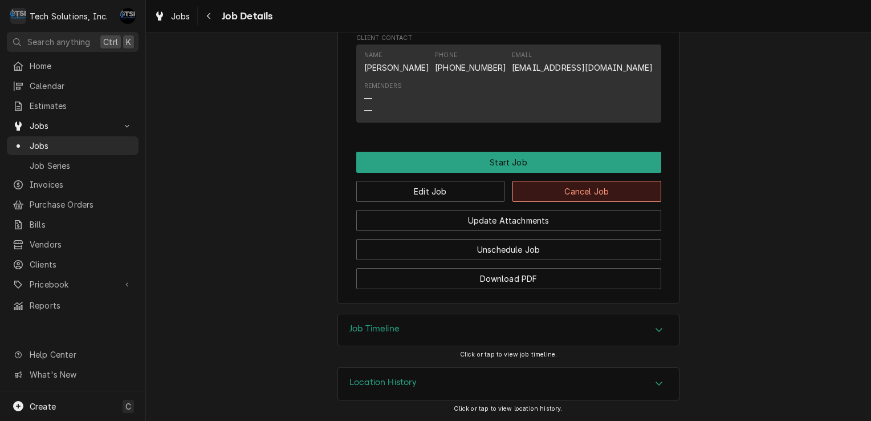
click at [552, 193] on button "Cancel Job" at bounding box center [586, 191] width 149 height 21
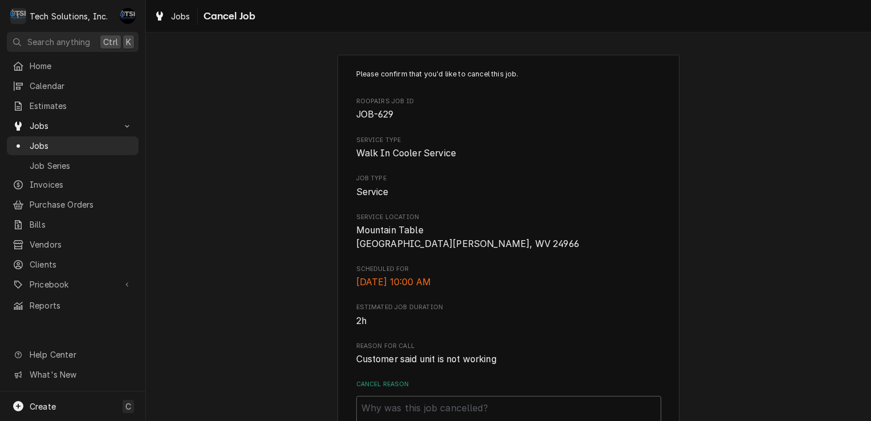
scroll to position [108, 0]
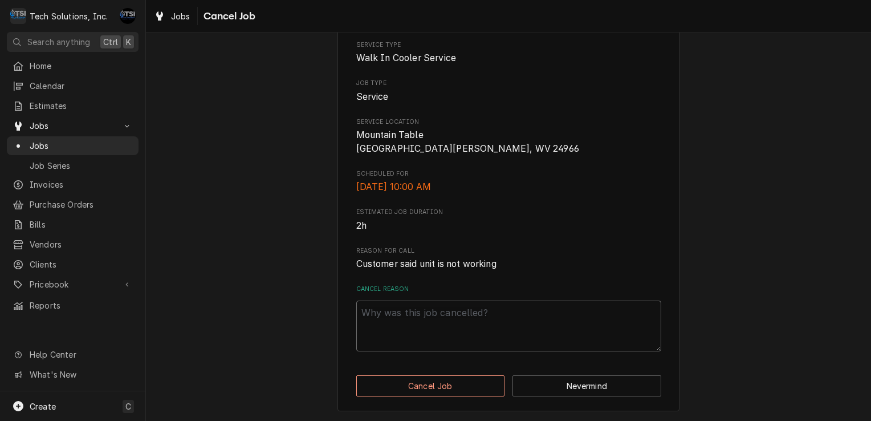
click at [381, 307] on textarea "Cancel Reason" at bounding box center [508, 325] width 305 height 51
type textarea "x"
type textarea "j"
type textarea "x"
type textarea "jo"
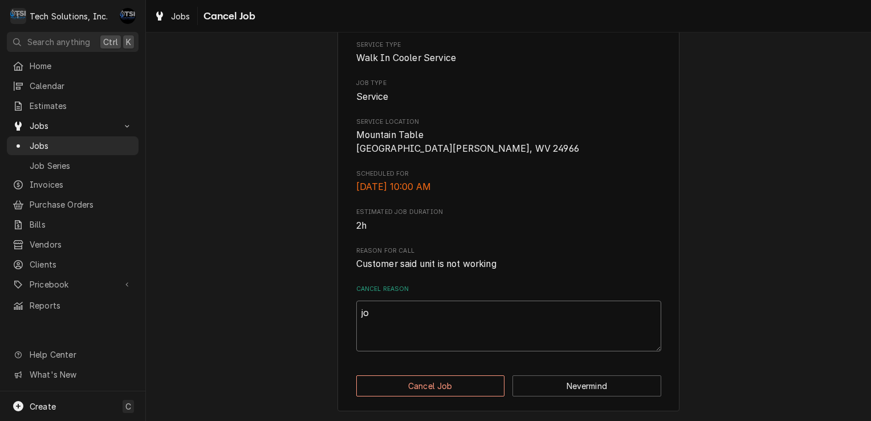
type textarea "x"
type textarea "job"
type textarea "x"
type textarea "job"
type textarea "x"
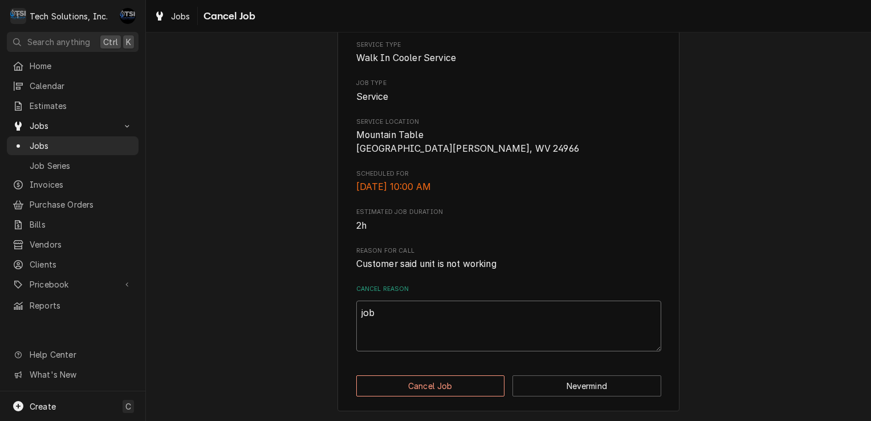
type textarea "job w"
type textarea "x"
type textarea "job wa"
type textarea "x"
type textarea "job was"
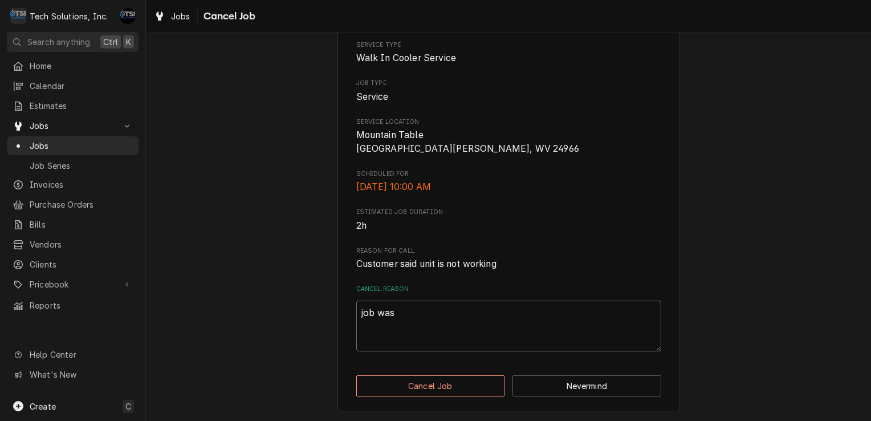
type textarea "x"
type textarea "job was"
type textarea "x"
type textarea "job was a"
type textarea "x"
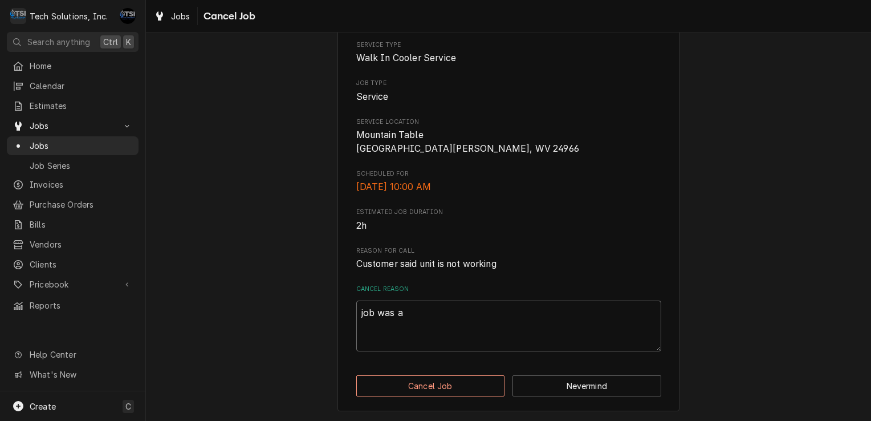
type textarea "job was al"
type textarea "x"
type textarea "job was alr"
type textarea "x"
type textarea "job was alre"
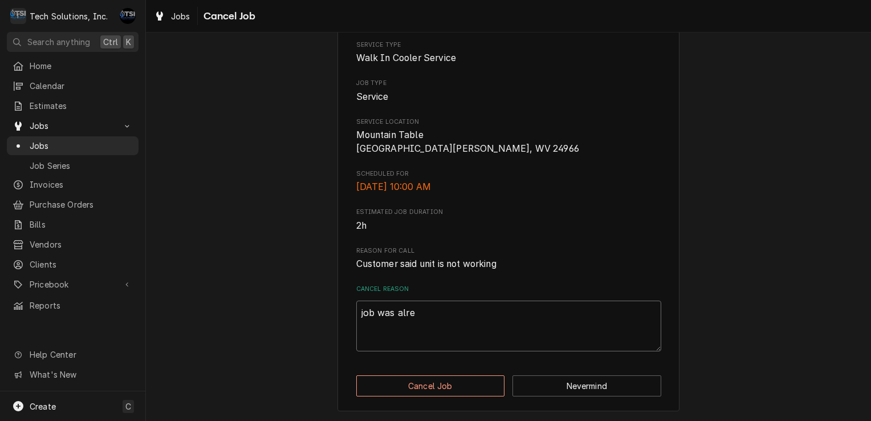
type textarea "x"
type textarea "job was alrea"
type textarea "x"
type textarea "job was alread"
type textarea "x"
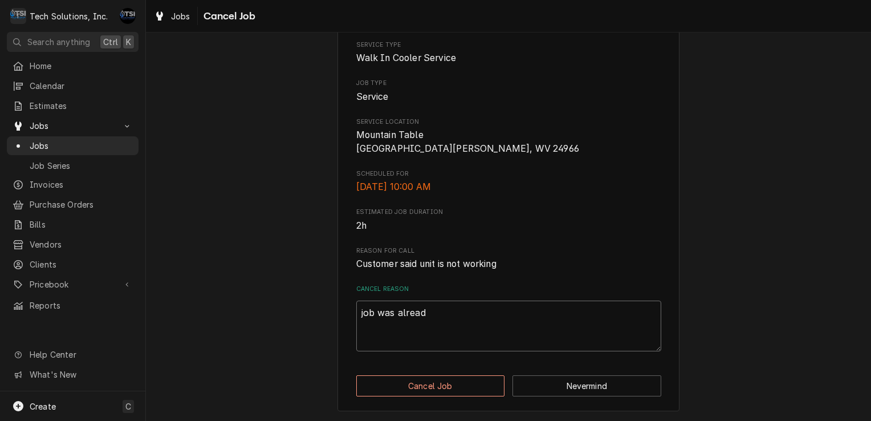
type textarea "job was alreadt"
type textarea "x"
type textarea "job was alreadt"
type textarea "x"
type textarea "job was alreadt"
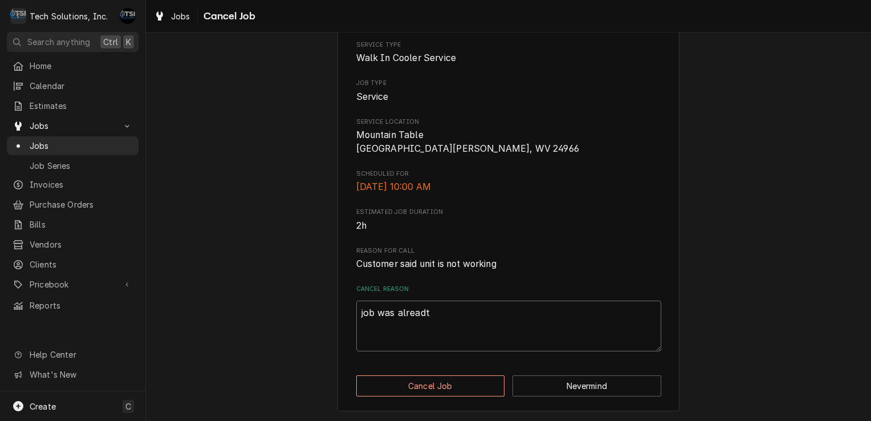
type textarea "x"
type textarea "job was alread"
type textarea "x"
type textarea "job was already"
type textarea "x"
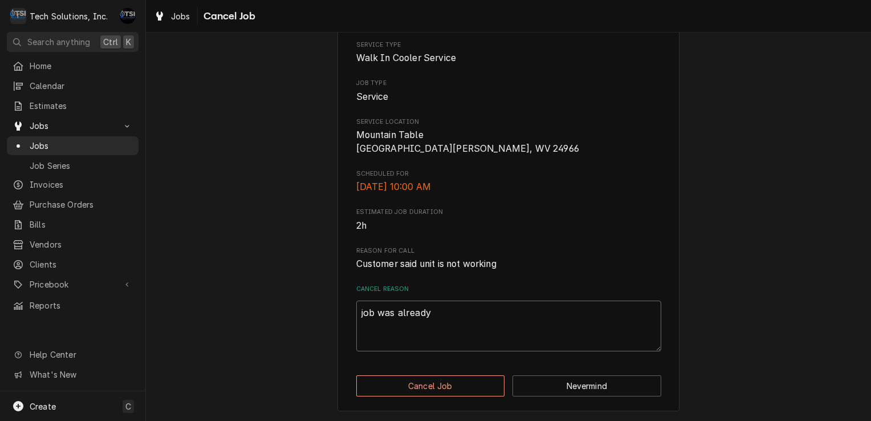
type textarea "job was already"
type textarea "x"
type textarea "job was already b"
type textarea "x"
type textarea "job was already bi"
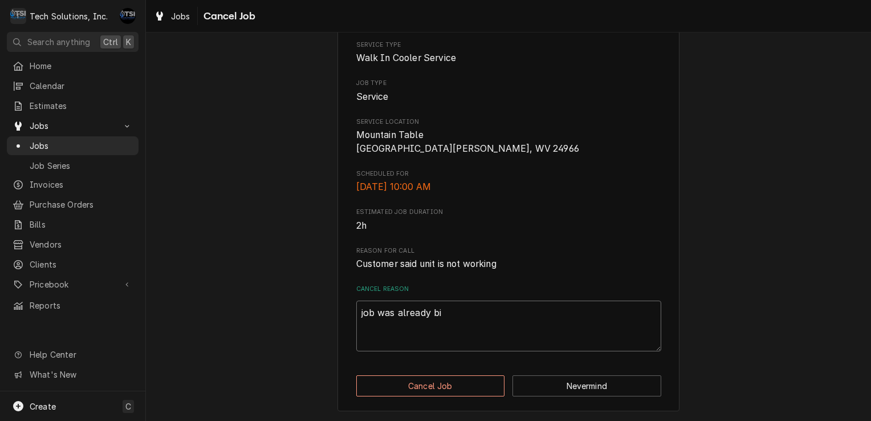
type textarea "x"
type textarea "job was already bil"
type textarea "x"
type textarea "job was already bill"
type textarea "x"
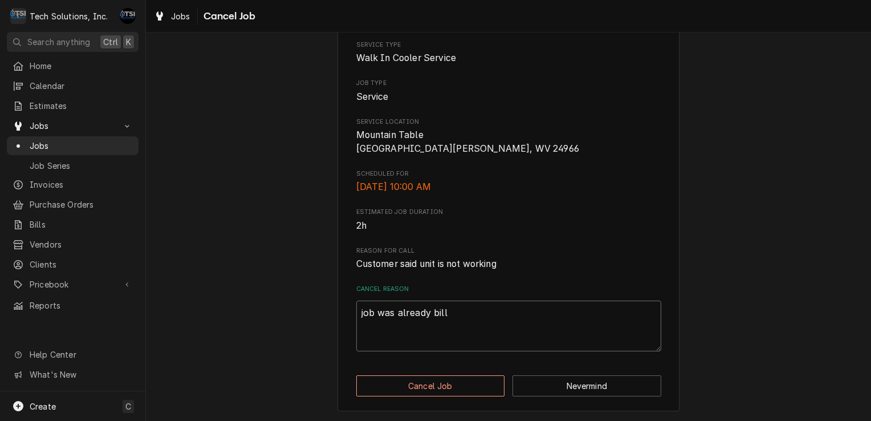
type textarea "job was already bille"
type textarea "x"
type textarea "job was already billed"
type textarea "x"
type textarea "job was already billed"
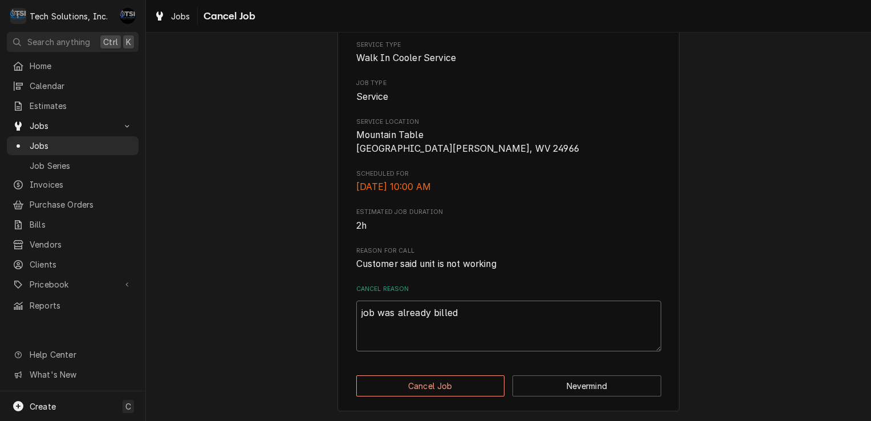
type textarea "x"
type textarea "job was already billed o"
type textarea "x"
type textarea "job was already billed ou"
type textarea "x"
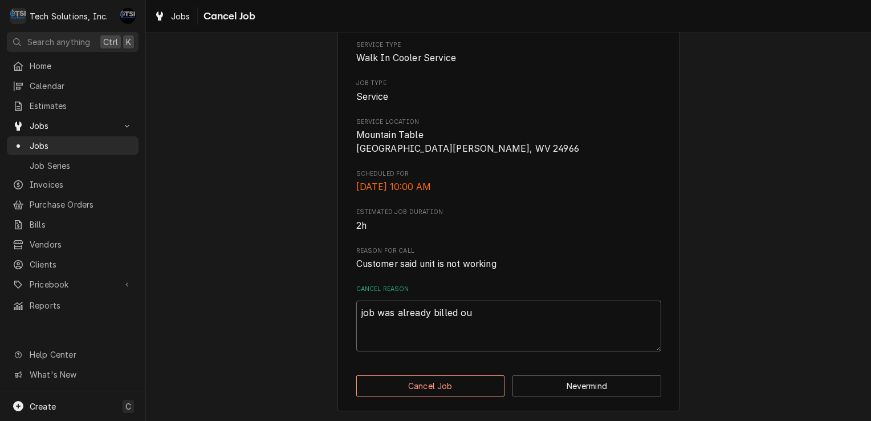
type textarea "job was already billed out"
type textarea "x"
type textarea "job was already billed out,"
type textarea "x"
type textarea "job was already billed out,"
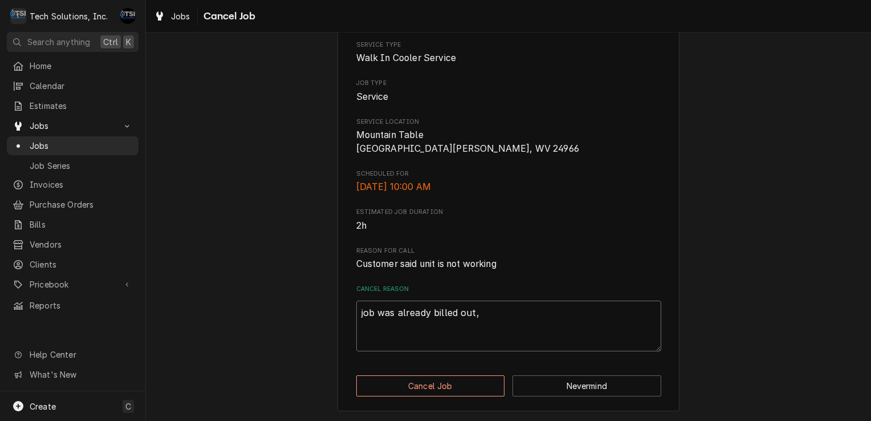
type textarea "x"
type textarea "job was already billed out, j"
type textarea "x"
type textarea "job was already billed out, jo"
type textarea "x"
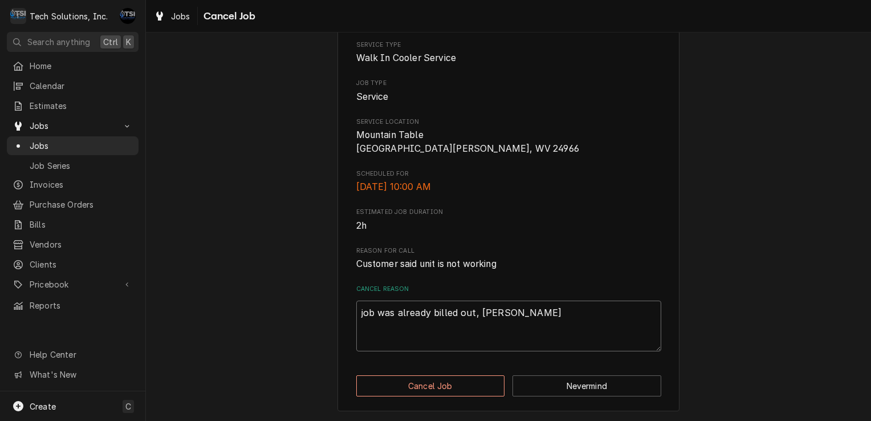
type textarea "job was already billed out, joe"
type textarea "x"
type textarea "job was already billed out, joe"
type textarea "x"
type textarea "job was already billed out, joe b"
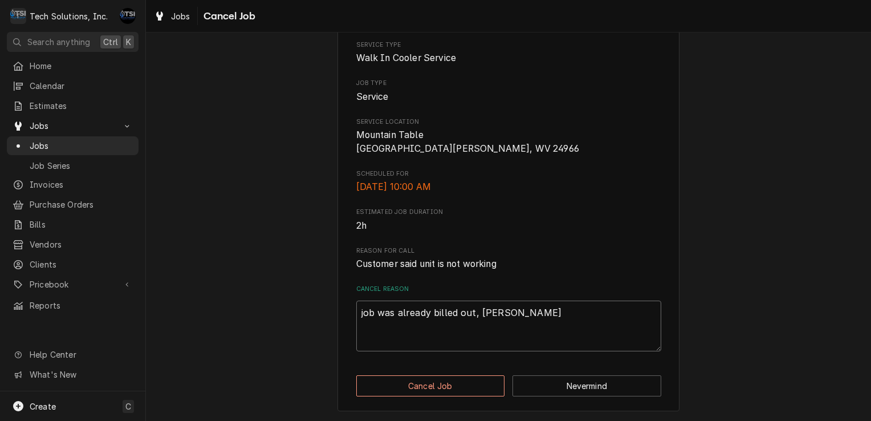
type textarea "x"
type textarea "job was already billed out, joe bi"
type textarea "x"
type textarea "job was already billed out, joe bil"
type textarea "x"
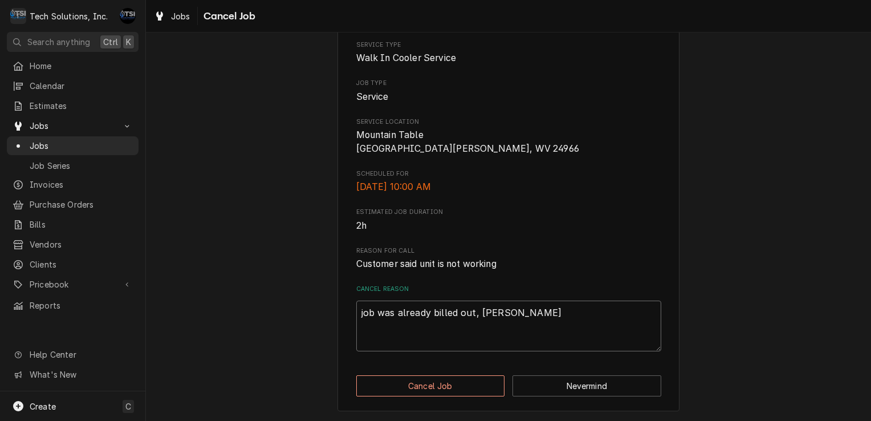
type textarea "job was already billed out, joe bill"
type textarea "x"
type textarea "job was already billed out, joe bille"
type textarea "x"
type textarea "job was already billed out, joe billed"
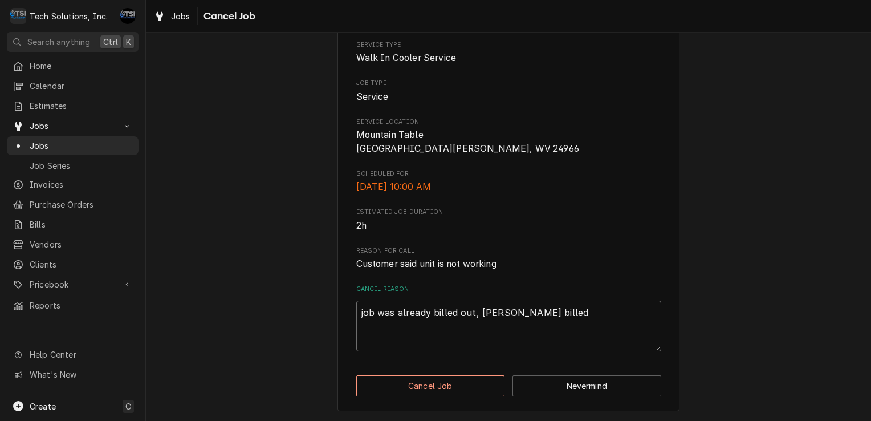
type textarea "x"
type textarea "job was already billed out, joe billed"
type textarea "x"
type textarea "job was already billed out, joe billed f"
type textarea "x"
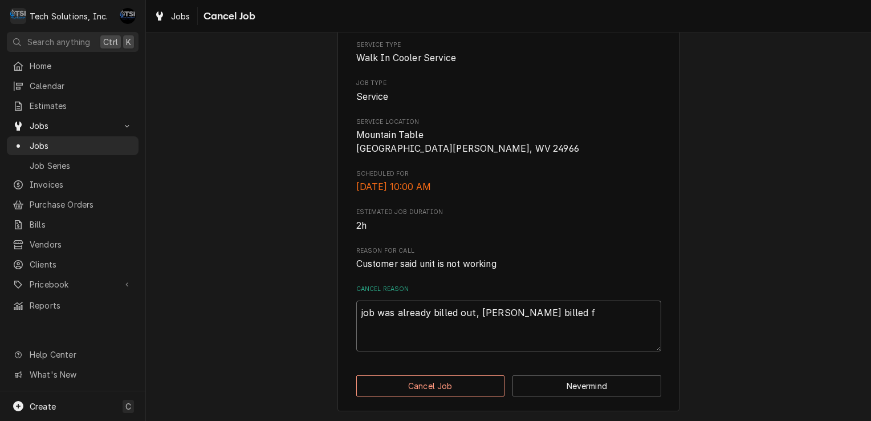
type textarea "job was already billed out, joe billed fo"
type textarea "x"
type textarea "job was already billed out, joe billed for"
type textarea "x"
type textarea "job was already billed out, joe billed for"
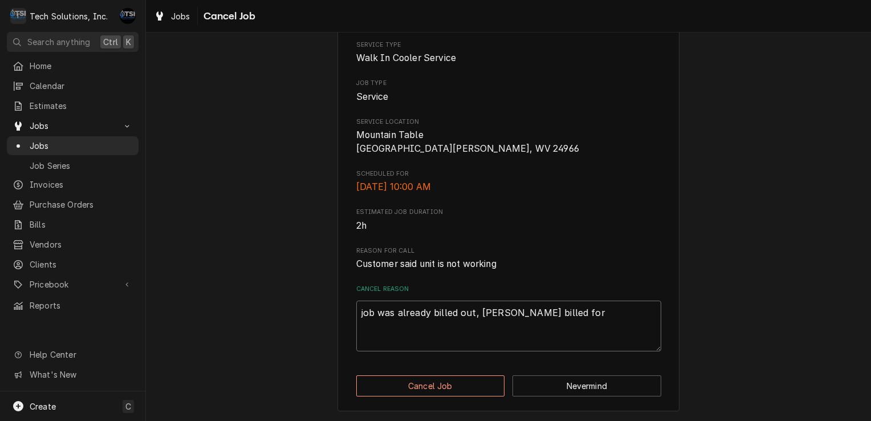
type textarea "x"
type textarea "job was already billed out, joe billed for b"
type textarea "x"
type textarea "job was already billed out, joe billed for bo"
type textarea "x"
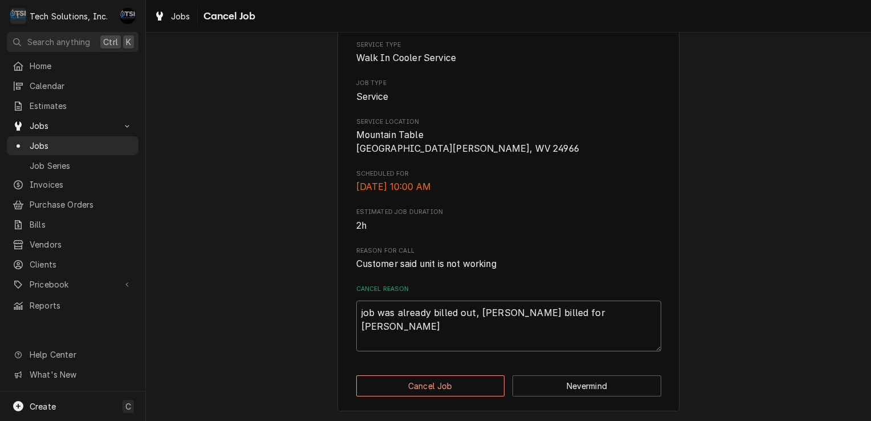
type textarea "job was already billed out, joe billed for bot"
type textarea "x"
type textarea "job was already billed out, joe billed for both"
type textarea "x"
type textarea "job was already billed out, joe billed for both"
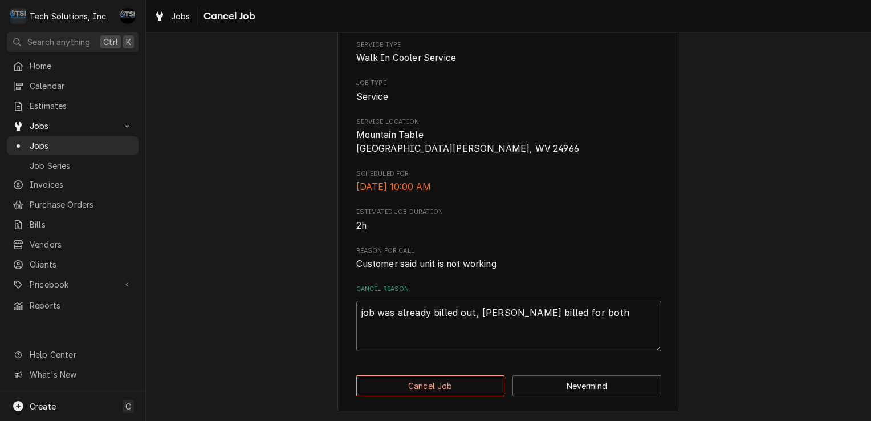
type textarea "x"
type textarea "job was already billed out, joe billed for both t"
type textarea "x"
type textarea "job was already billed out, joe billed for both tr"
type textarea "x"
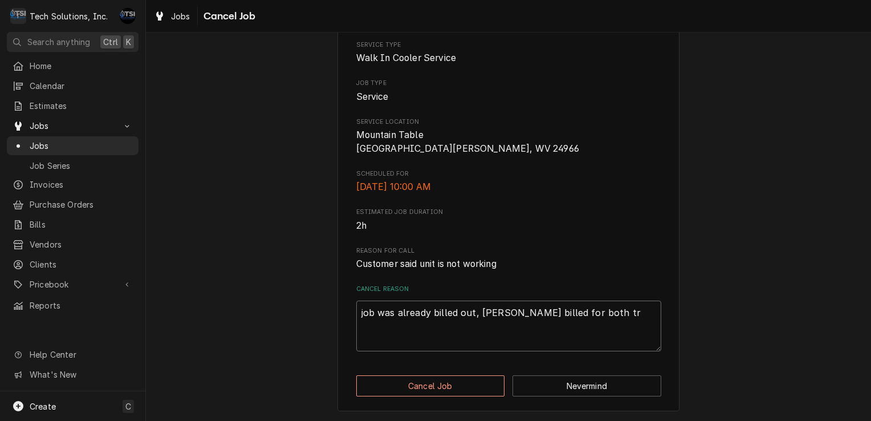
type textarea "job was already billed out, joe billed for both tri"
type textarea "x"
type textarea "job was already billed out, joe billed for both trip"
type textarea "x"
type textarea "job was already billed out, joe billed for both trips"
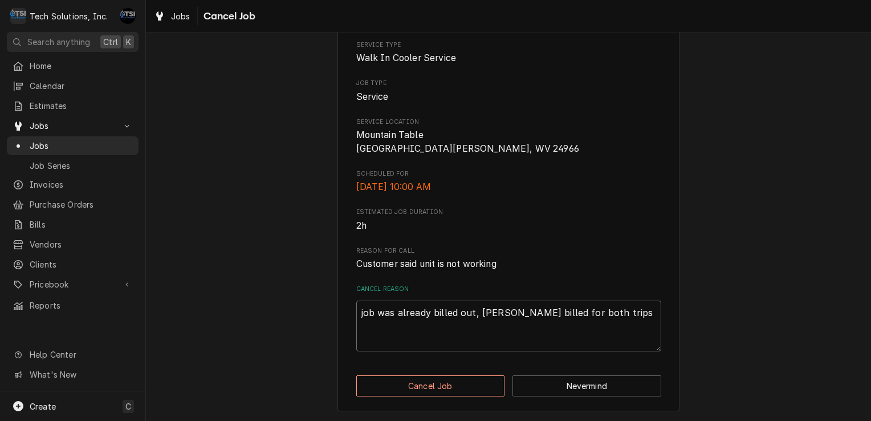
type textarea "x"
type textarea "job was already billed out, joe billed for both trips"
type textarea "x"
type textarea "job was already billed out, joe billed for both trips"
type textarea "x"
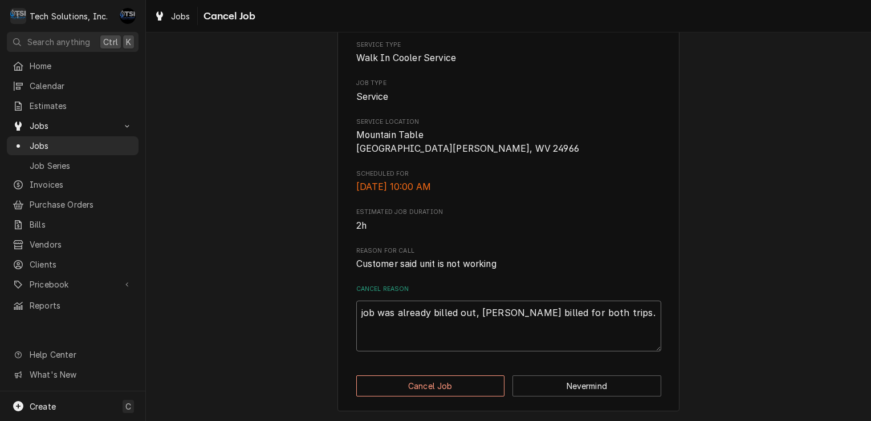
type textarea "job was already billed out, joe billed for both trips."
click at [460, 398] on div "Please confirm that you'd like to cancel this job. Roopairs Job ID JOB-629 Serv…" at bounding box center [508, 185] width 342 height 451
click at [458, 386] on button "Cancel Job" at bounding box center [430, 385] width 149 height 21
type textarea "x"
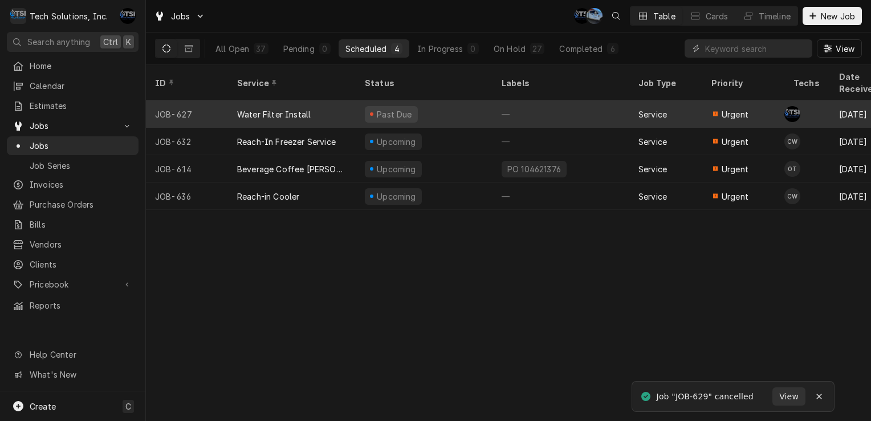
click at [358, 103] on div "Past Due" at bounding box center [424, 113] width 137 height 27
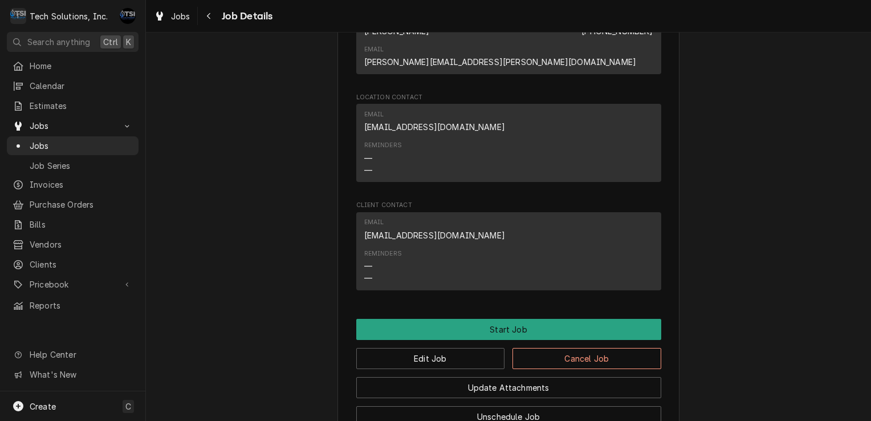
scroll to position [1712, 0]
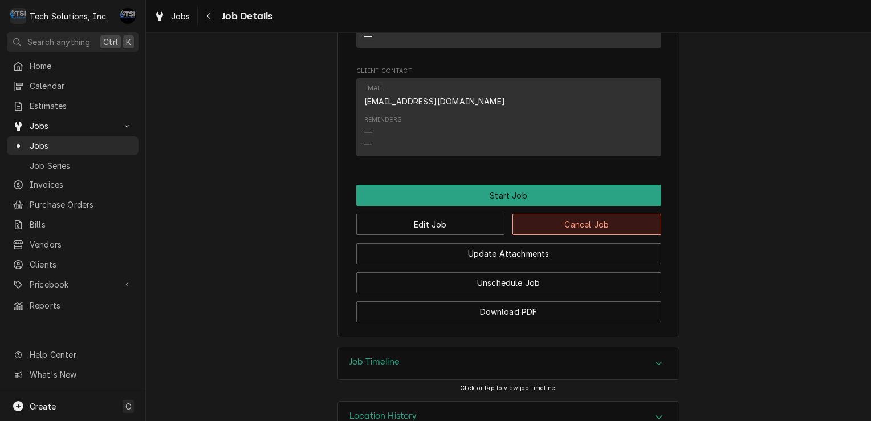
click at [549, 214] on button "Cancel Job" at bounding box center [586, 224] width 149 height 21
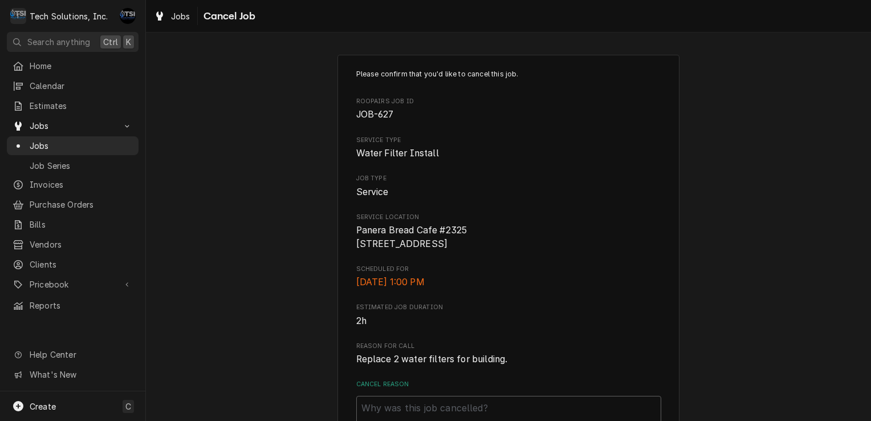
scroll to position [108, 0]
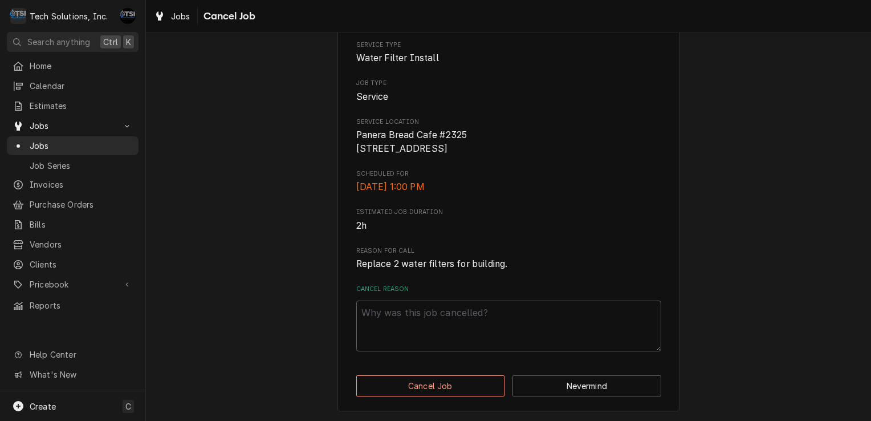
click at [397, 296] on div "Cancel Reason" at bounding box center [508, 317] width 305 height 67
click at [398, 301] on textarea "Cancel Reason" at bounding box center [508, 325] width 305 height 51
type textarea "x"
type textarea "j"
type textarea "x"
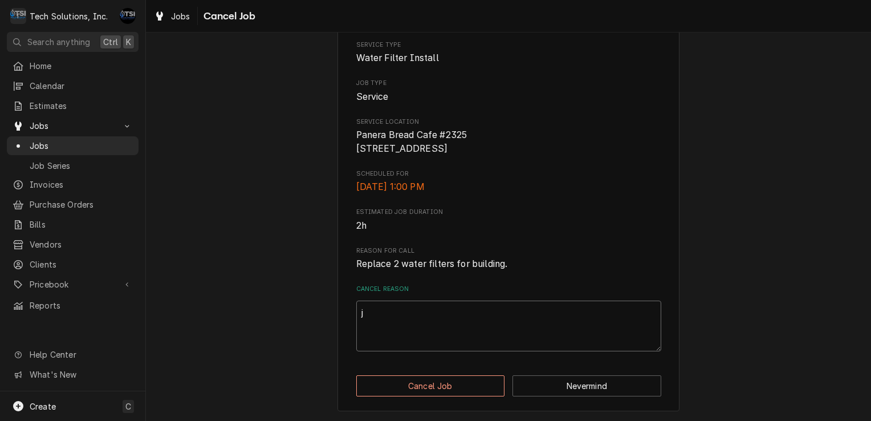
type textarea "jo"
type textarea "x"
type textarea "joh"
type textarea "x"
type textarea "[PERSON_NAME]"
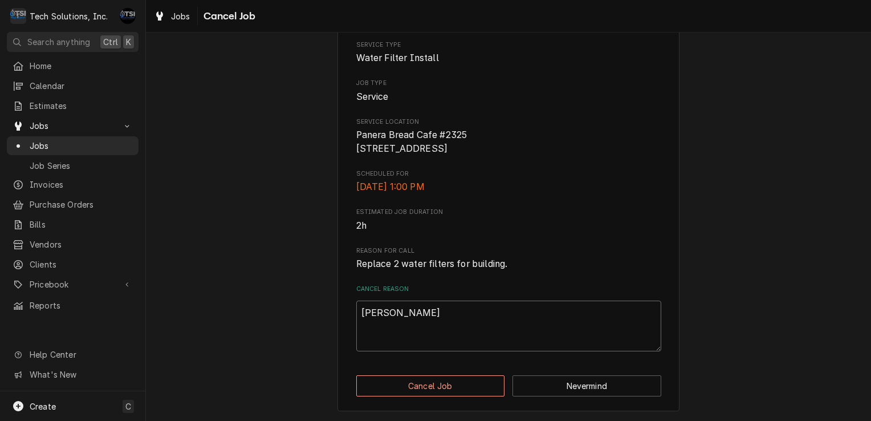
type textarea "x"
type textarea "[PERSON_NAME]"
type textarea "x"
type textarea "[PERSON_NAME]"
type textarea "x"
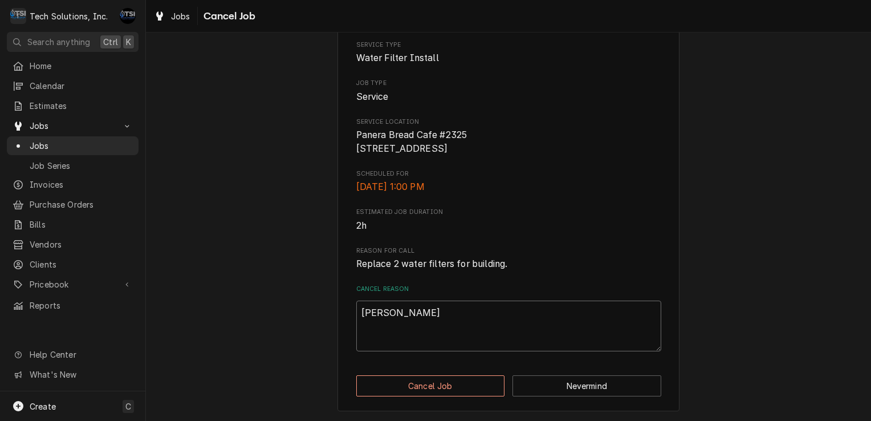
type textarea "[PERSON_NAME]"
type textarea "x"
type textarea "[PERSON_NAME]"
type textarea "x"
type textarea "[PERSON_NAME]"
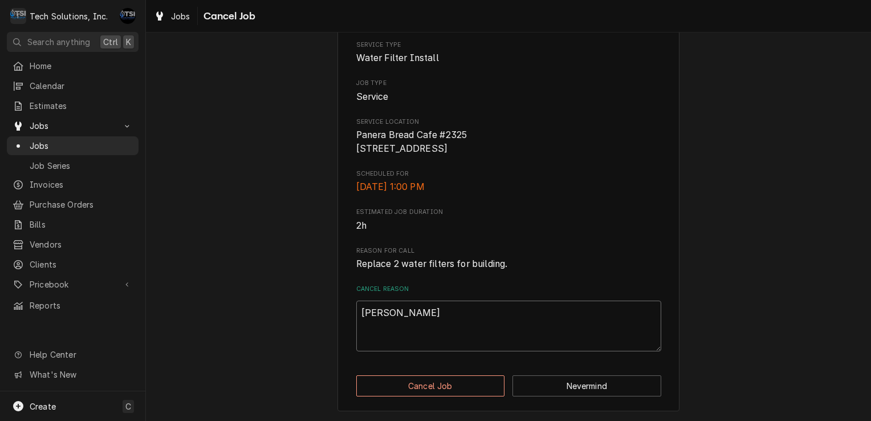
type textarea "x"
type textarea "[PERSON_NAME]"
type textarea "x"
type textarea "[PERSON_NAME]"
type textarea "x"
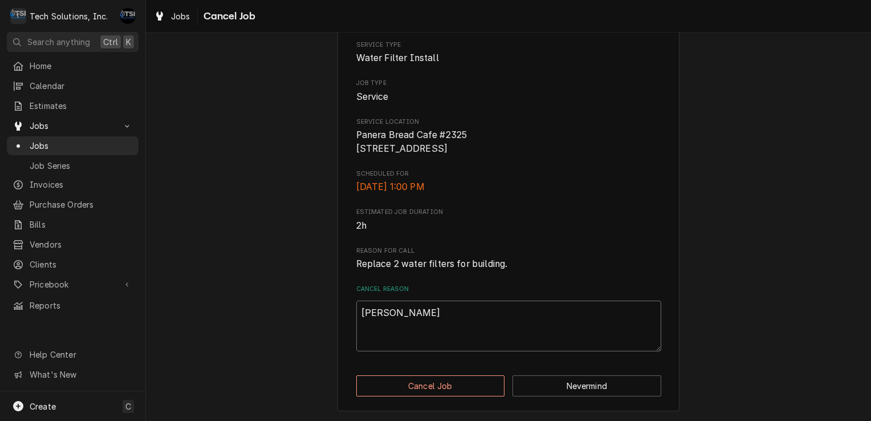
type textarea "[PERSON_NAME]"
type textarea "x"
type textarea "john calleed="
type textarea "x"
type textarea "john calleed"
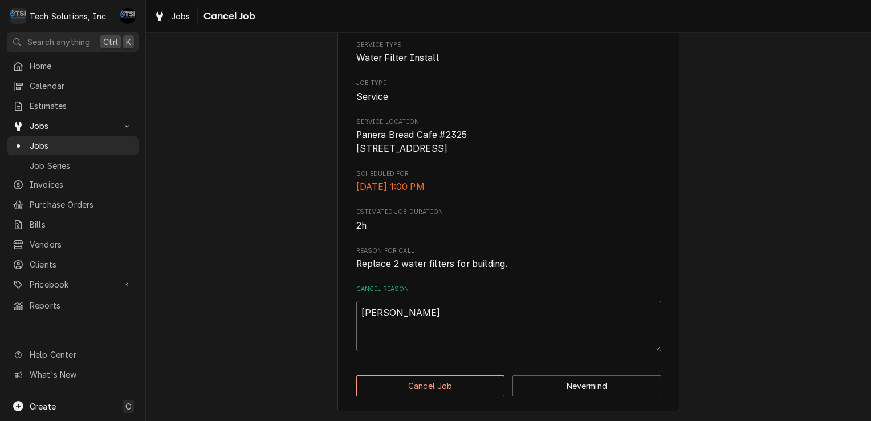
type textarea "x"
type textarea "john callee"
type textarea "x"
type textarea "john calle"
type textarea "x"
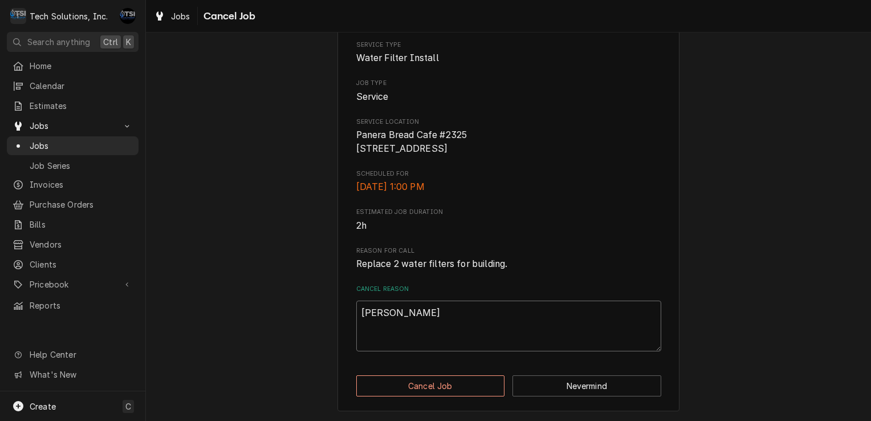
type textarea "john called"
type textarea "x"
type textarea "john called,"
type textarea "x"
type textarea "john called,"
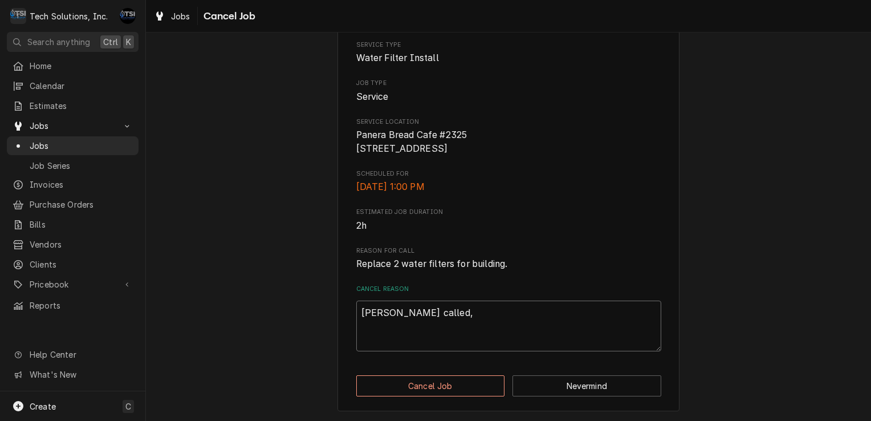
type textarea "x"
type textarea "john called, t"
type textarea "x"
type textarea "john called, th"
type textarea "x"
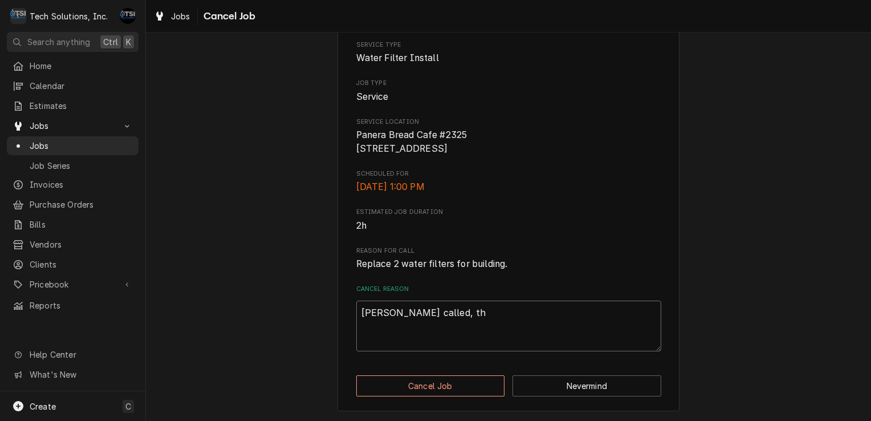
type textarea "john called, the"
type textarea "x"
type textarea "john called, they"
type textarea "x"
type textarea "john called, they"
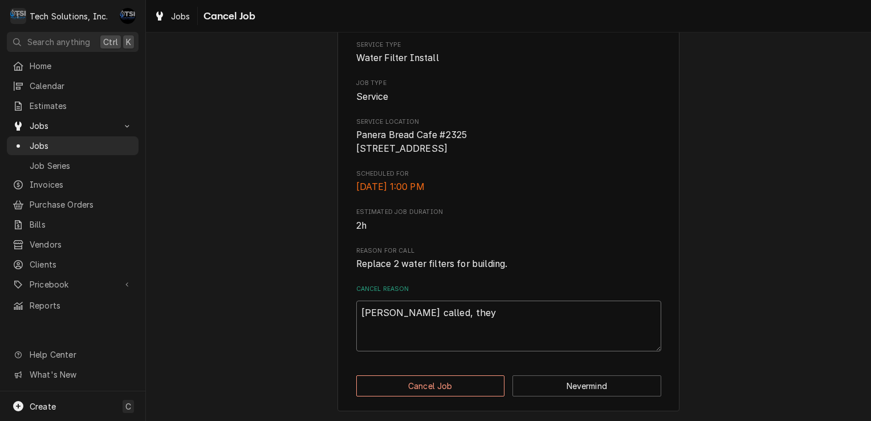
type textarea "x"
type textarea "john called, they f"
type textarea "x"
type textarea "john called, they fo"
type textarea "x"
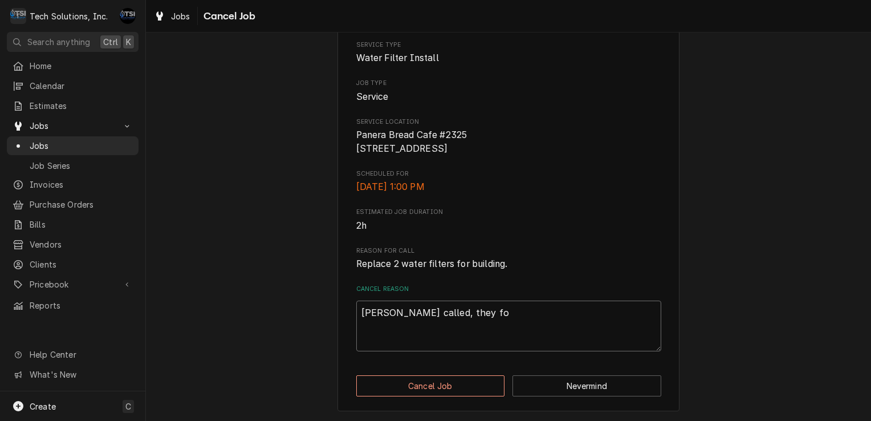
type textarea "john called, they fou"
type textarea "x"
type textarea "john called, they foun"
type textarea "x"
type textarea "john called, they found"
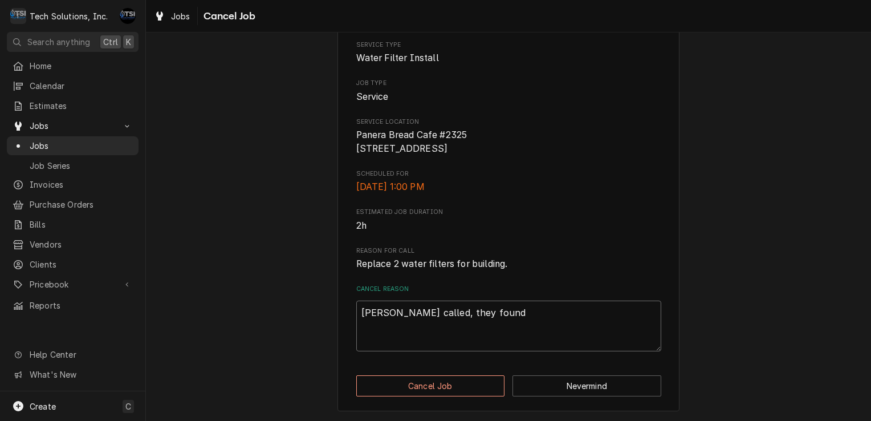
type textarea "x"
type textarea "john called, they found"
type textarea "x"
type textarea "john called, they found f"
type textarea "x"
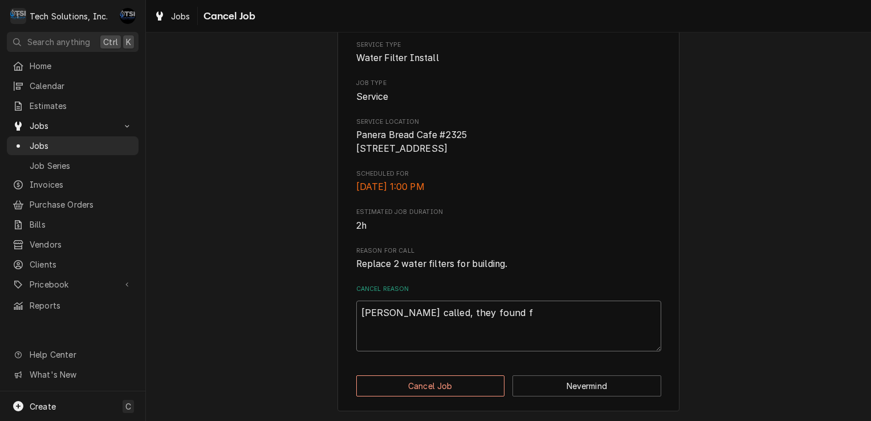
type textarea "john called, they found fo"
type textarea "x"
type textarea "john called, they found f"
type textarea "x"
type textarea "john called, they found fi"
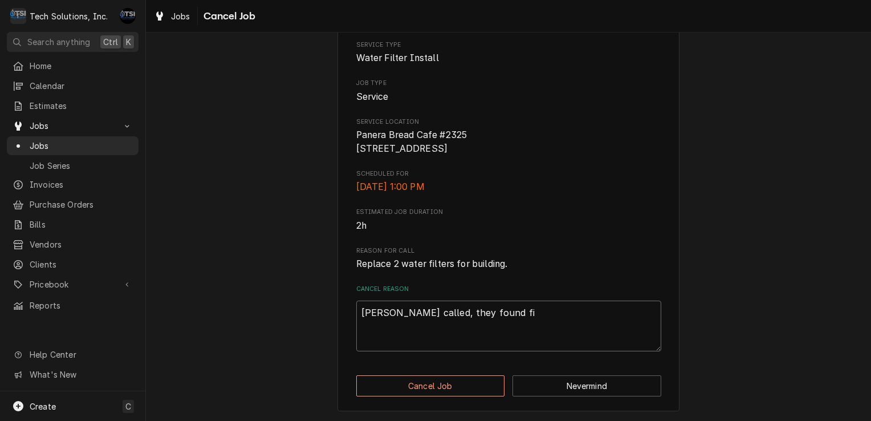
type textarea "x"
type textarea "john called, they found fil"
type textarea "x"
type textarea "john called, they found filt"
type textarea "x"
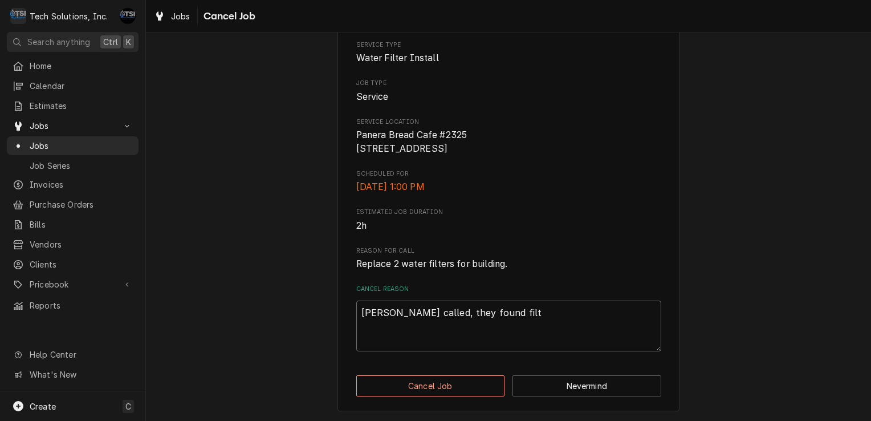
type textarea "john called, they found filte"
type textarea "x"
type textarea "john called, they found filter"
type textarea "x"
type textarea "john called, they found filters"
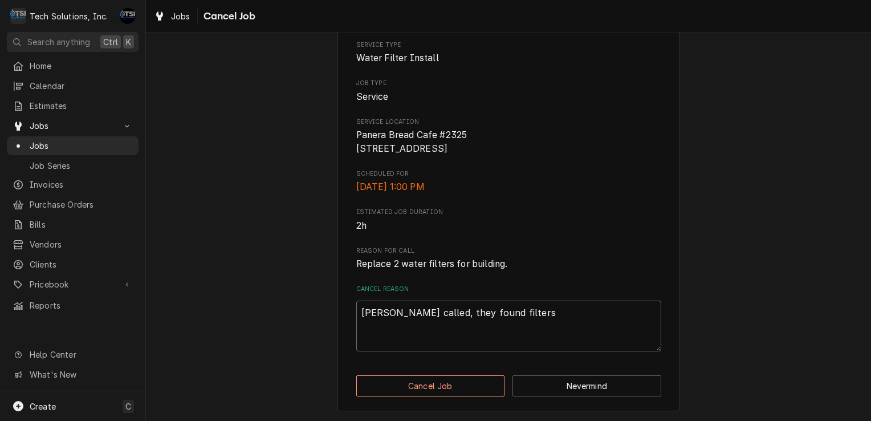
type textarea "x"
type textarea "john called, they found filters"
type textarea "x"
type textarea "john called, they found filters a"
type textarea "x"
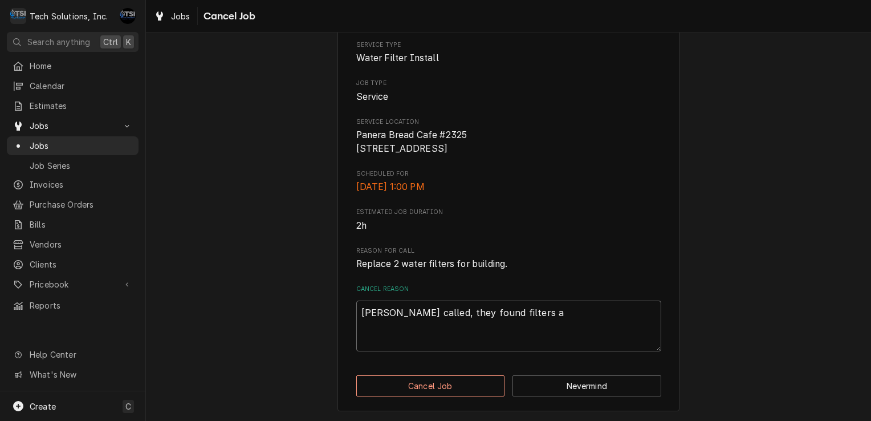
type textarea "john called, they found filters an"
type textarea "x"
type textarea "john called, they found filters and"
type textarea "x"
type textarea "john called, they found filters and"
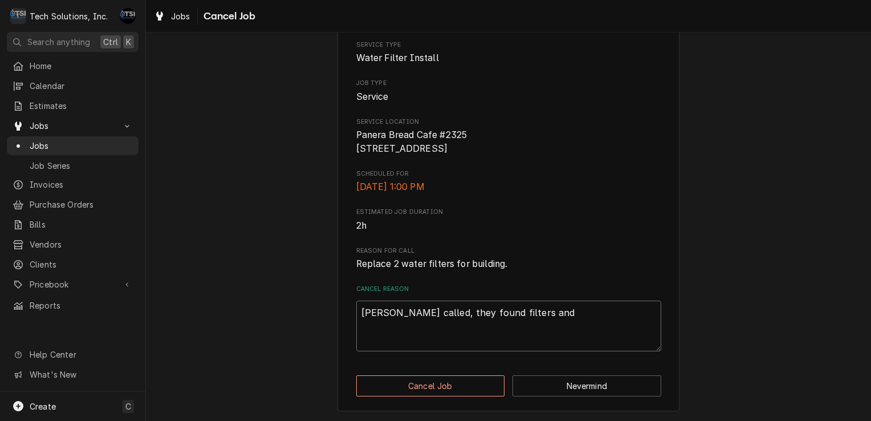
type textarea "x"
type textarea "john called, they found filters and c"
type textarea "x"
type textarea "john called, they found filters and ch"
type textarea "x"
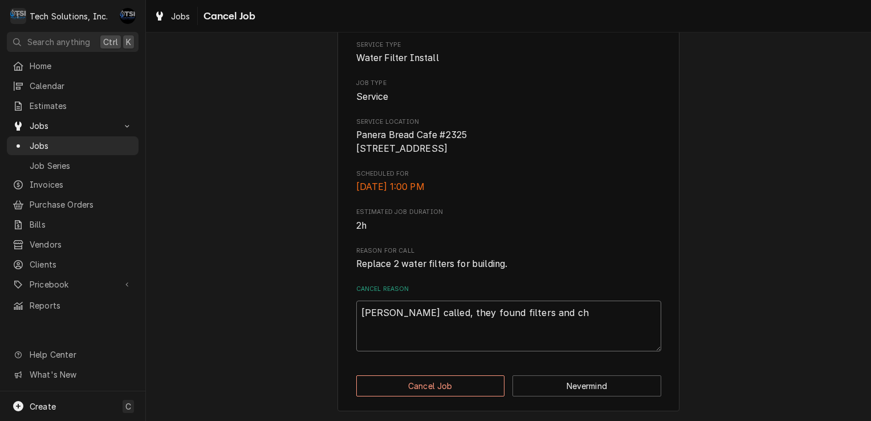
type textarea "john called, they found filters and cha"
type textarea "x"
type textarea "john called, they found filters and chan"
type textarea "x"
type textarea "john called, they found filters and chang"
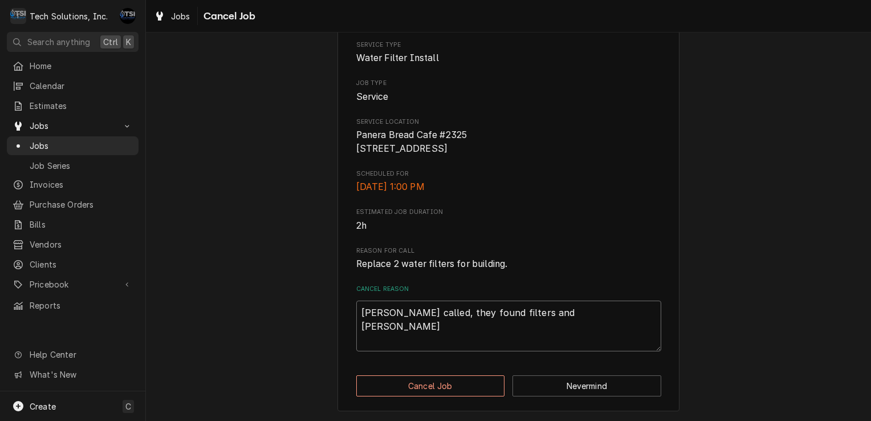
type textarea "x"
type textarea "john called, they found filters and change"
type textarea "x"
type textarea "john called, they found filters and changed"
type textarea "x"
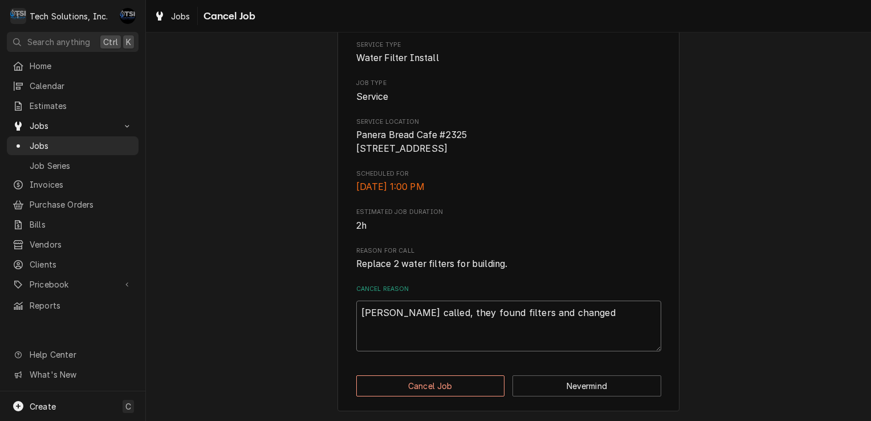
type textarea "john called, they found filters and changed"
type textarea "x"
type textarea "john called, they found filters and changed t"
type textarea "x"
type textarea "john called, they found filters and changed th"
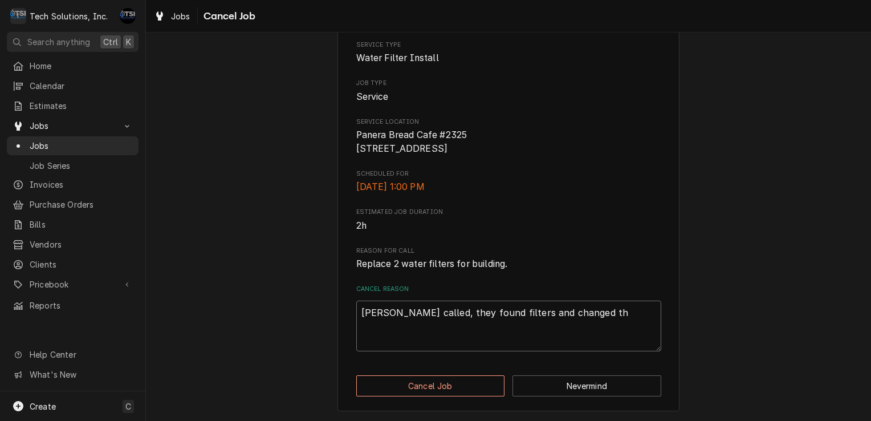
type textarea "x"
type textarea "john called, they found filters and changed the"
type textarea "x"
type textarea "john called, they found filters and changed them"
type textarea "x"
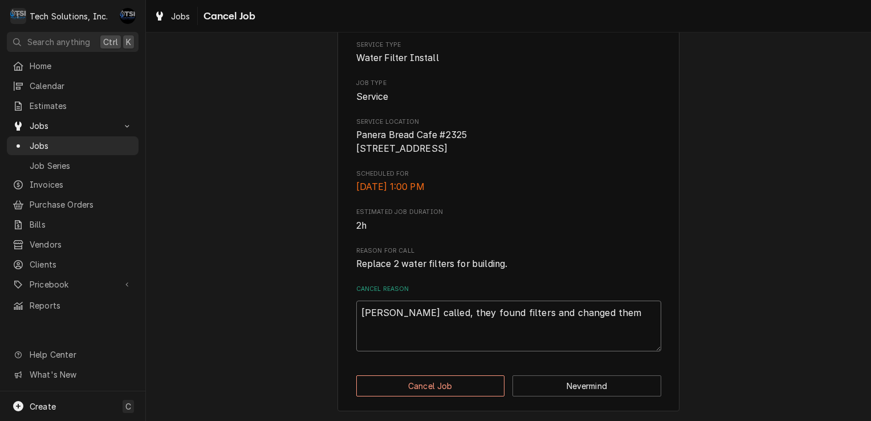
type textarea "john called, they found filters and changed them"
type textarea "x"
type textarea "john called, they found filters and changed them t"
type textarea "x"
type textarea "john called, they found filters and changed them th"
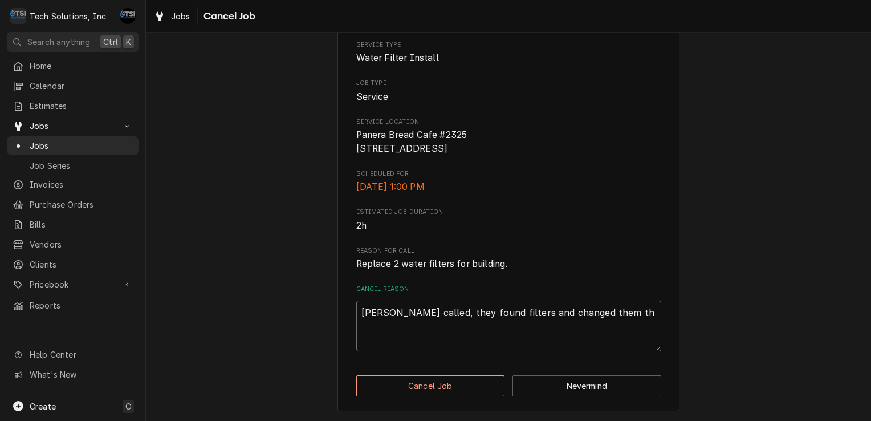
type textarea "x"
type textarea "john called, they found filters and changed them the"
type textarea "x"
type textarea "john called, they found filters and changed them the"
type textarea "x"
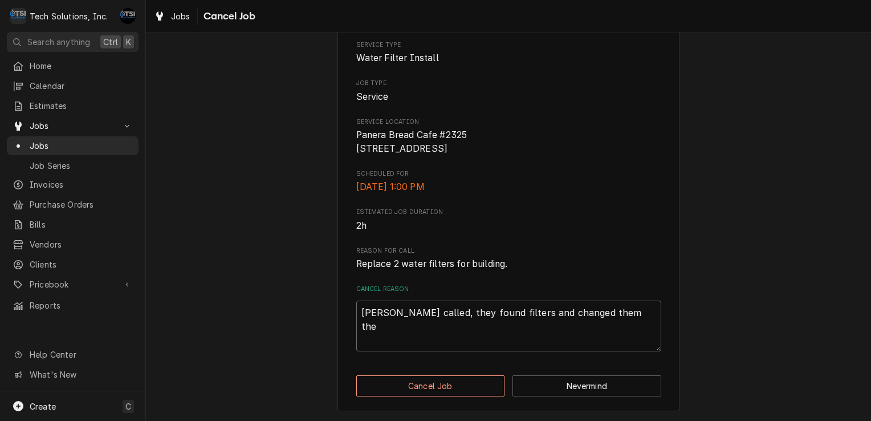
type textarea "john called, they found filters and changed them the"
type textarea "x"
type textarea "john called, they found filters and changed them theme"
type textarea "x"
type textarea "john called, they found filters and changed them theme"
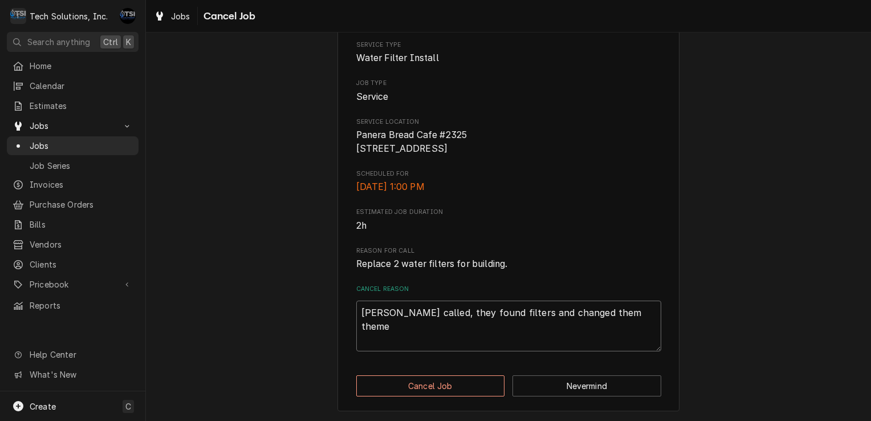
type textarea "x"
type textarea "john called, they found filters and changed them theme"
type textarea "x"
type textarea "john called, they found filters and changed them them"
type textarea "x"
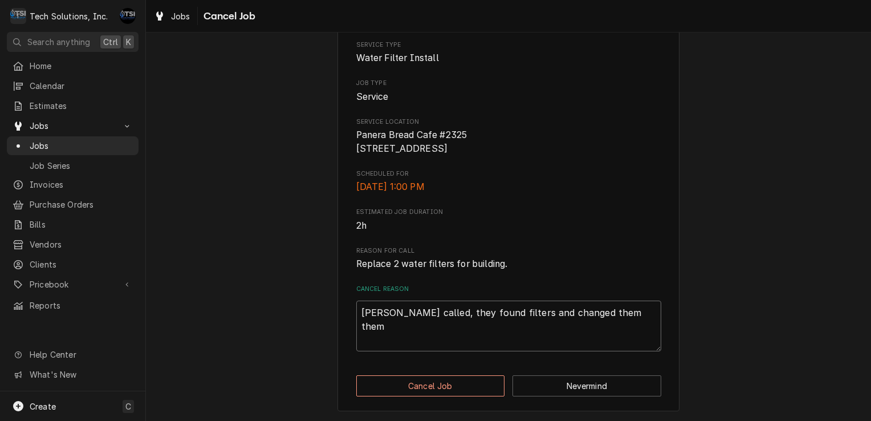
type textarea "john called, they found filters and changed them thems"
type textarea "x"
type textarea "john called, they found filters and changed them themsl"
type textarea "x"
type textarea "john called, they found filters and changed them thems"
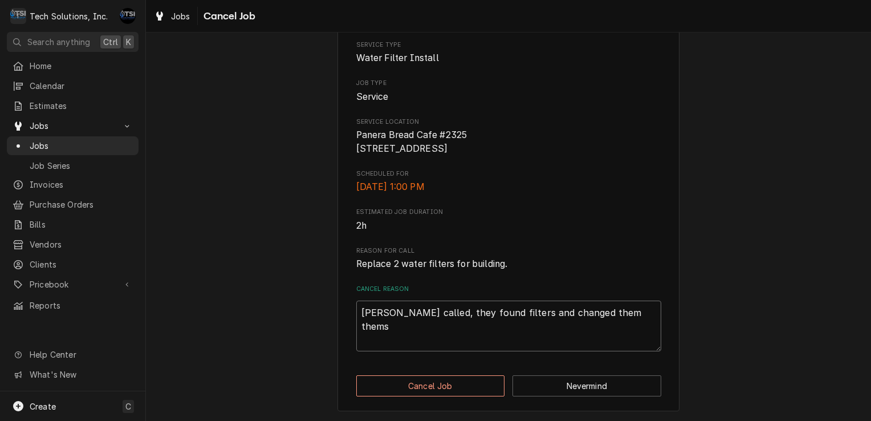
type textarea "x"
type textarea "john called, they found filters and changed them themse"
type textarea "x"
type textarea "john called, they found filters and changed them themsel"
type textarea "x"
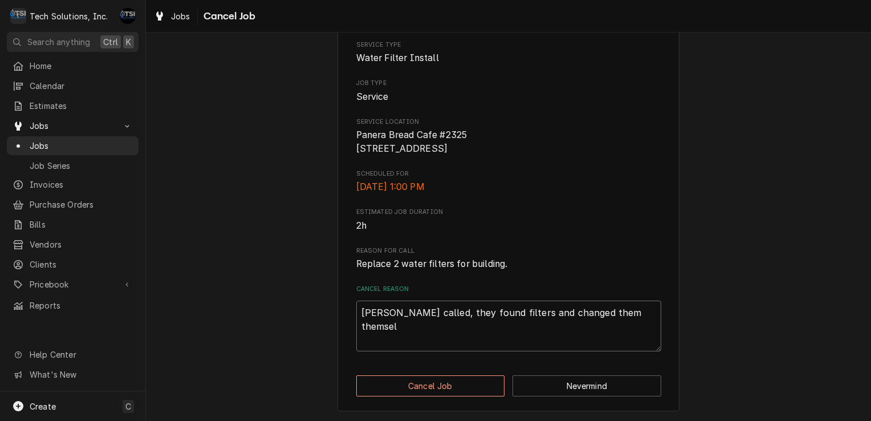
type textarea "john called, they found filters and changed them themselv"
type textarea "x"
type textarea "john called, they found filters and changed them themselve"
type textarea "x"
type textarea "john called, they found filters and changed them themselves"
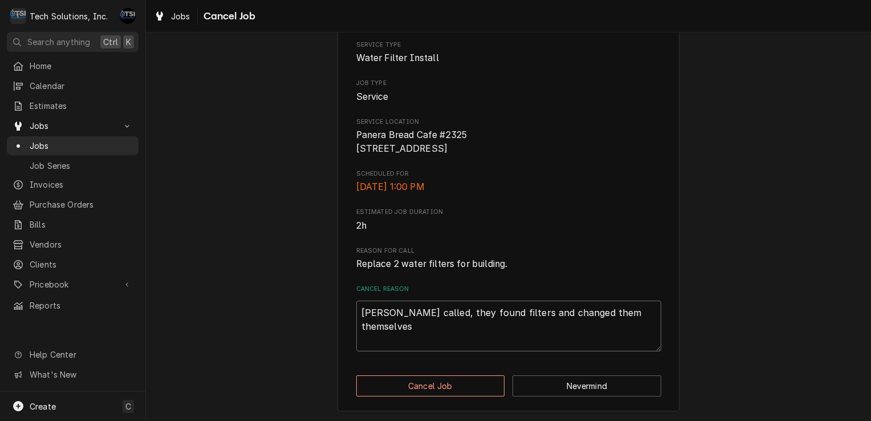
type textarea "x"
type textarea "john called, they found filters and changed them themselves,"
type textarea "x"
type textarea "john called, they found filters and changed them themselves,"
type textarea "x"
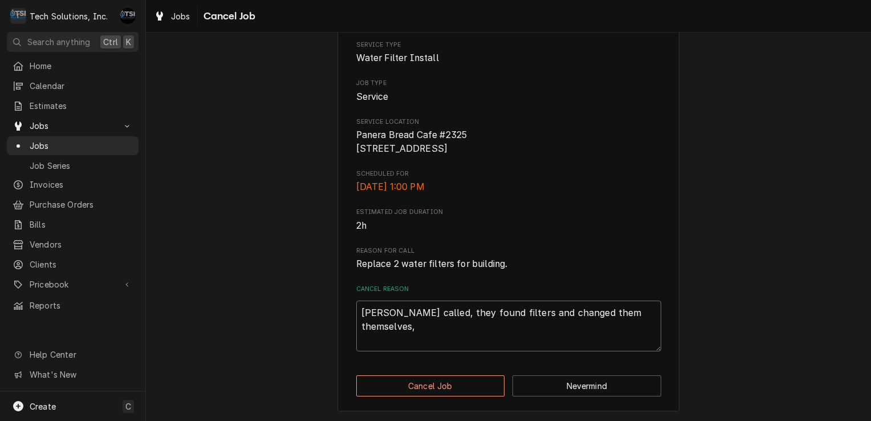
type textarea "john called, they found filters and changed them themselves, g"
type textarea "x"
type textarea "john called, they found filters and changed them themselves, ga"
type textarea "x"
type textarea "john called, they found filters and changed them themselves, gab"
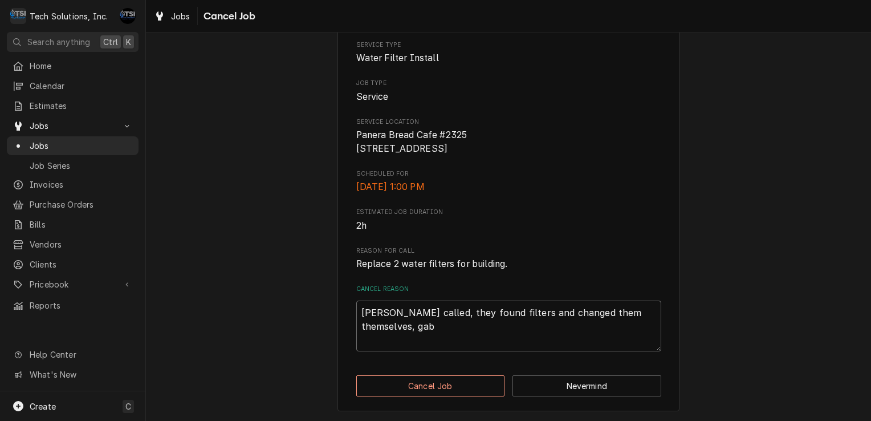
type textarea "x"
type textarea "john called, they found filters and changed them themselves, gabb"
type textarea "x"
type textarea "john called, they found filters and changed them themselves, gabby"
type textarea "x"
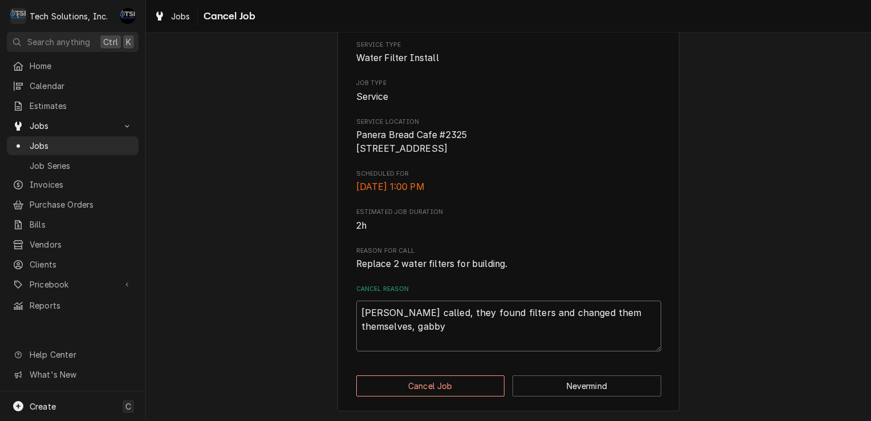
type textarea "john called, they found filters and changed them themselves, gabby"
type textarea "x"
type textarea "john called, they found filters and changed them themselves, gabby a"
type textarea "x"
type textarea "john called, they found filters and changed them themselves, gabby aa"
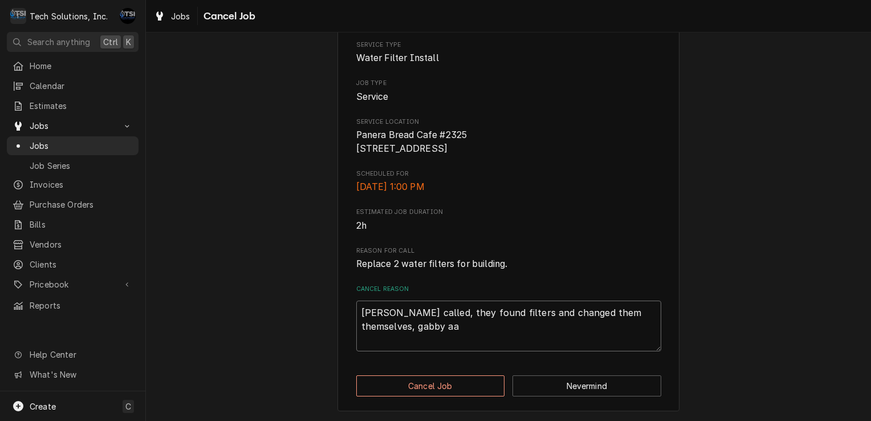
type textarea "x"
type textarea "john called, they found filters and changed them themselves, gabby a"
type textarea "x"
type textarea "john called, they found filters and changed them themselves, gabby ag"
type textarea "x"
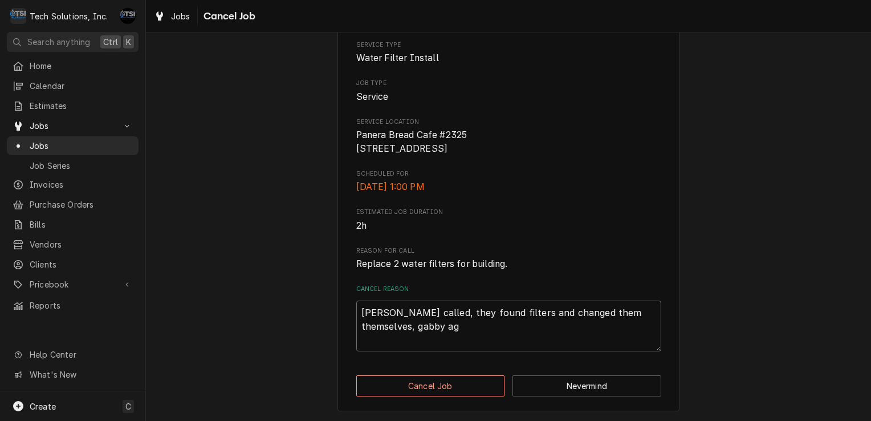
type textarea "john called, they found filters and changed them themselves, gabby agr"
type textarea "x"
type textarea "john called, they found filters and changed them themselves, gabby agrr"
type textarea "x"
type textarea "john called, they found filters and changed them themselves, gabby agr"
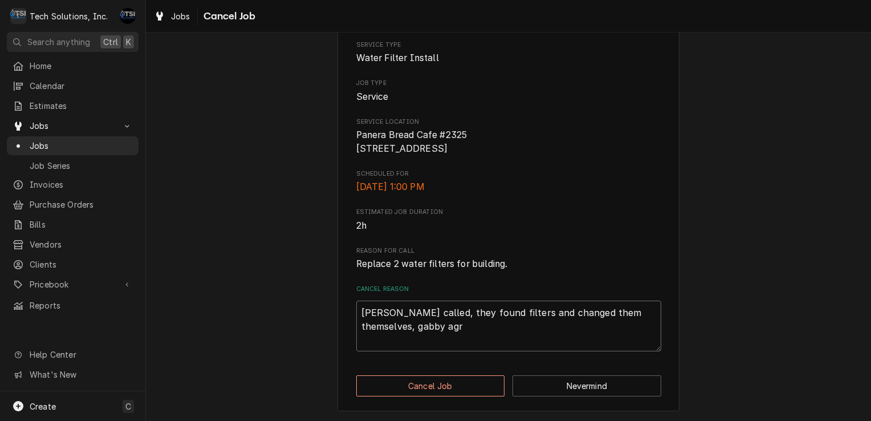
type textarea "x"
type textarea "john called, they found filters and changed them themselves, gabby agre"
type textarea "x"
type textarea "john called, they found filters and changed them themselves, gabby agree"
type textarea "x"
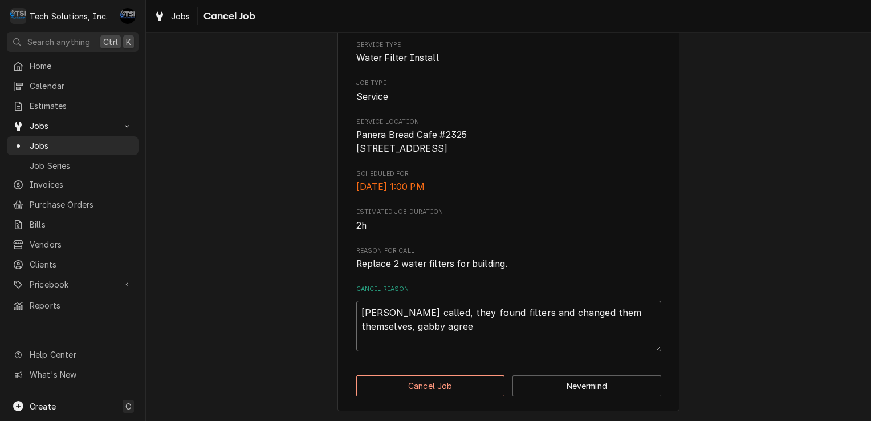
type textarea "john called, they found filters and changed them themselves, gabby agreed"
type textarea "x"
type textarea "john called, they found filters and changed them themselves, gabby agreed"
type textarea "x"
type textarea "john called, they found filters and changed them themselves, gabby agreed t"
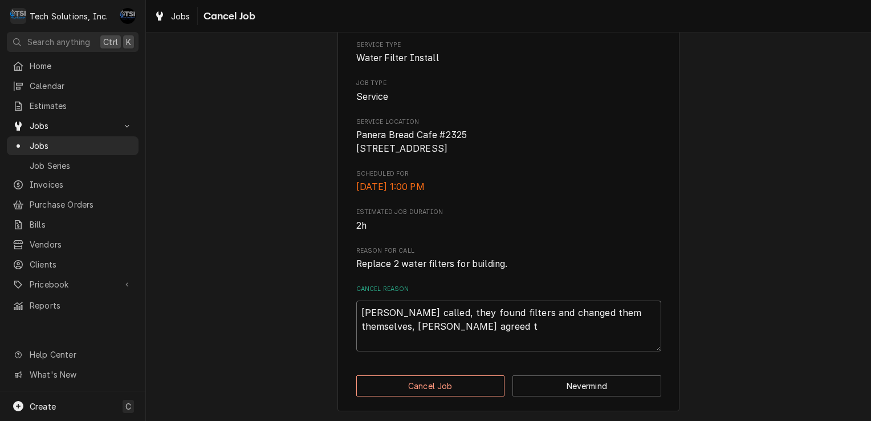
type textarea "x"
type textarea "john called, they found filters and changed them themselves, gabby agreed to"
type textarea "x"
type textarea "john called, they found filters and changed them themselves, gabby agreed to"
type textarea "x"
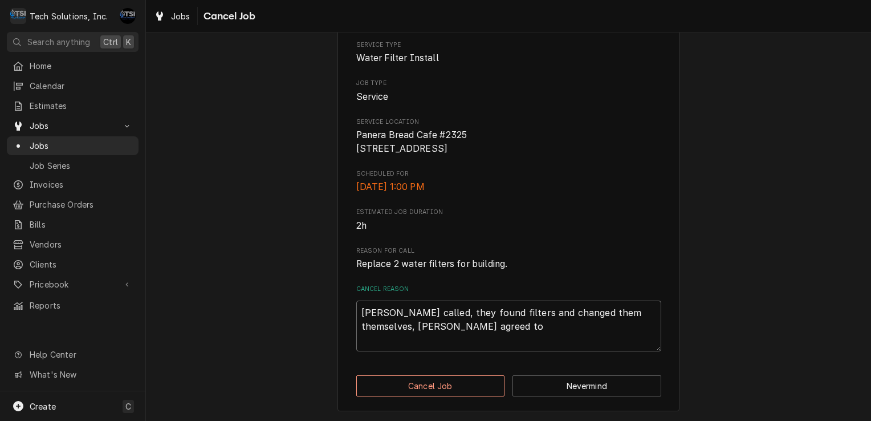
type textarea "john called, they found filters and changed them themselves, gabby agreed to b"
type textarea "x"
type textarea "john called, they found filters and changed them themselves, gabby agreed to bu"
type textarea "x"
type textarea "john called, they found filters and changed them themselves, gabby agreed to buy"
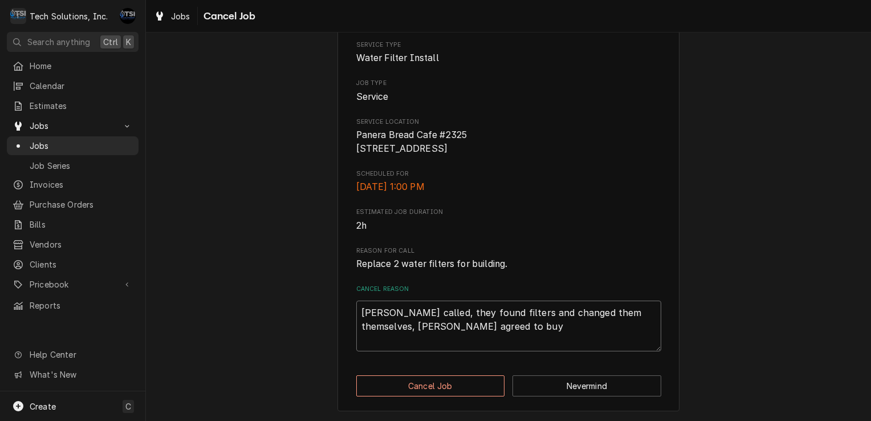
type textarea "x"
type textarea "john called, they found filters and changed them themselves, gabby agreed to buy"
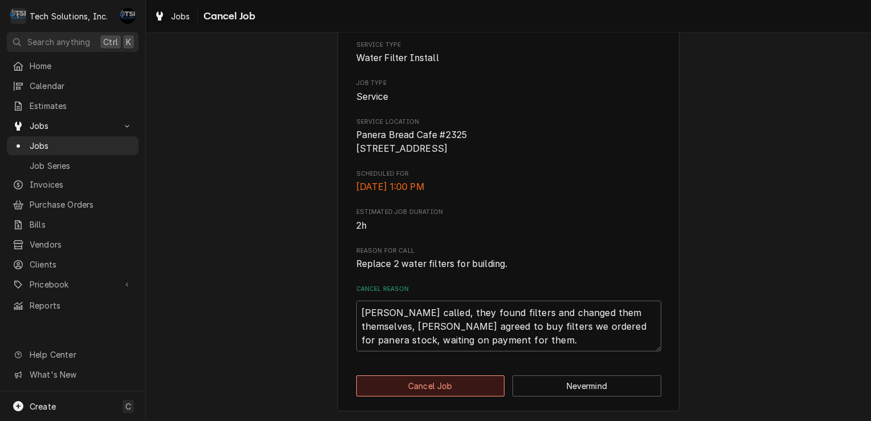
click at [416, 385] on button "Cancel Job" at bounding box center [430, 385] width 149 height 21
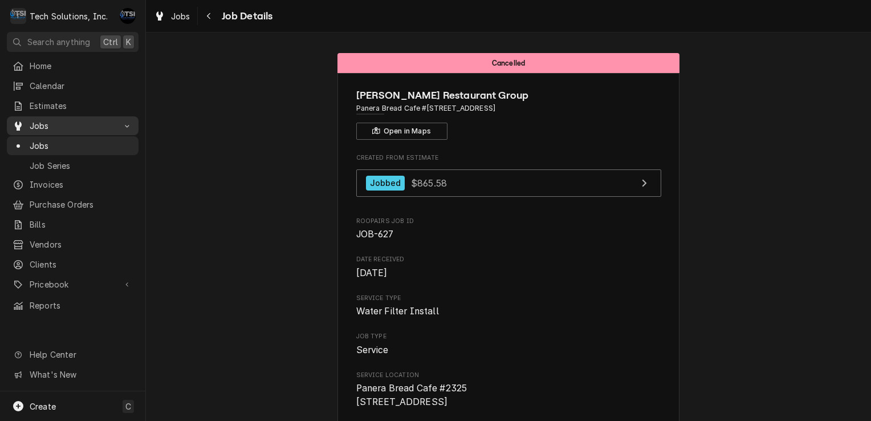
click at [50, 131] on link "Jobs" at bounding box center [73, 125] width 132 height 19
click at [64, 120] on span "Jobs" at bounding box center [73, 126] width 86 height 12
click at [64, 64] on span "Home" at bounding box center [81, 66] width 103 height 12
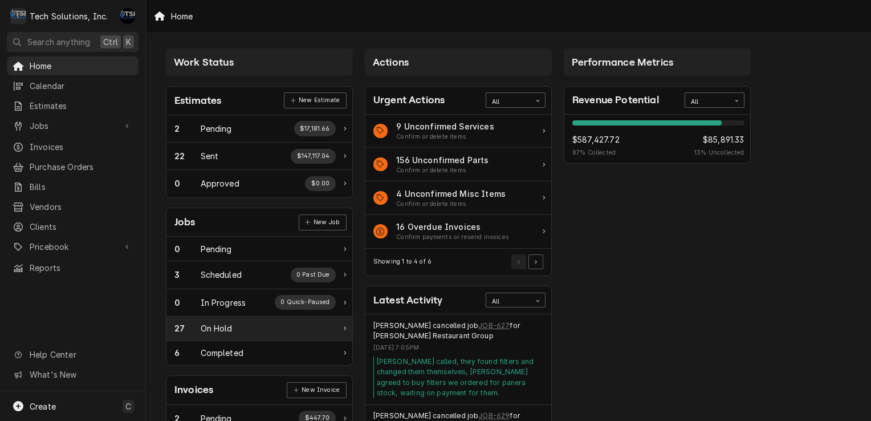
click at [208, 323] on div "On Hold" at bounding box center [217, 328] width 32 height 12
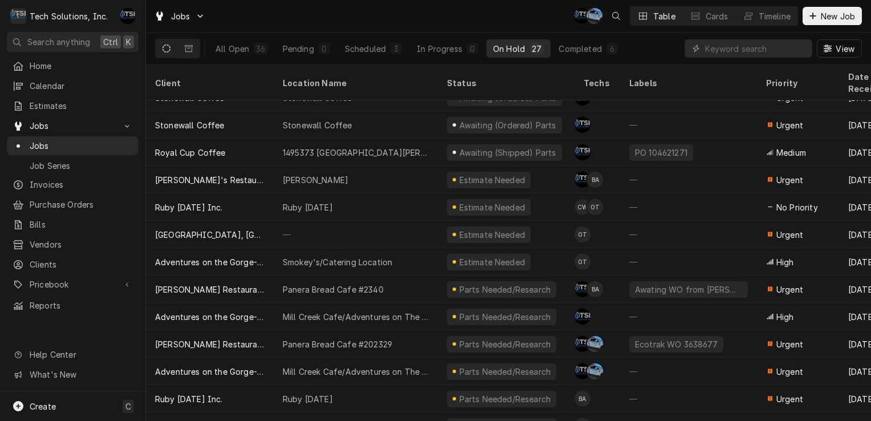
scroll to position [295, 0]
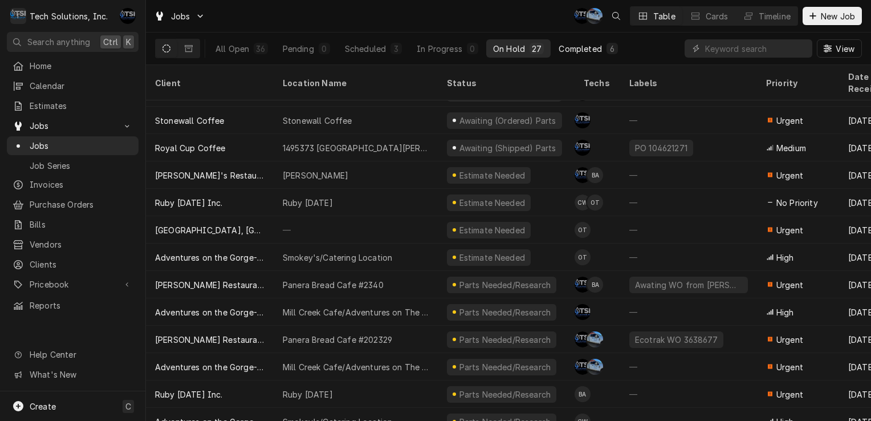
click at [602, 42] on button "Completed 6" at bounding box center [588, 48] width 72 height 18
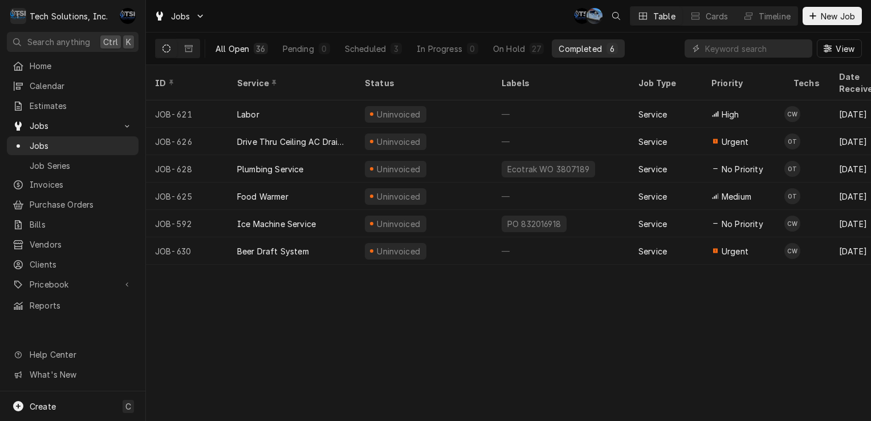
click at [260, 44] on div "36" at bounding box center [260, 49] width 9 height 12
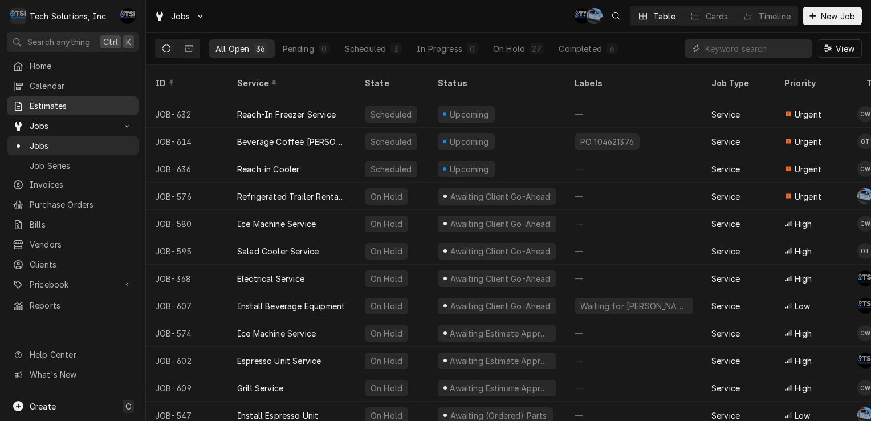
click at [72, 100] on span "Estimates" at bounding box center [81, 106] width 103 height 12
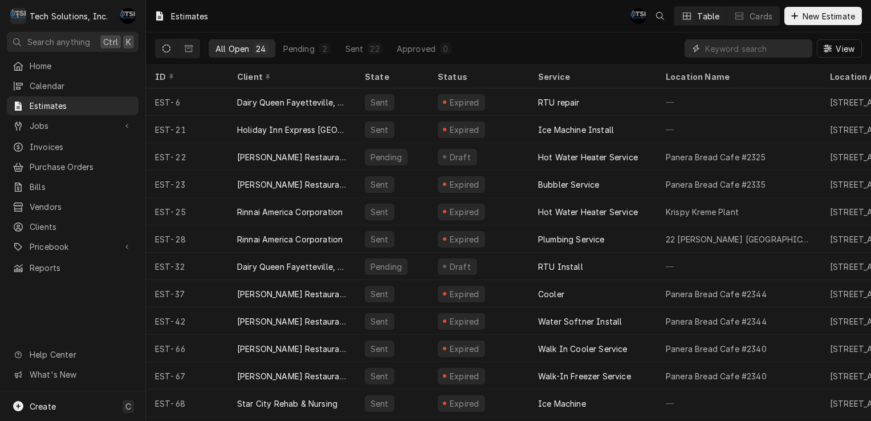
click at [751, 40] on input "Dynamic Content Wrapper" at bounding box center [755, 48] width 101 height 18
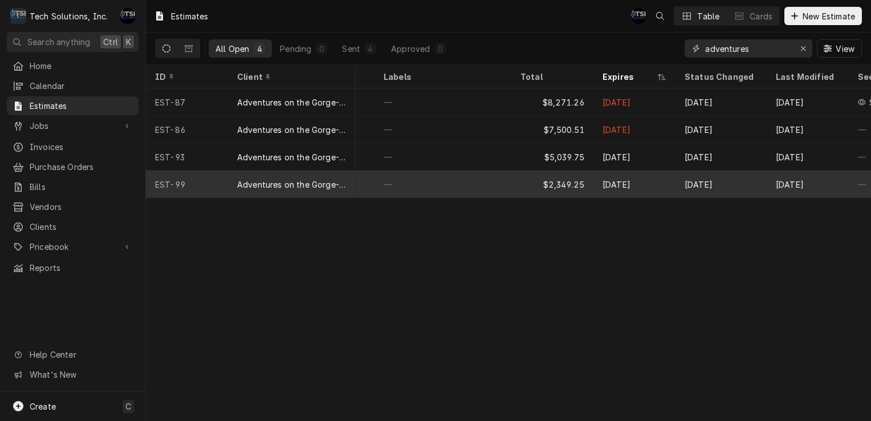
scroll to position [0, 643]
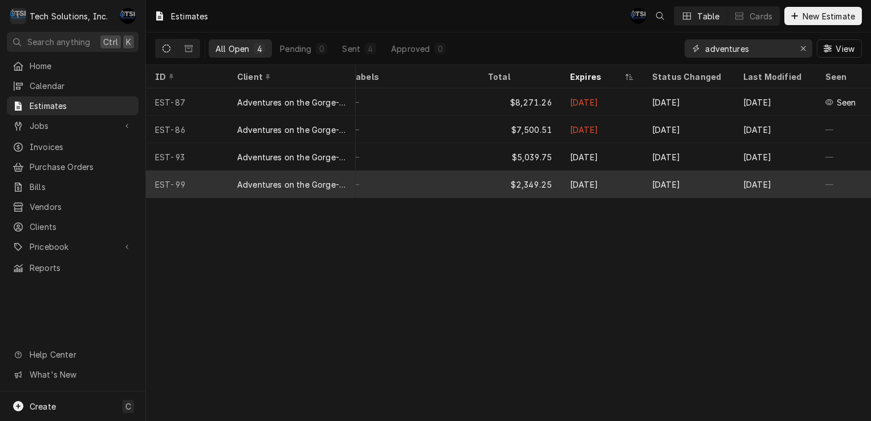
type input "adventures"
click at [576, 180] on div "Oct 3" at bounding box center [602, 183] width 82 height 27
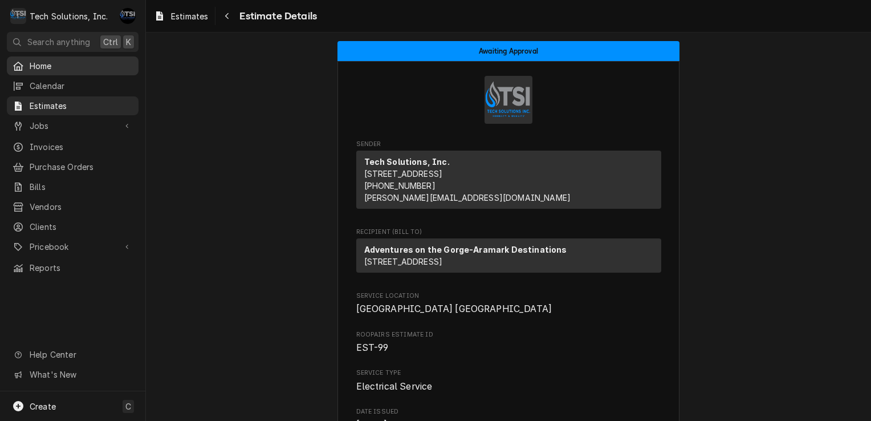
click at [76, 59] on div "Home" at bounding box center [72, 66] width 127 height 14
